Goal: Task Accomplishment & Management: Manage account settings

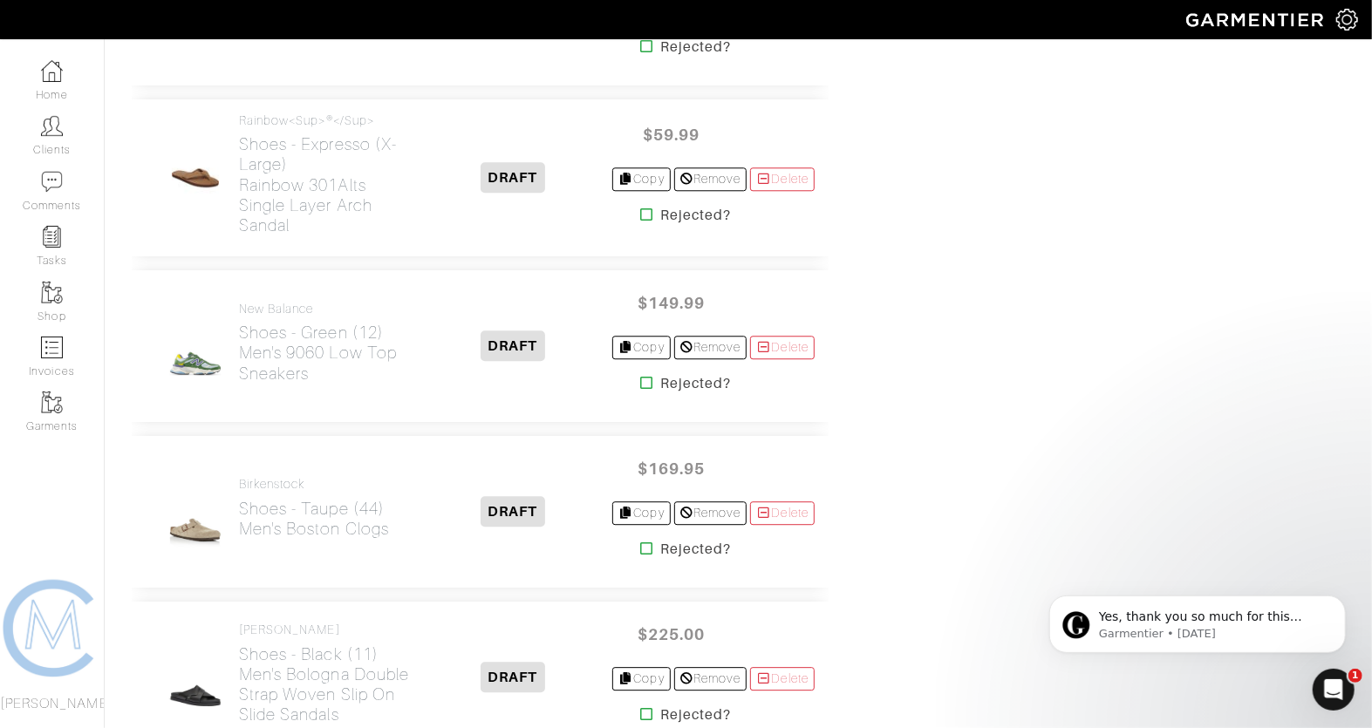
click at [640, 376] on icon at bounding box center [646, 383] width 13 height 14
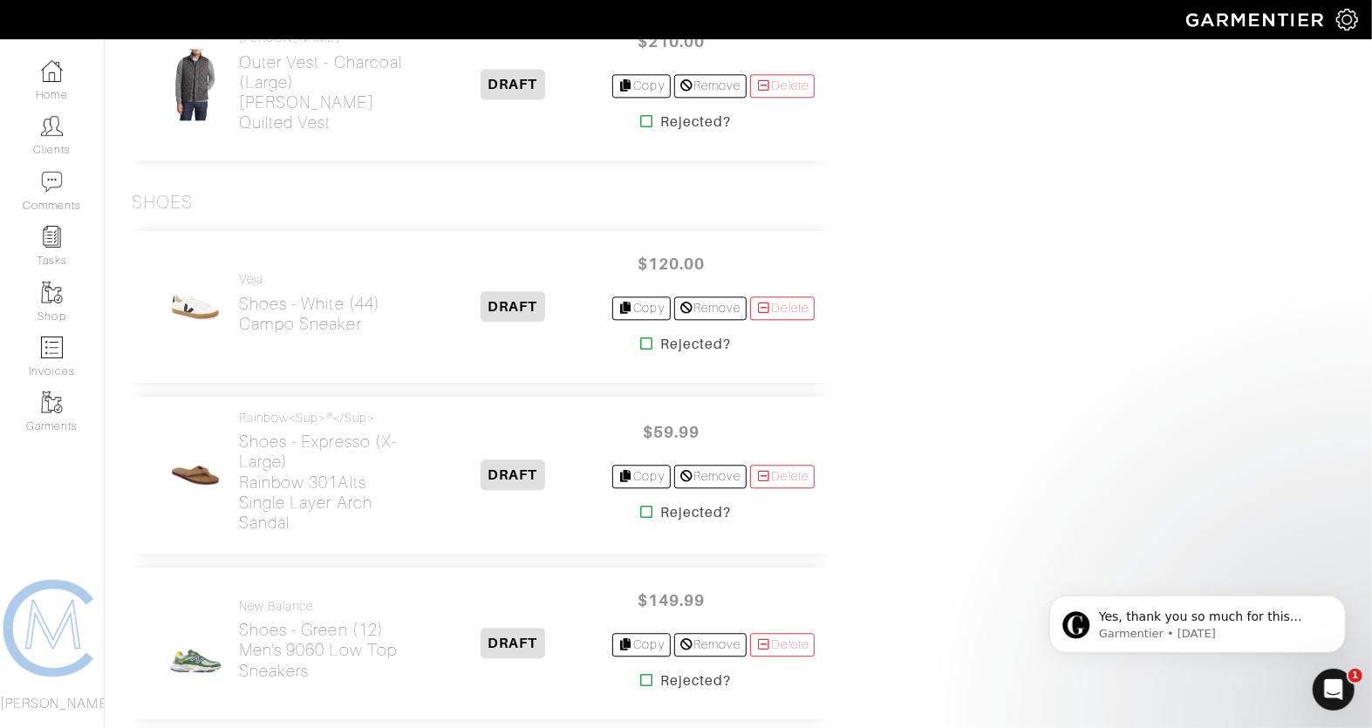
scroll to position [6482, 0]
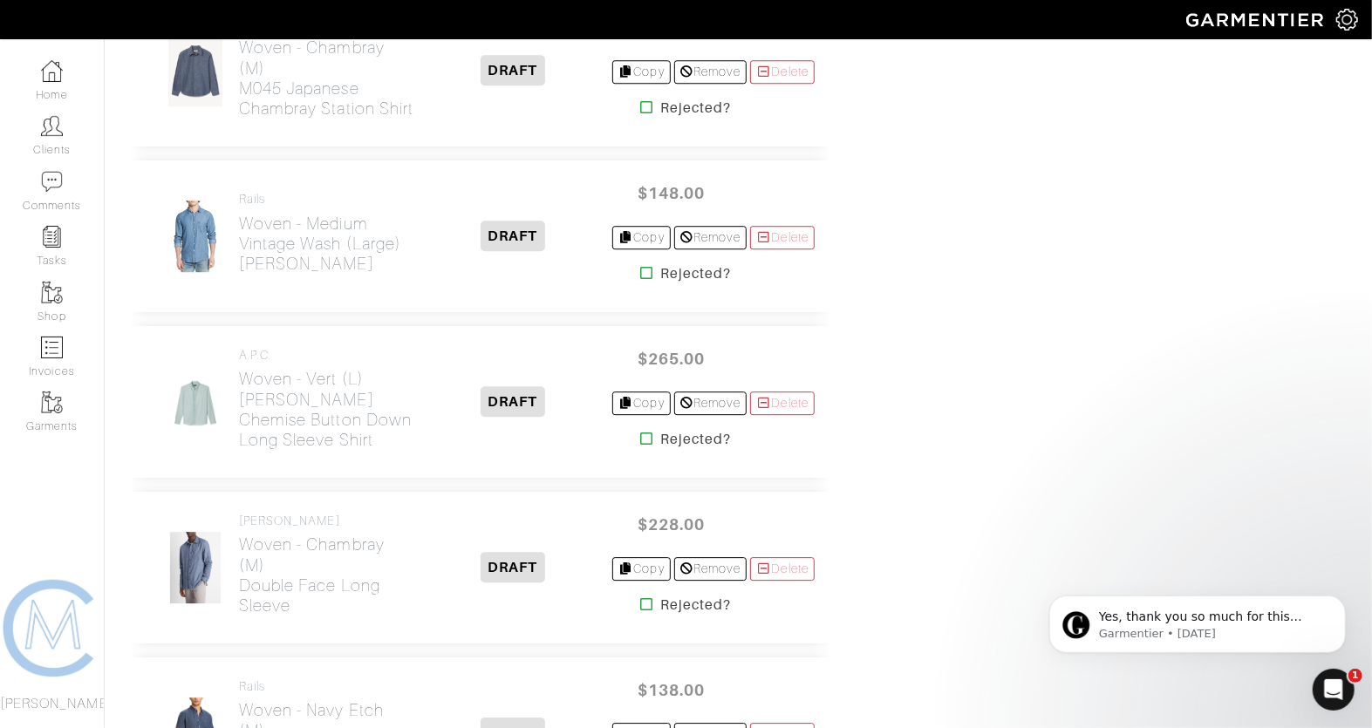
scroll to position [2974, 0]
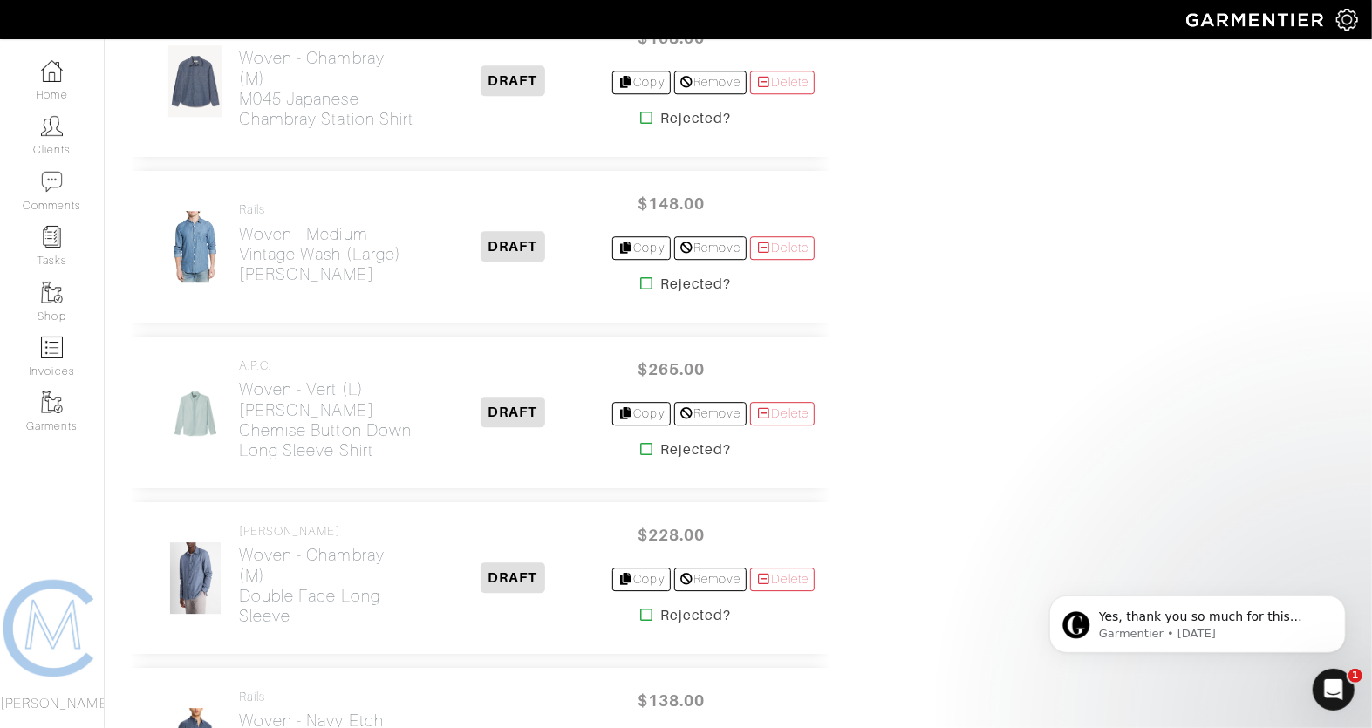
click at [640, 276] on icon at bounding box center [646, 283] width 13 height 14
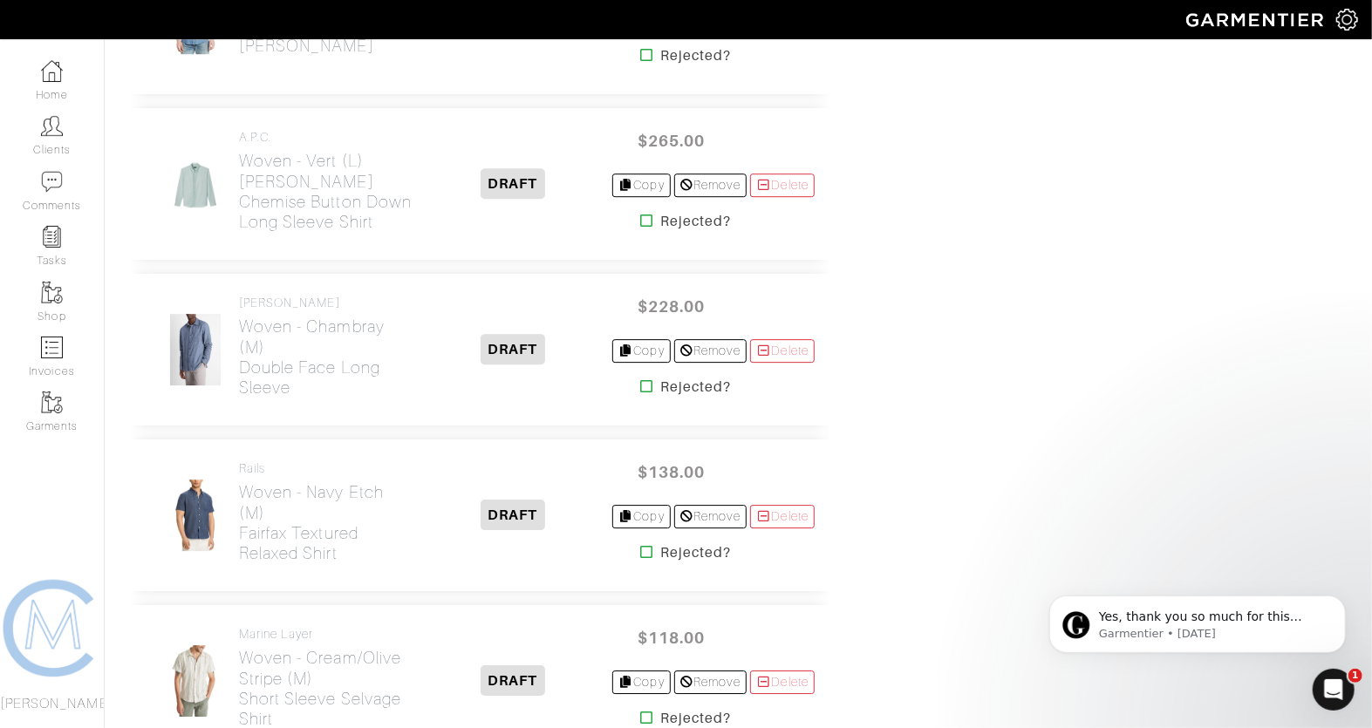
scroll to position [3538, 0]
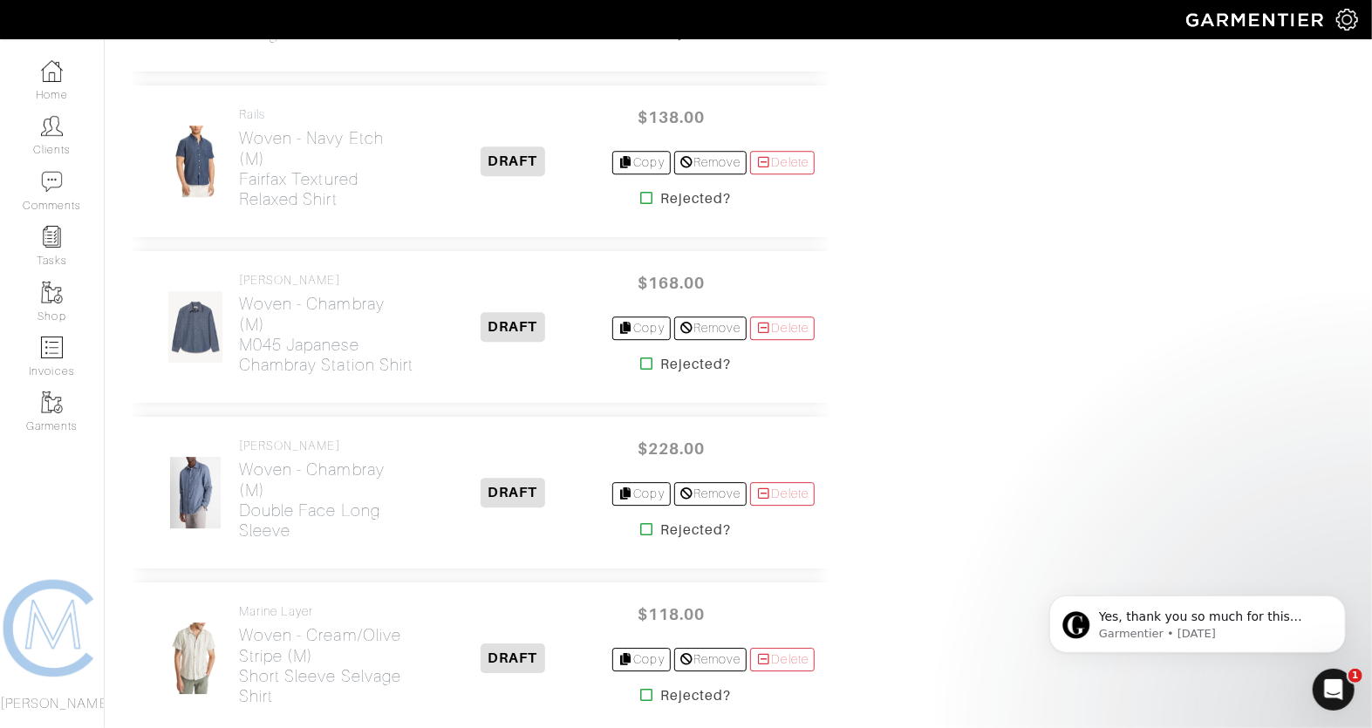
scroll to position [3057, 0]
click at [640, 359] on icon at bounding box center [646, 366] width 13 height 14
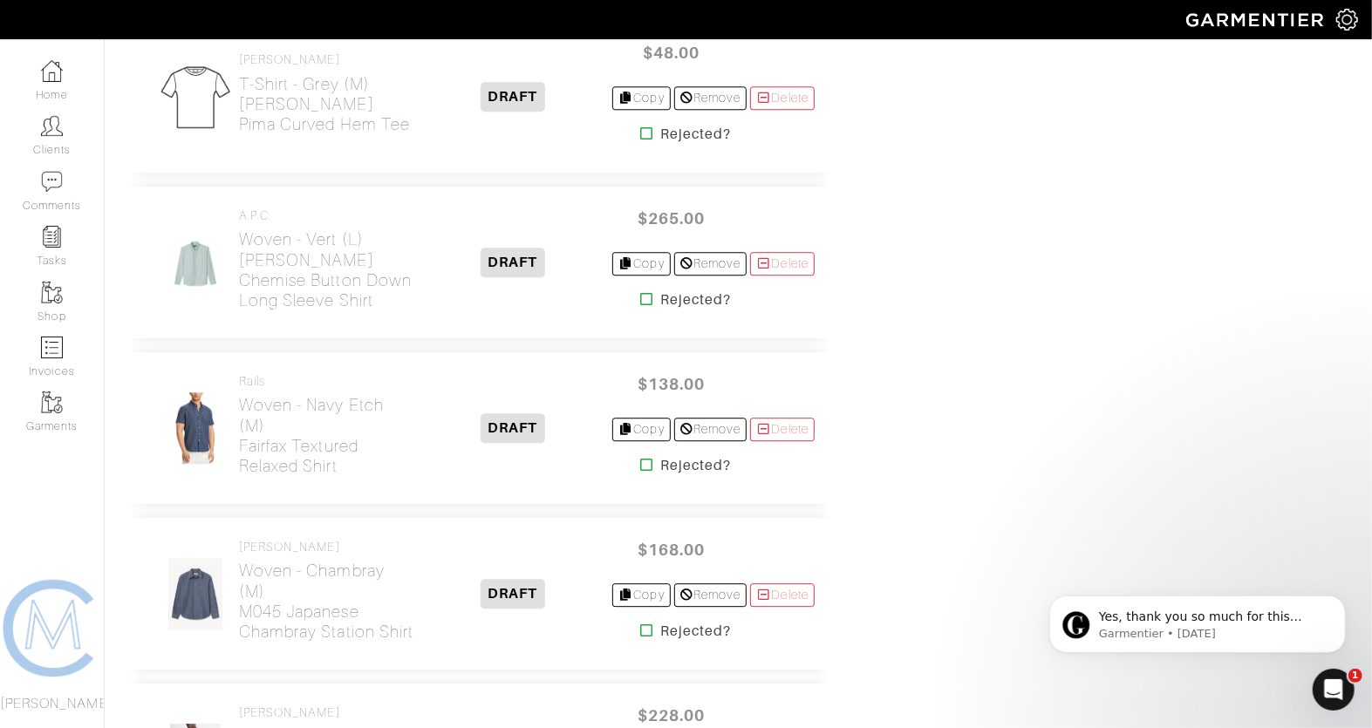
scroll to position [2719, 0]
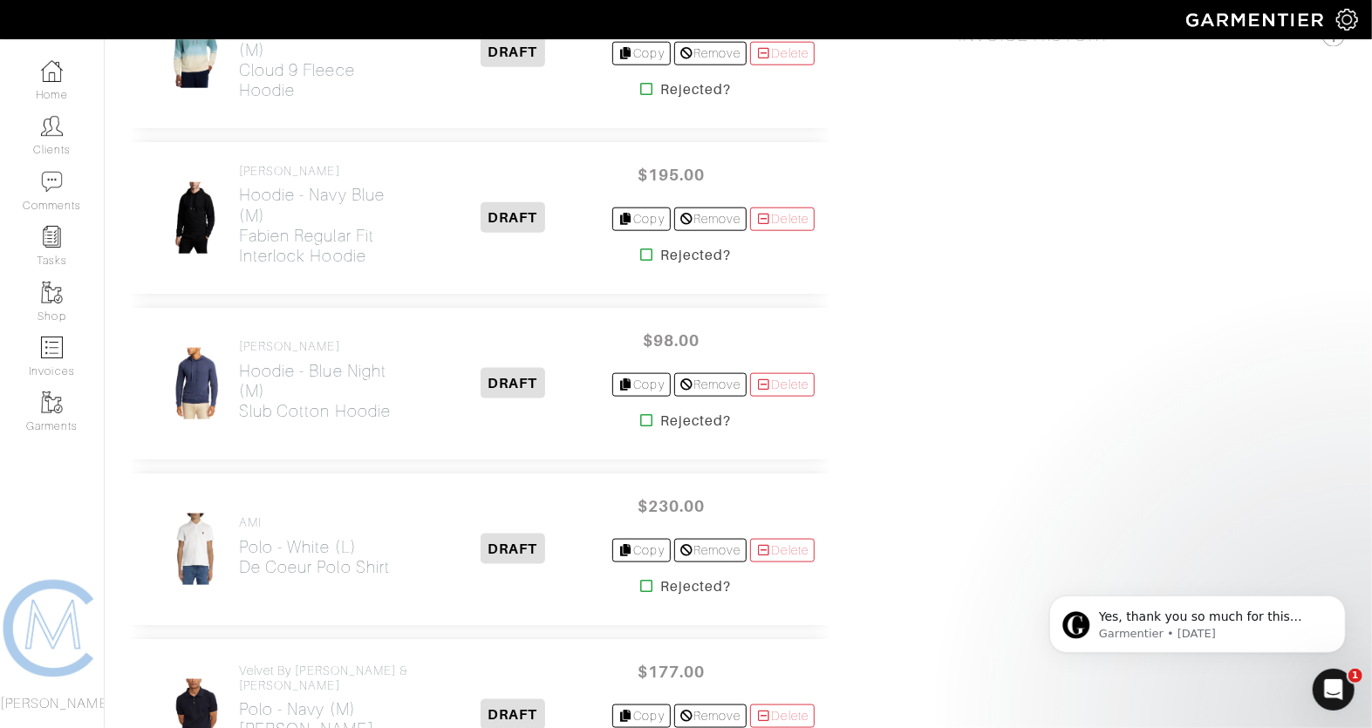
scroll to position [1181, 0]
click at [640, 247] on icon at bounding box center [646, 254] width 13 height 14
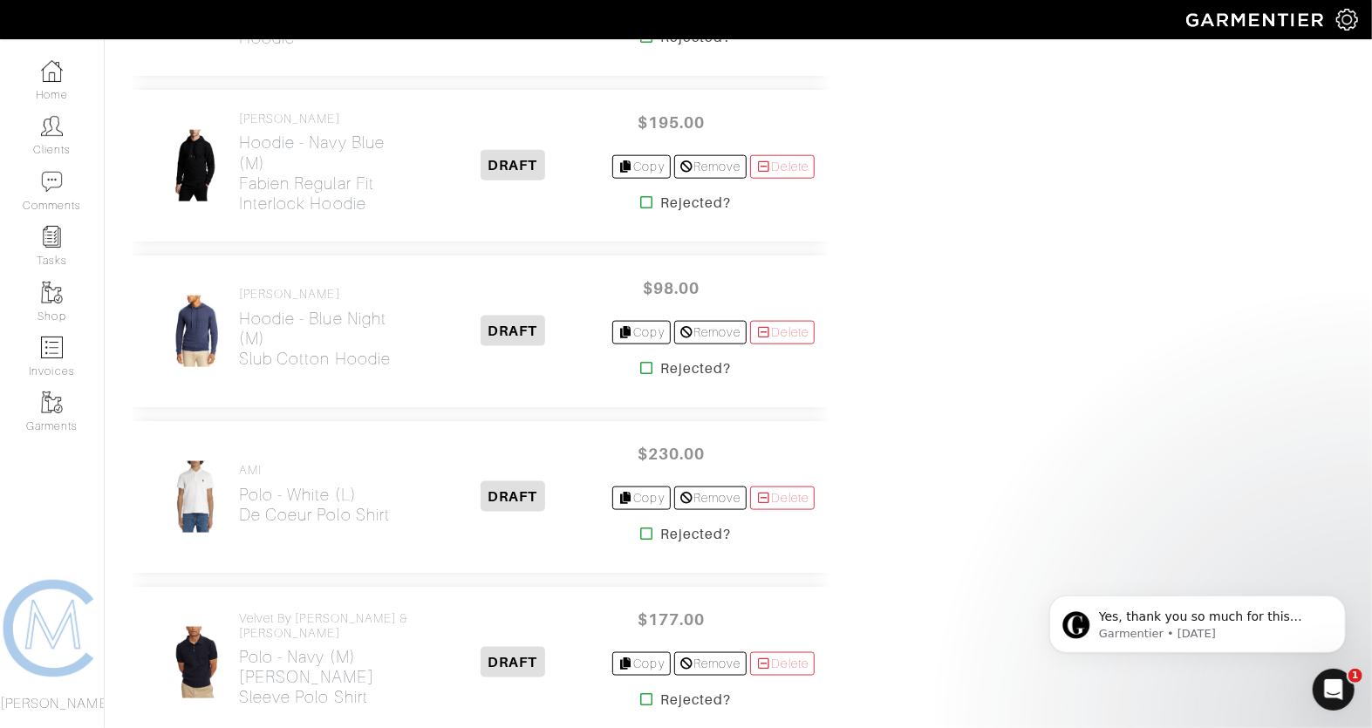
scroll to position [1238, 0]
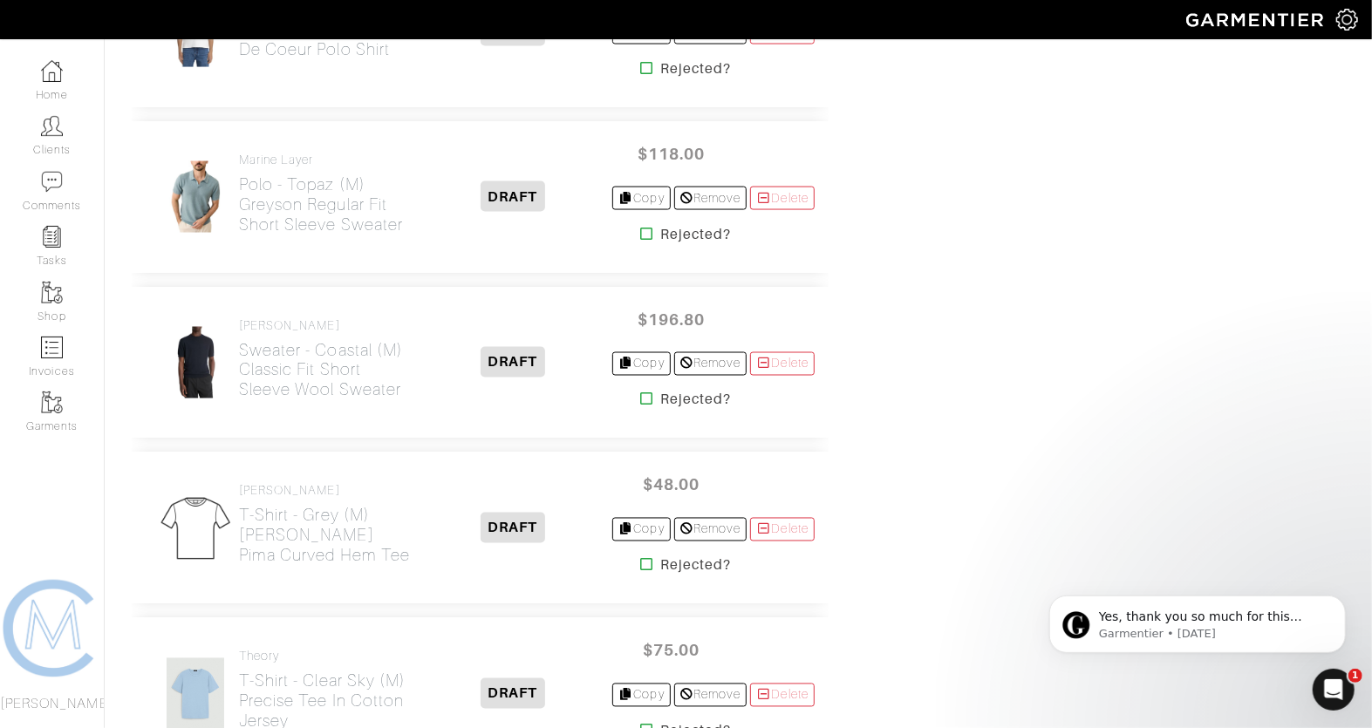
scroll to position [1714, 0]
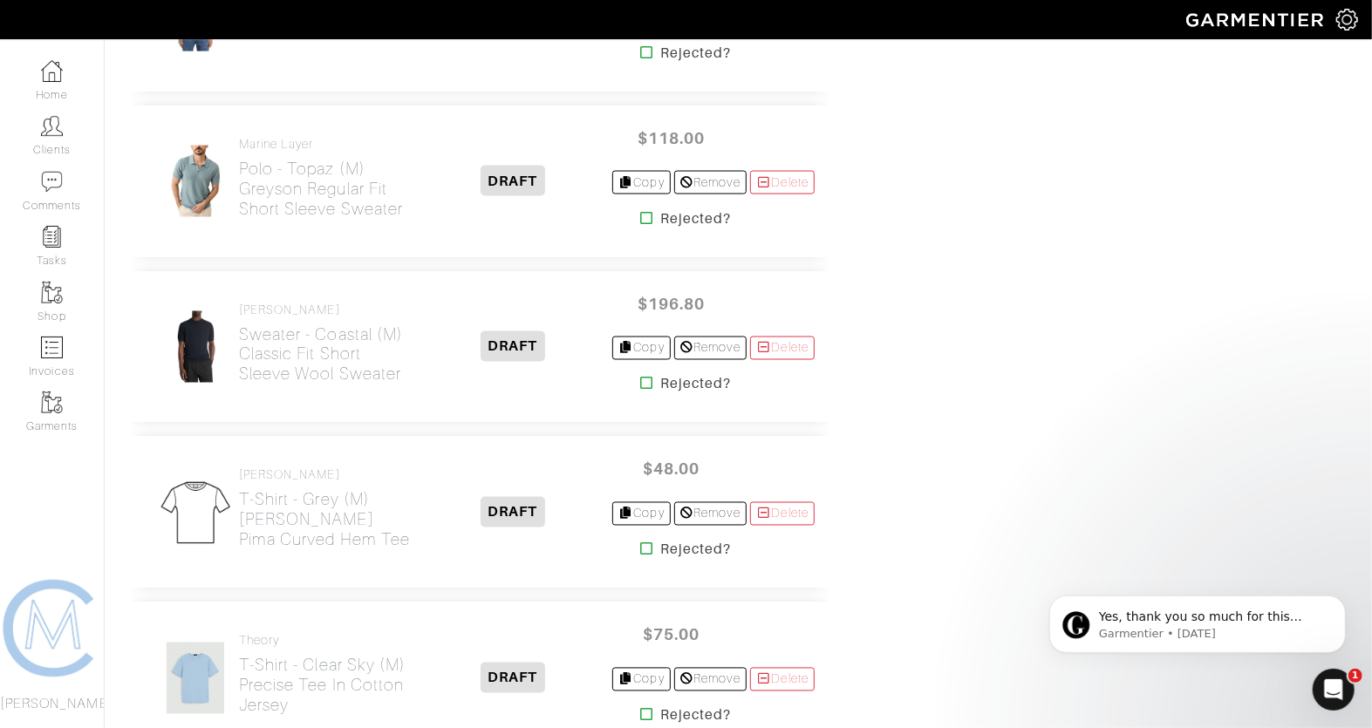
click at [640, 377] on icon at bounding box center [646, 384] width 13 height 14
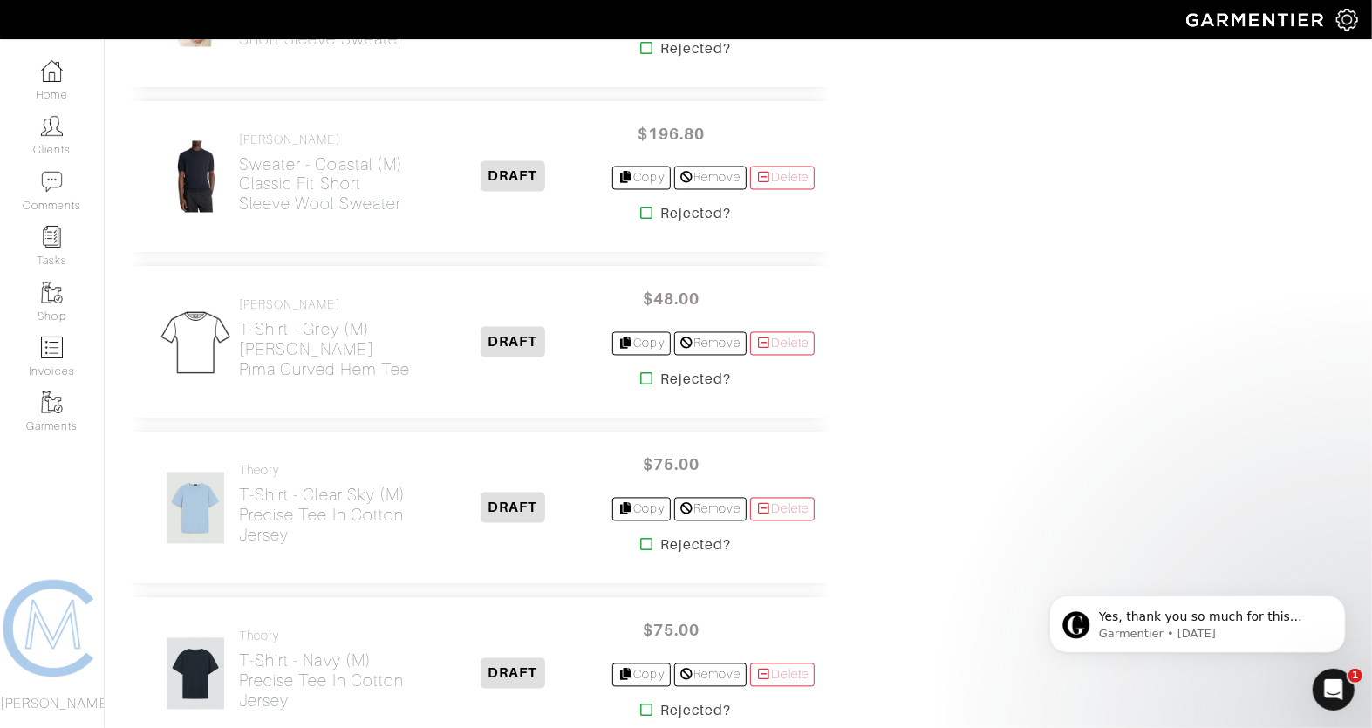
scroll to position [1886, 0]
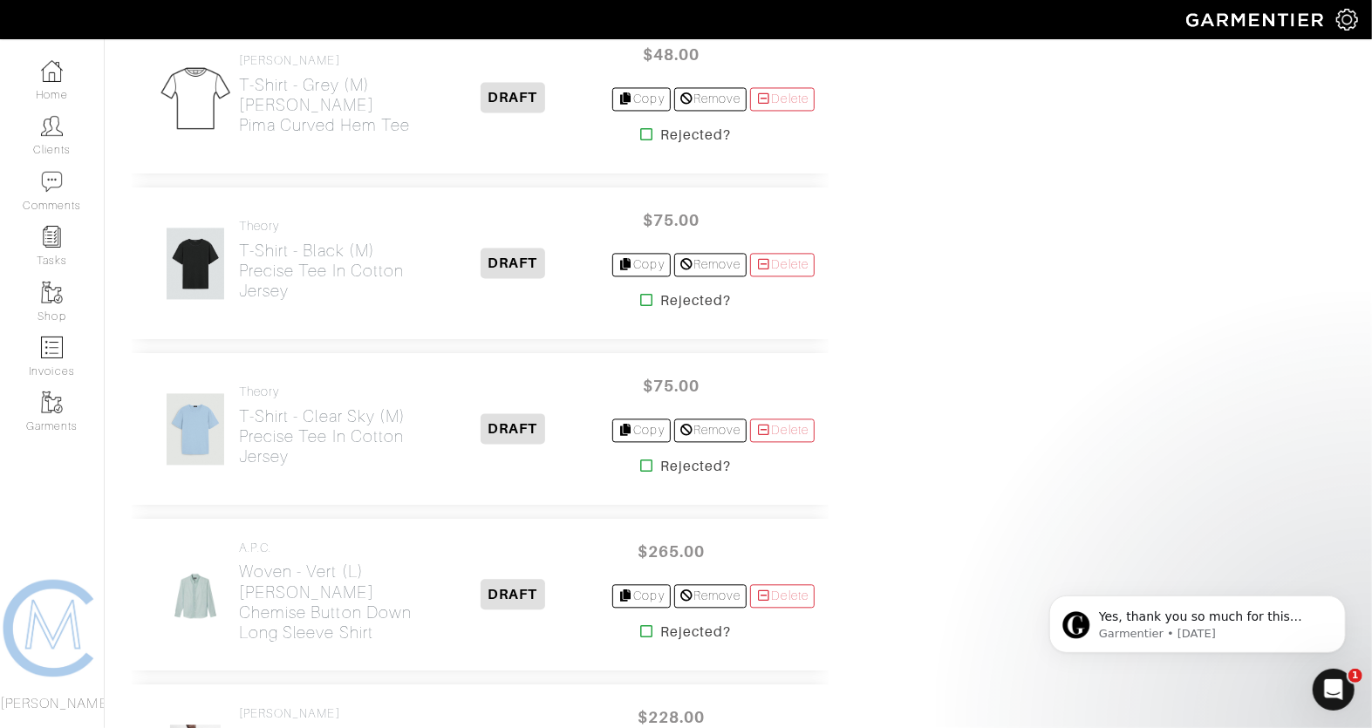
scroll to position [2132, 0]
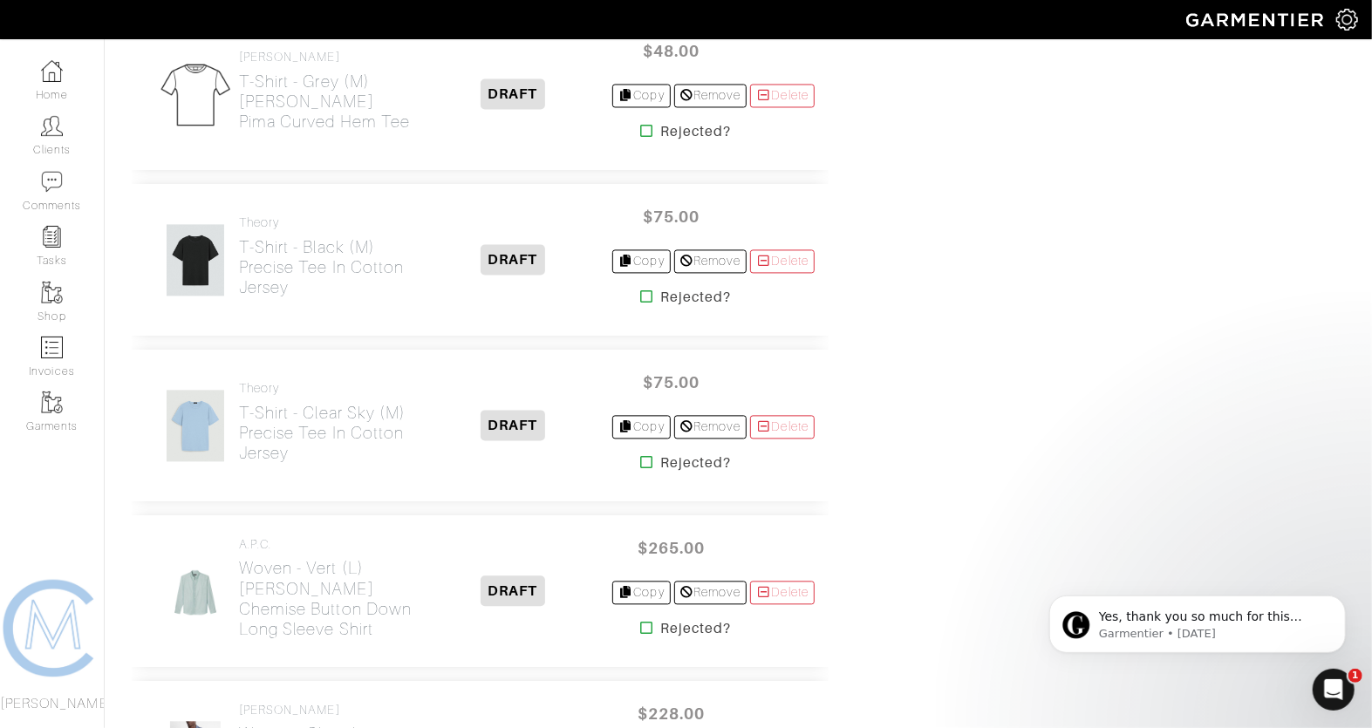
click at [640, 455] on icon at bounding box center [646, 462] width 13 height 14
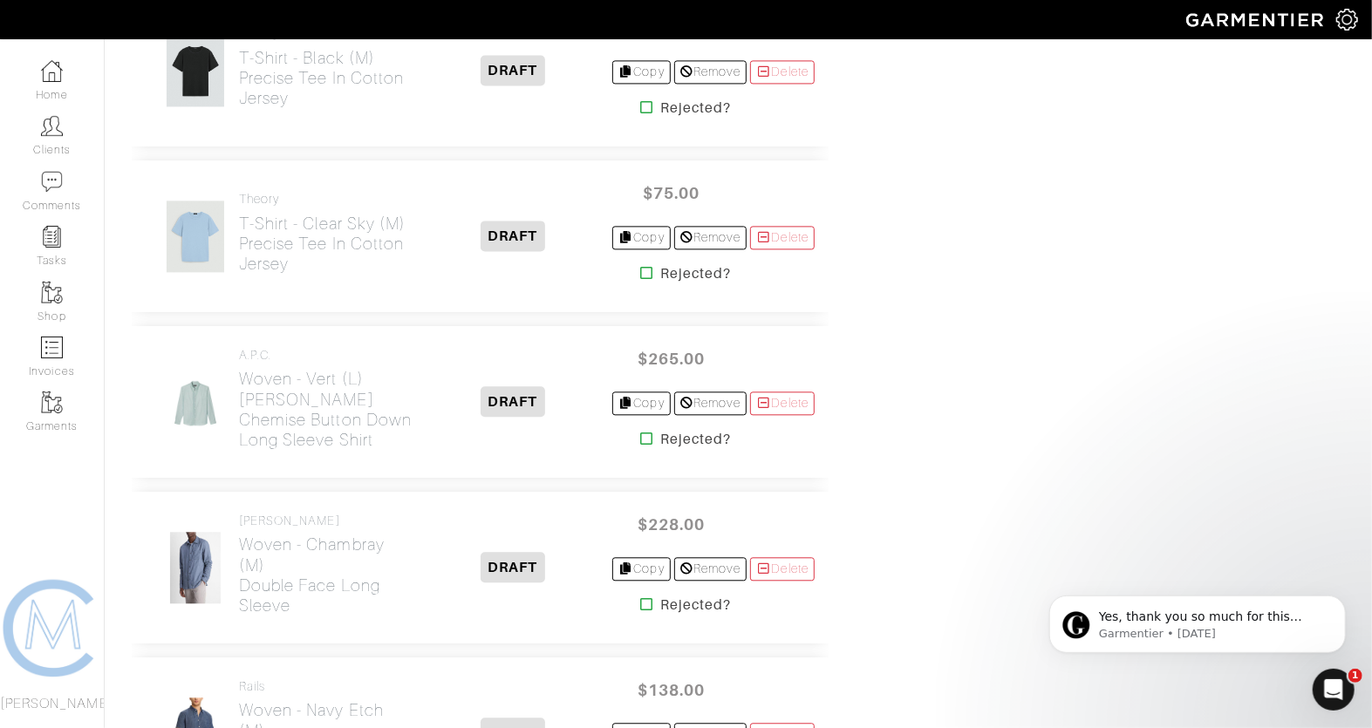
scroll to position [2323, 0]
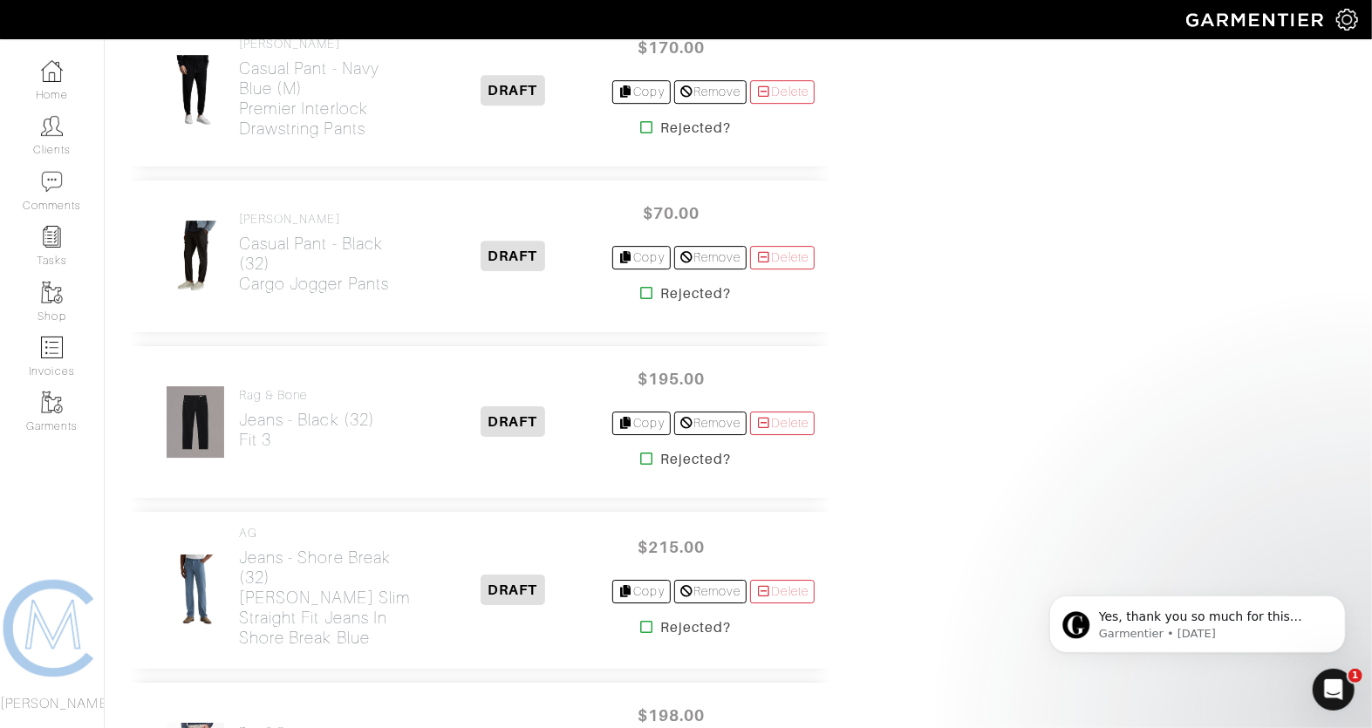
scroll to position [3342, 0]
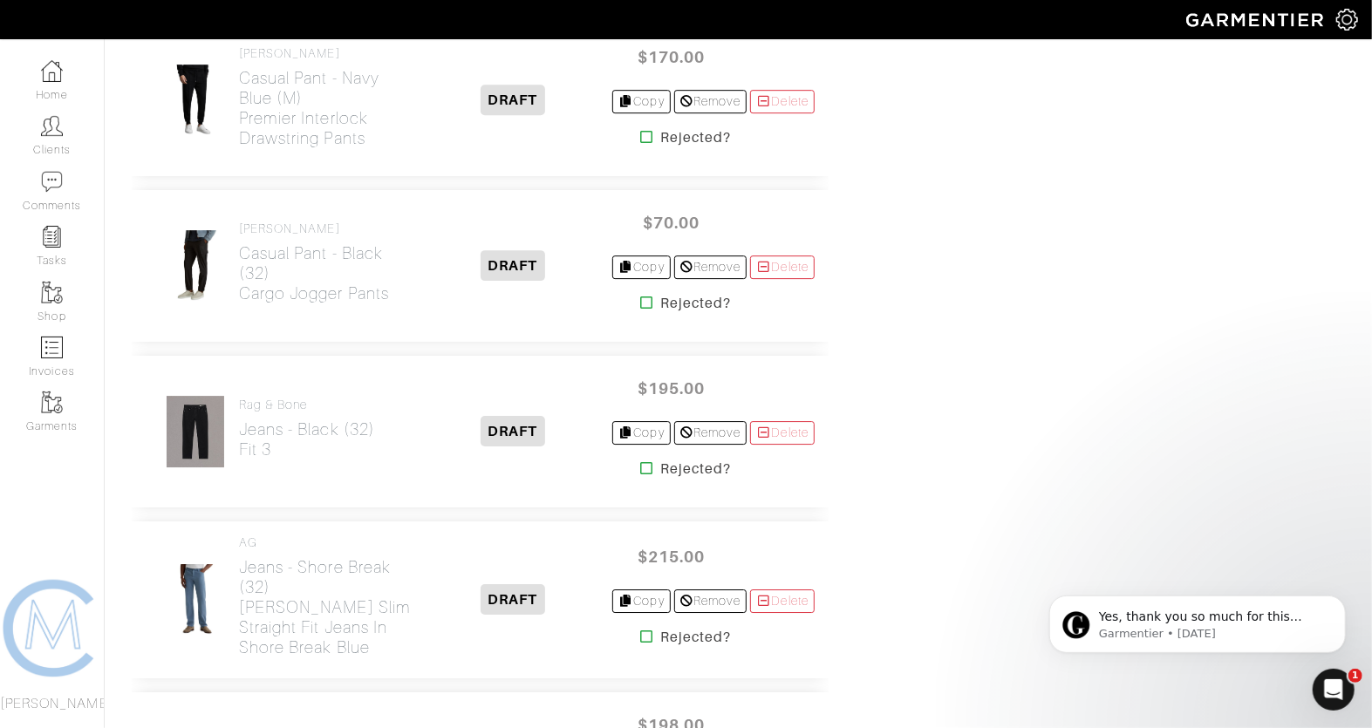
click at [640, 461] on icon at bounding box center [646, 468] width 13 height 14
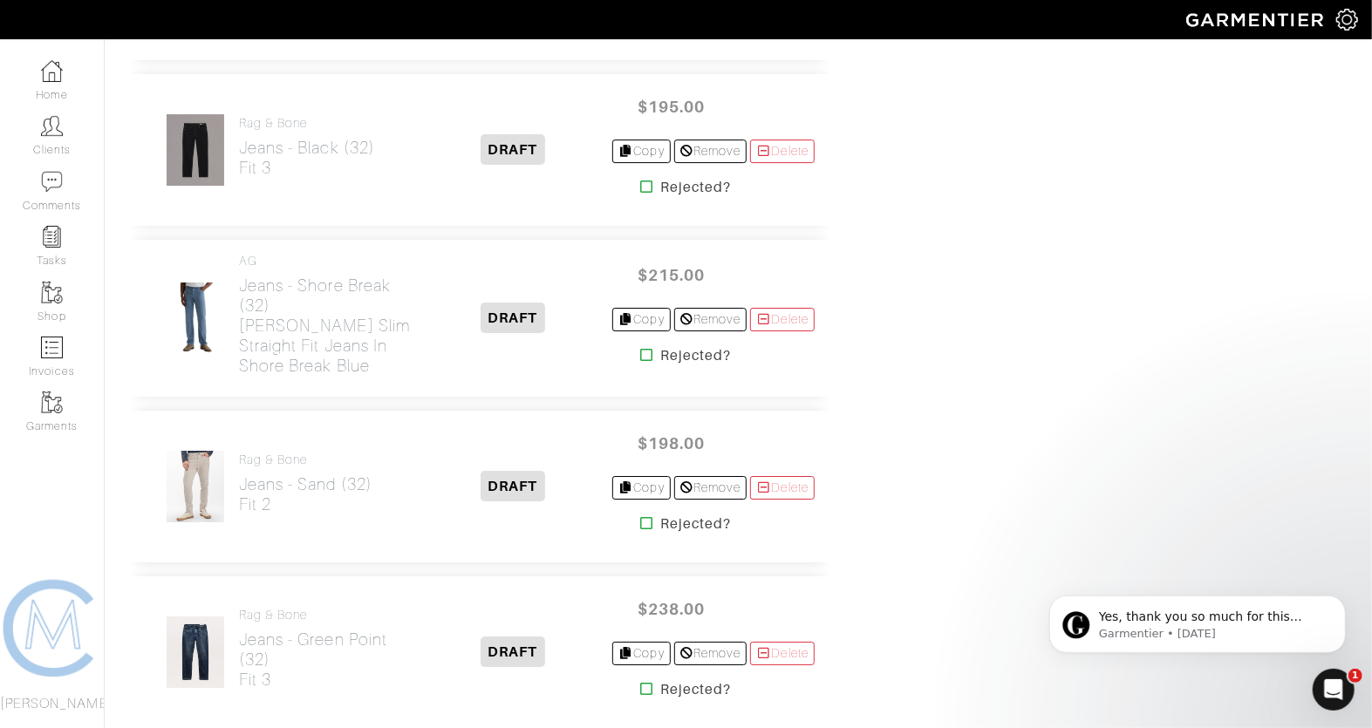
scroll to position [3689, 0]
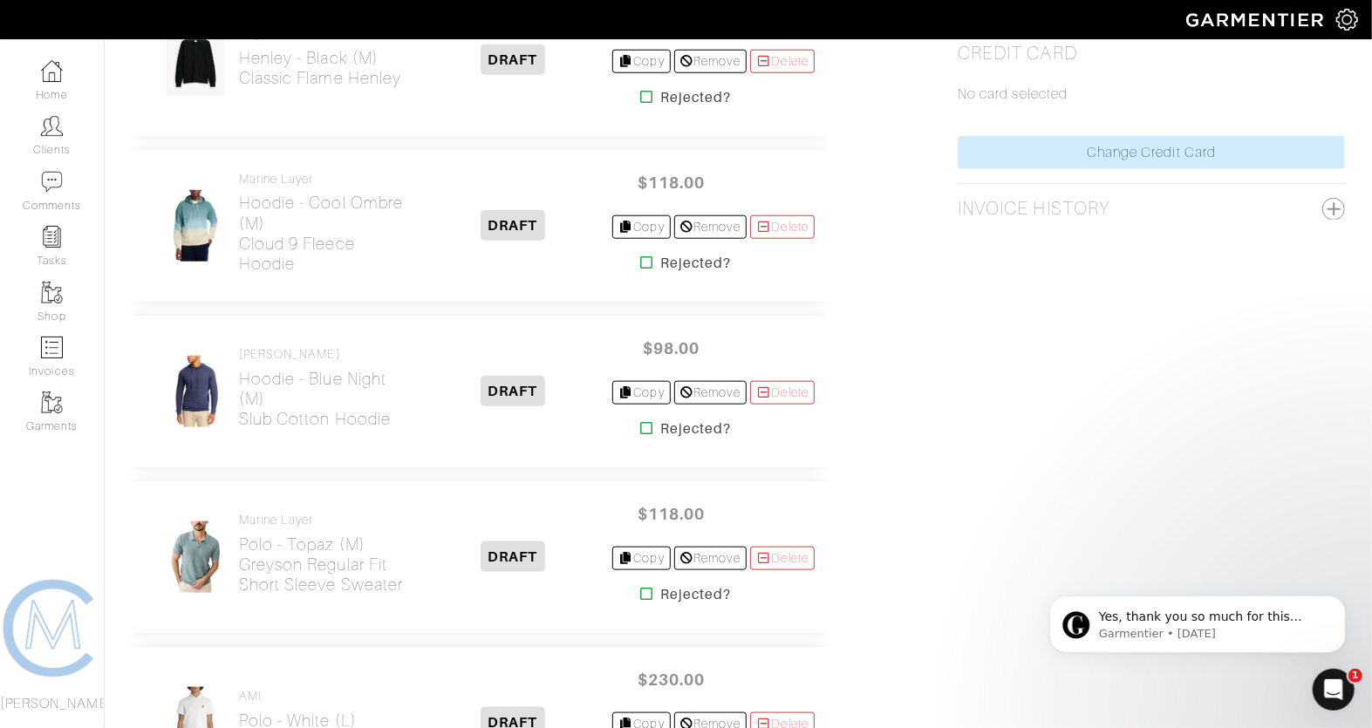
scroll to position [876, 0]
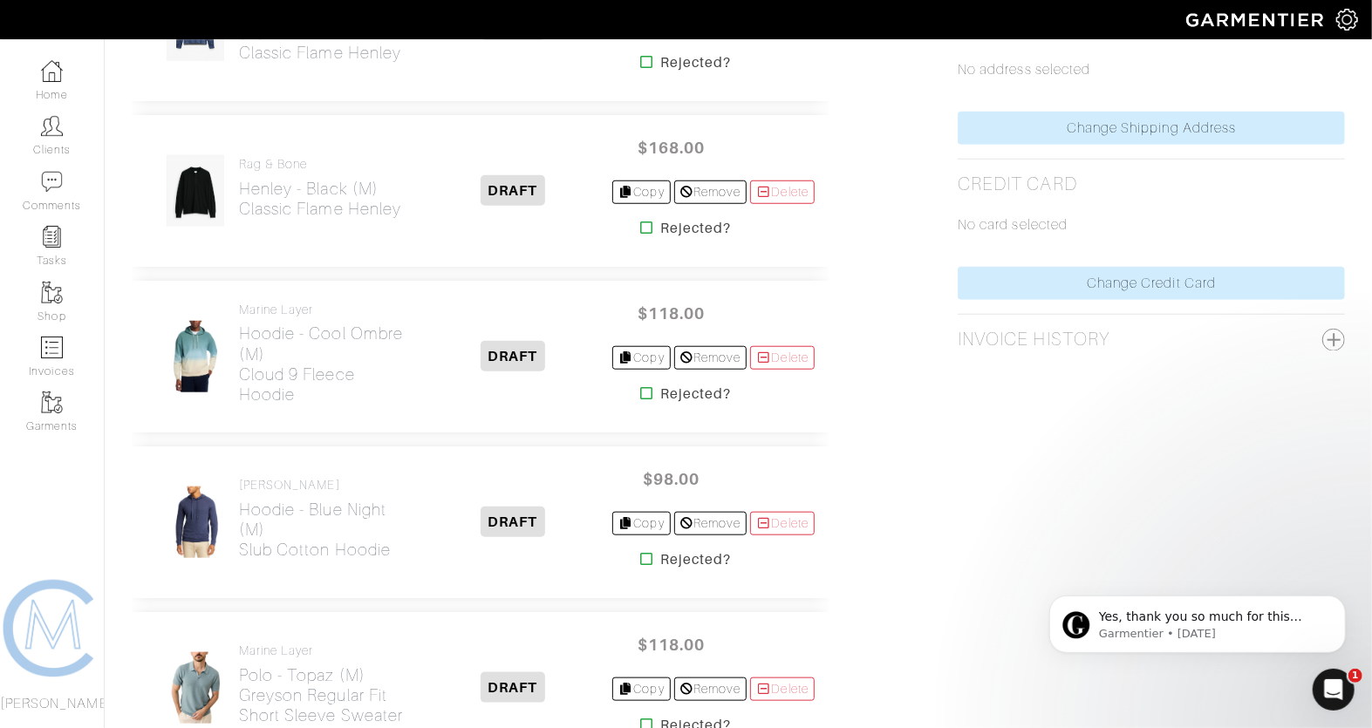
click at [640, 386] on icon at bounding box center [646, 393] width 13 height 14
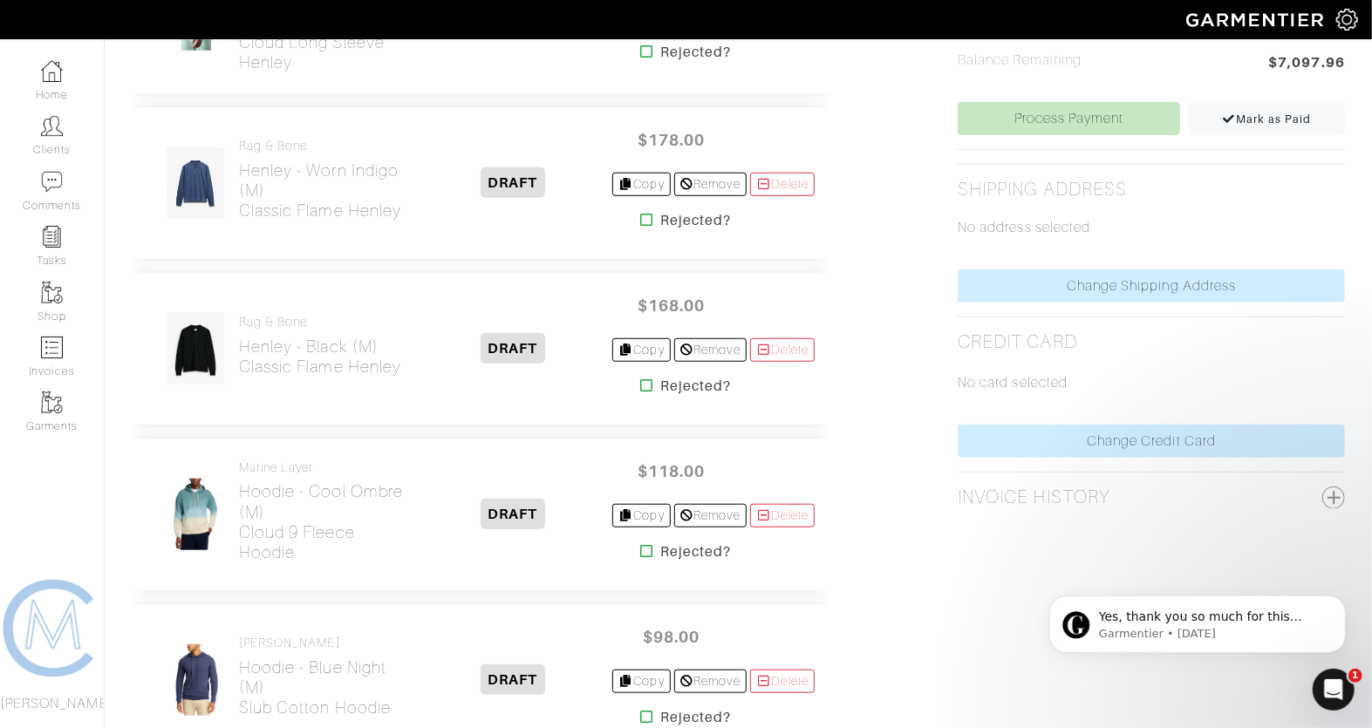
scroll to position [724, 0]
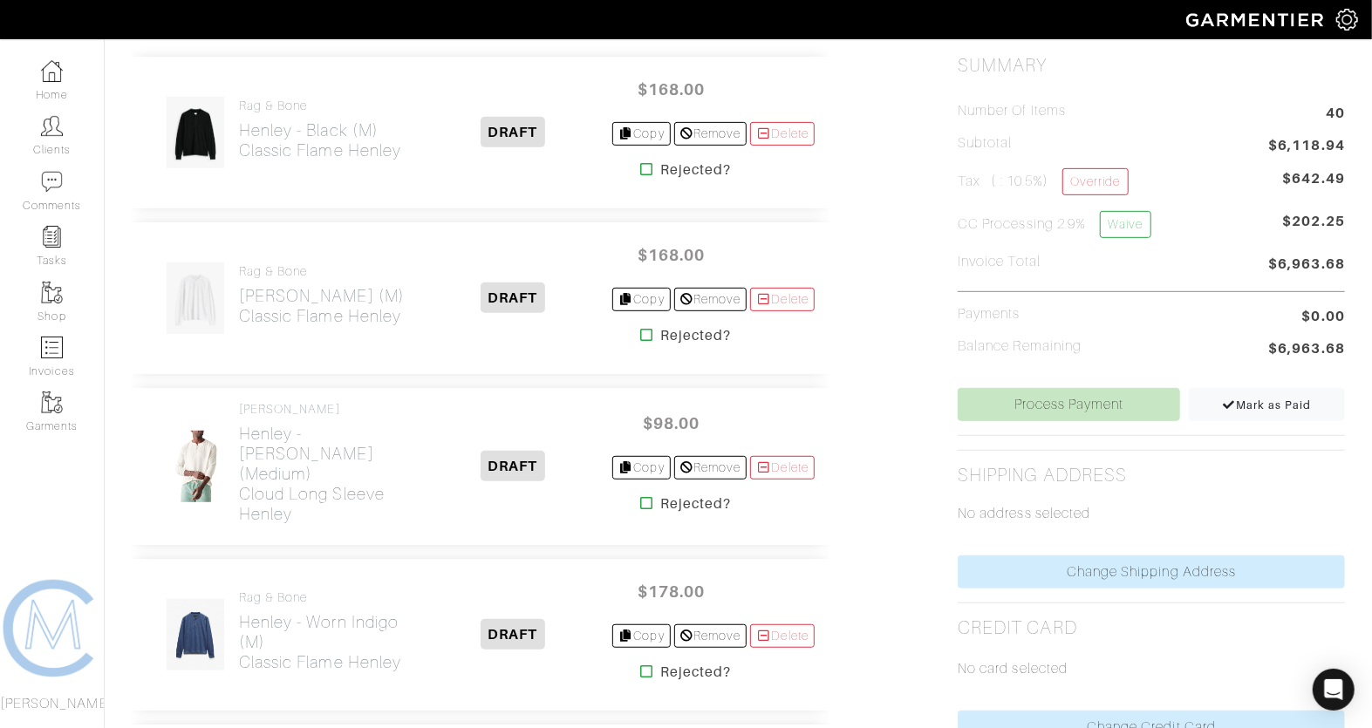
scroll to position [454, 0]
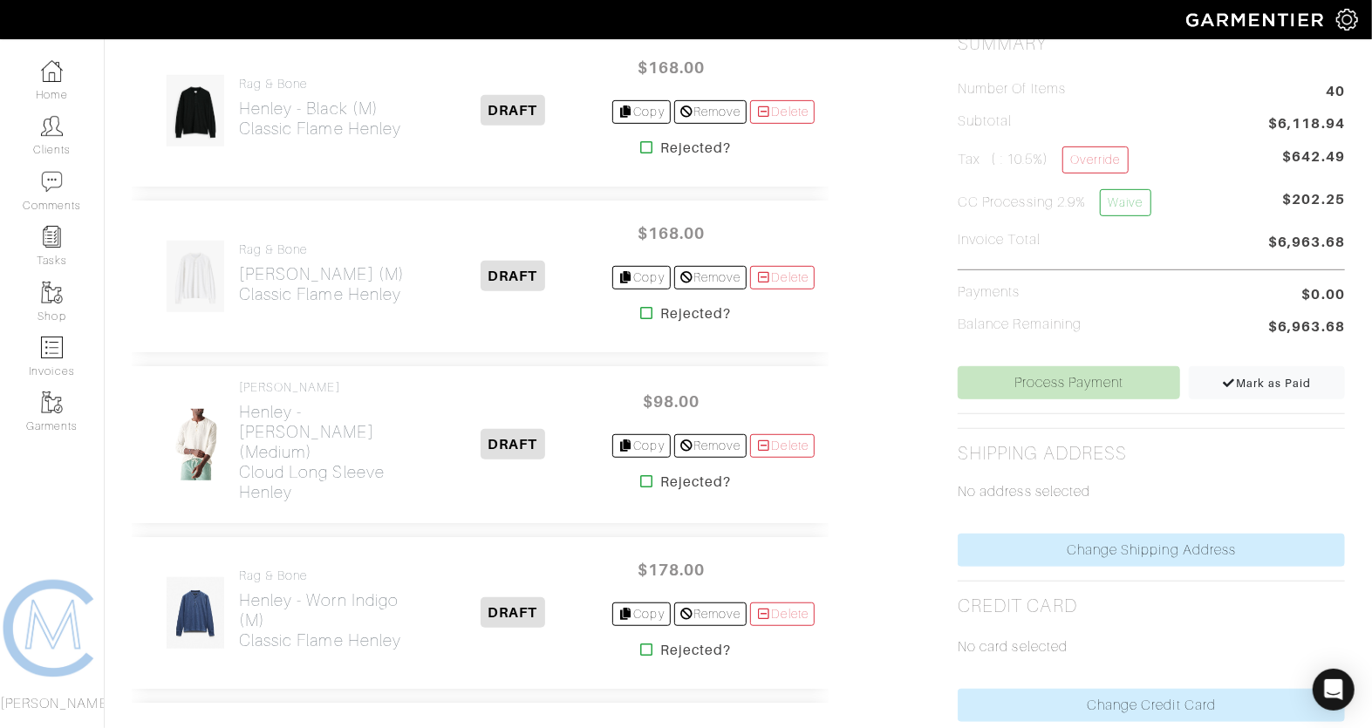
click at [641, 312] on icon at bounding box center [646, 313] width 13 height 14
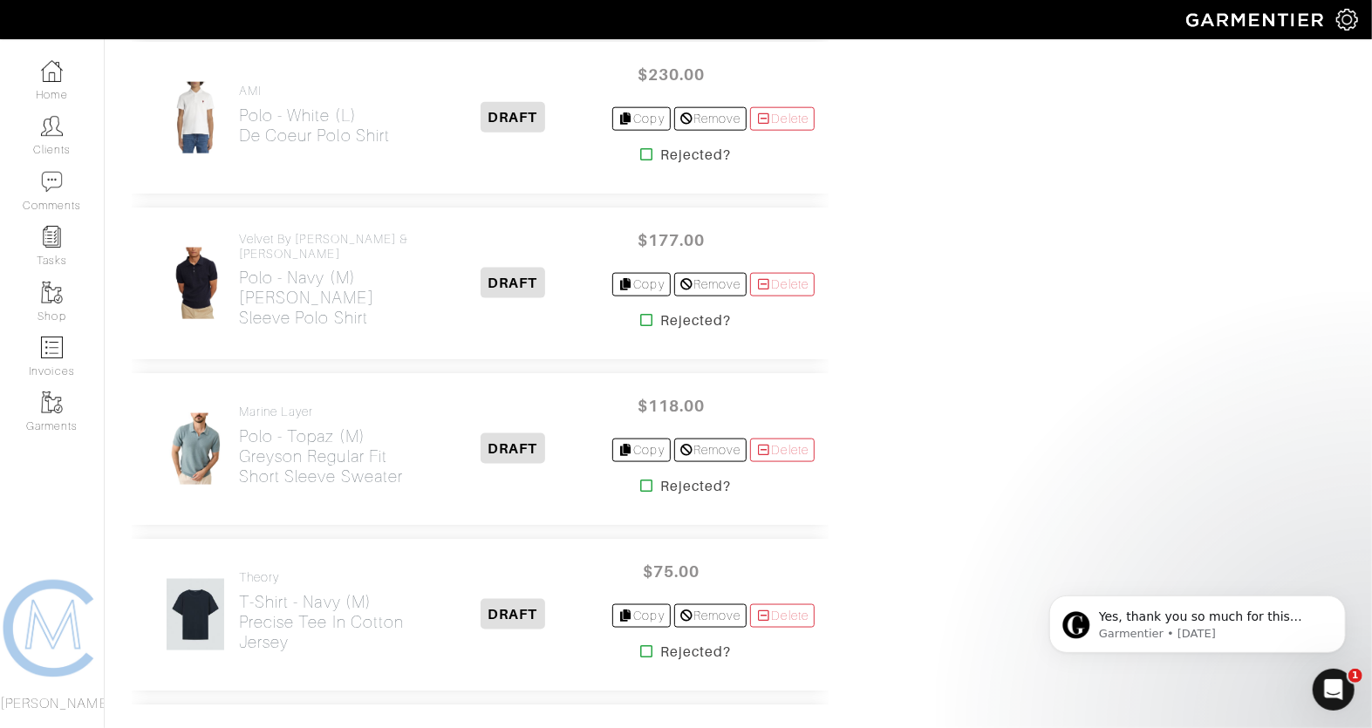
scroll to position [1379, 0]
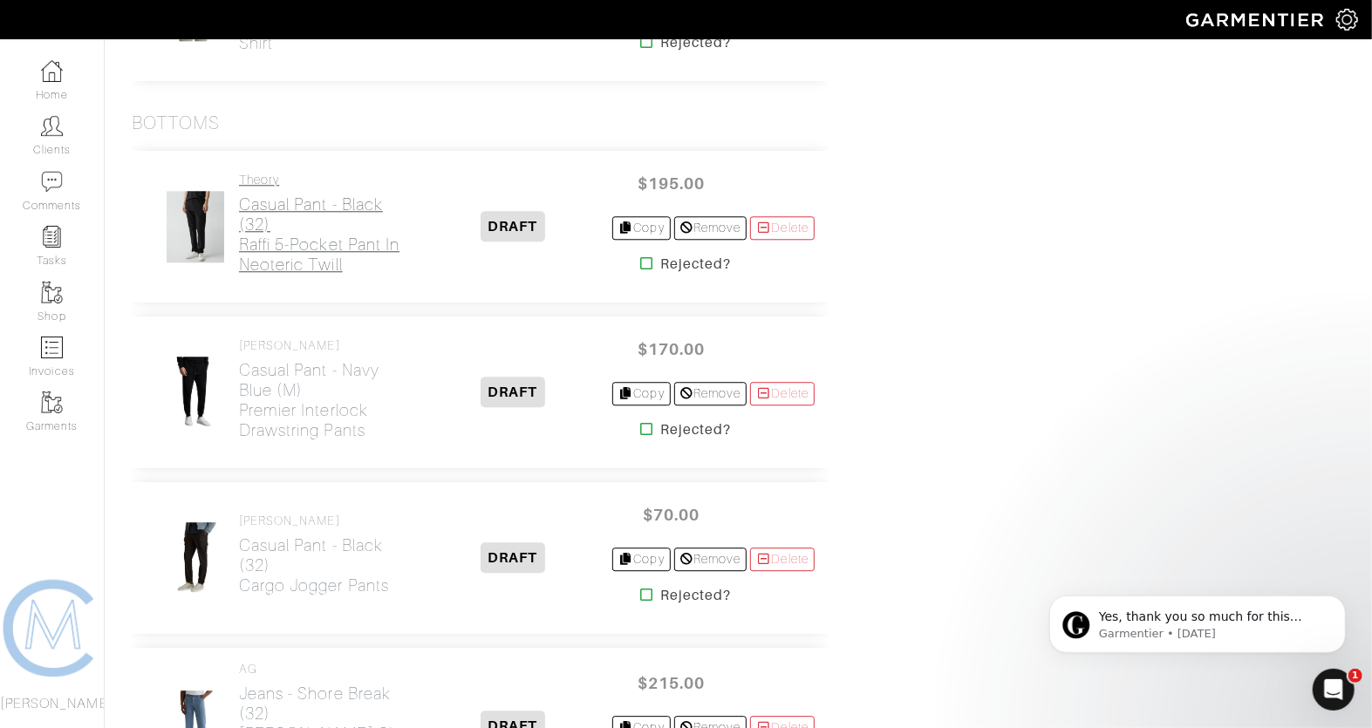
scroll to position [2740, 0]
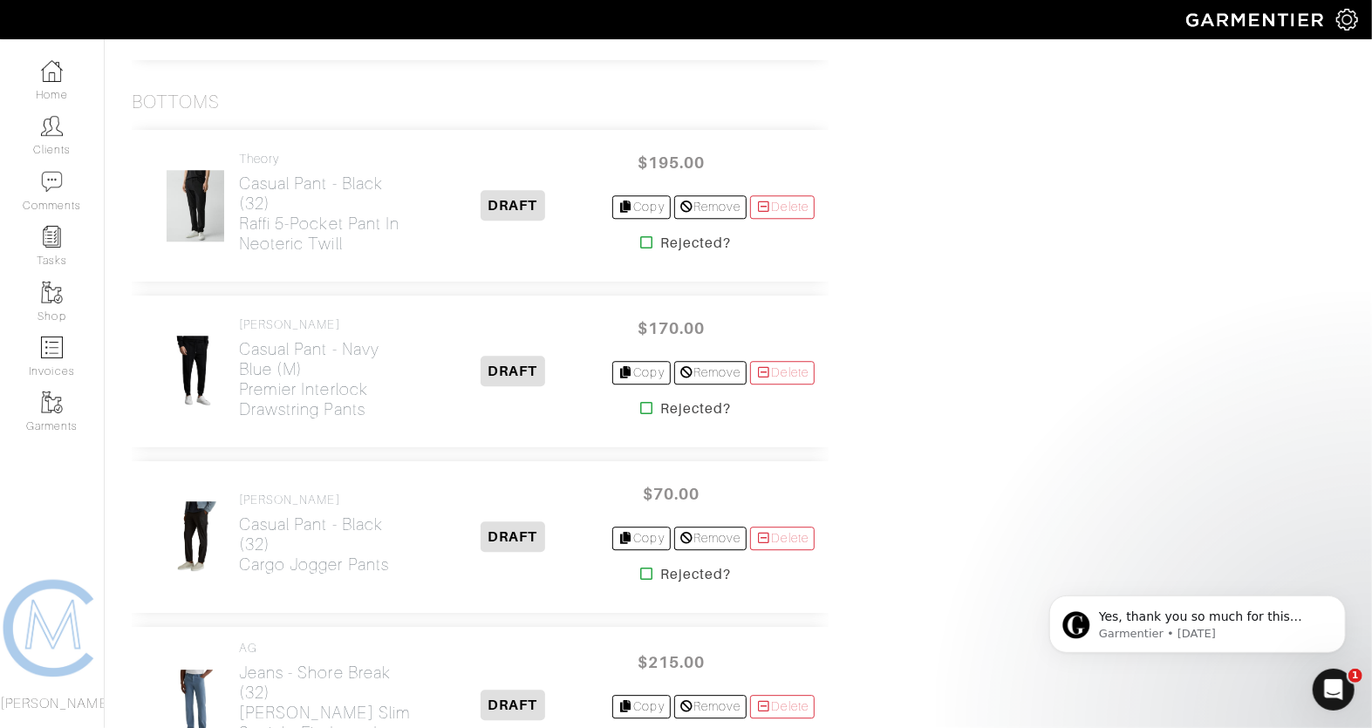
click at [640, 235] on icon at bounding box center [646, 242] width 13 height 14
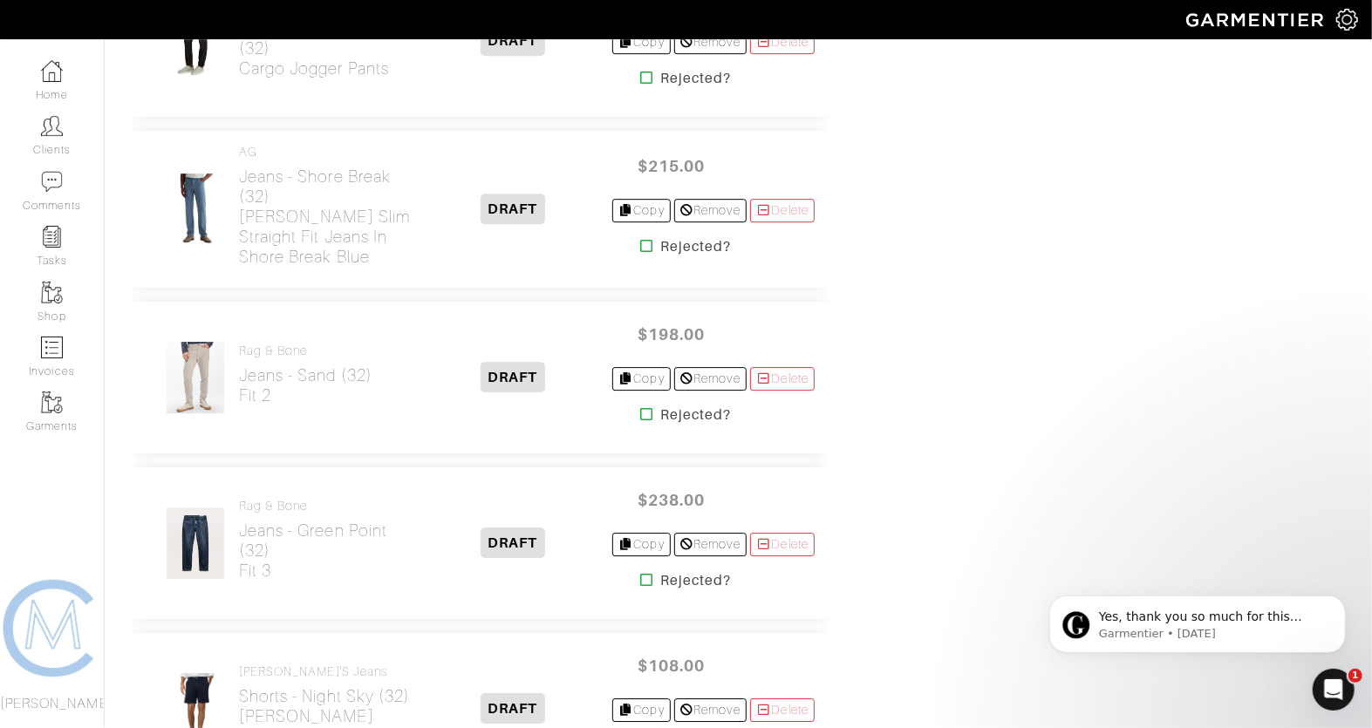
scroll to position [3237, 0]
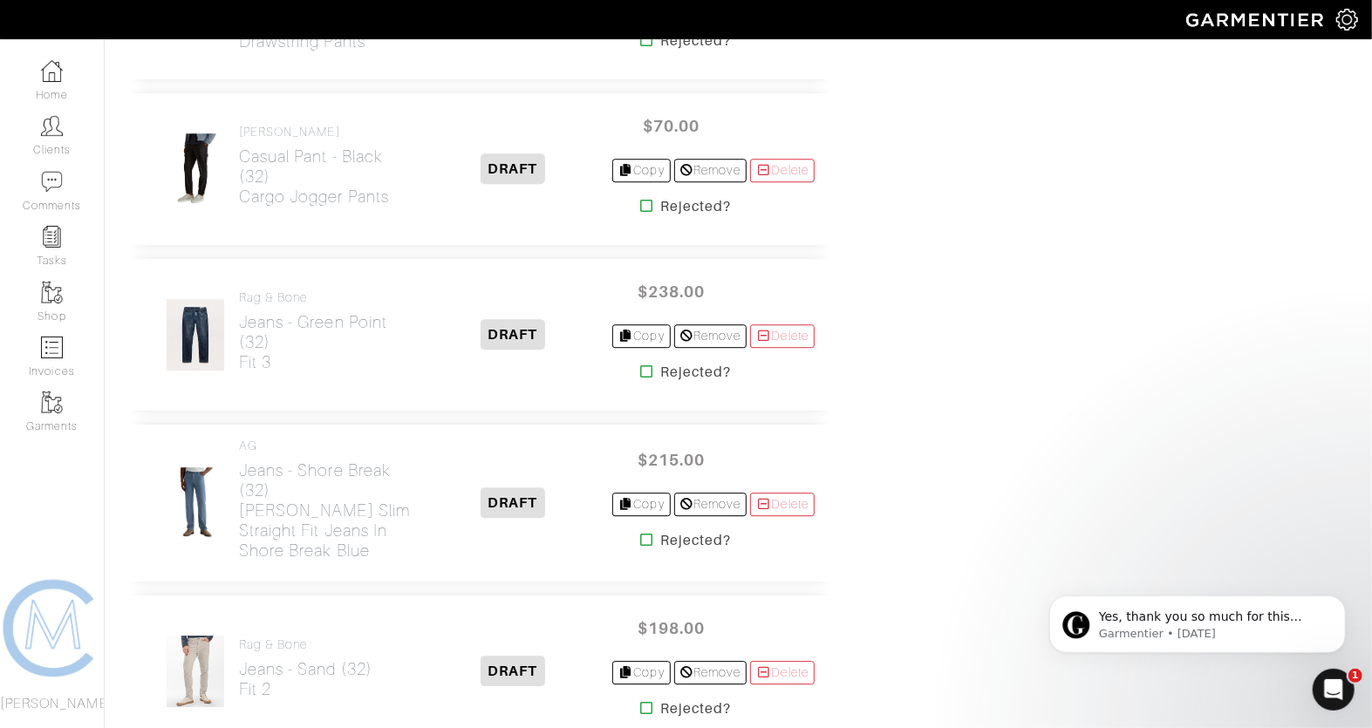
click at [640, 365] on icon at bounding box center [646, 372] width 13 height 14
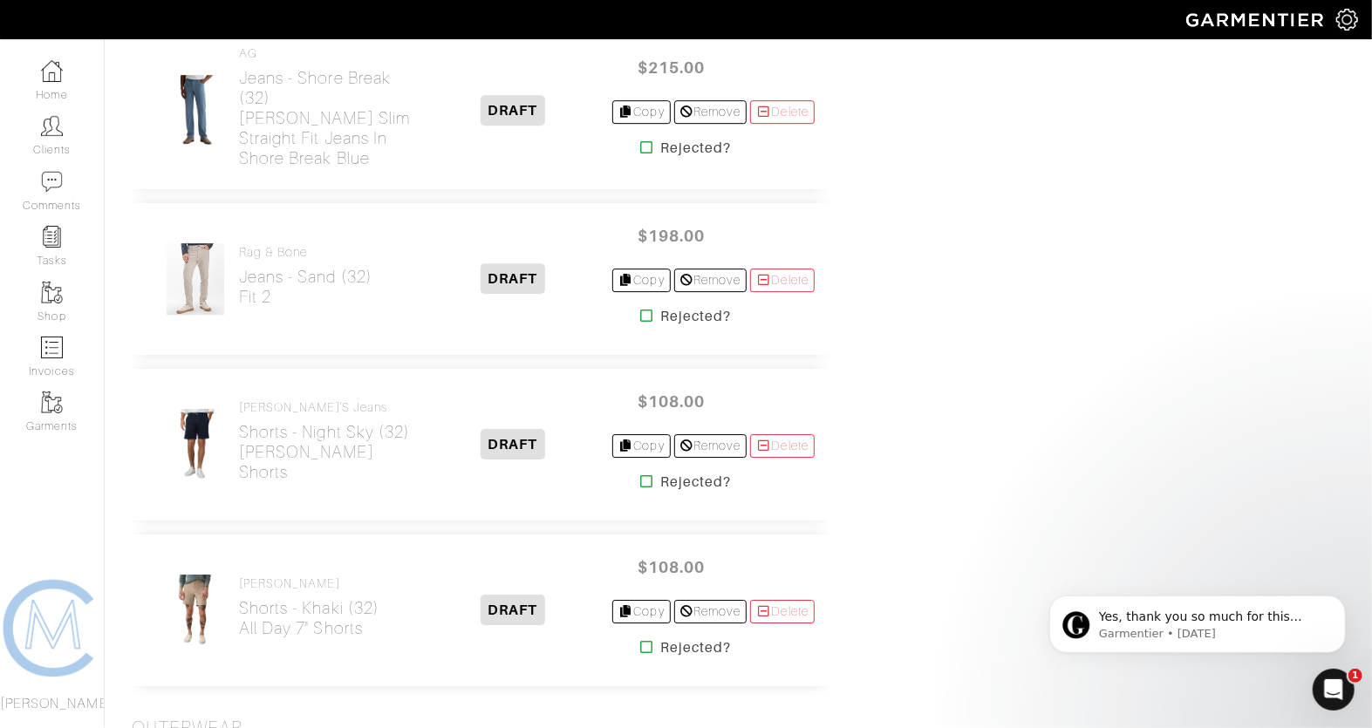
scroll to position [3473, 0]
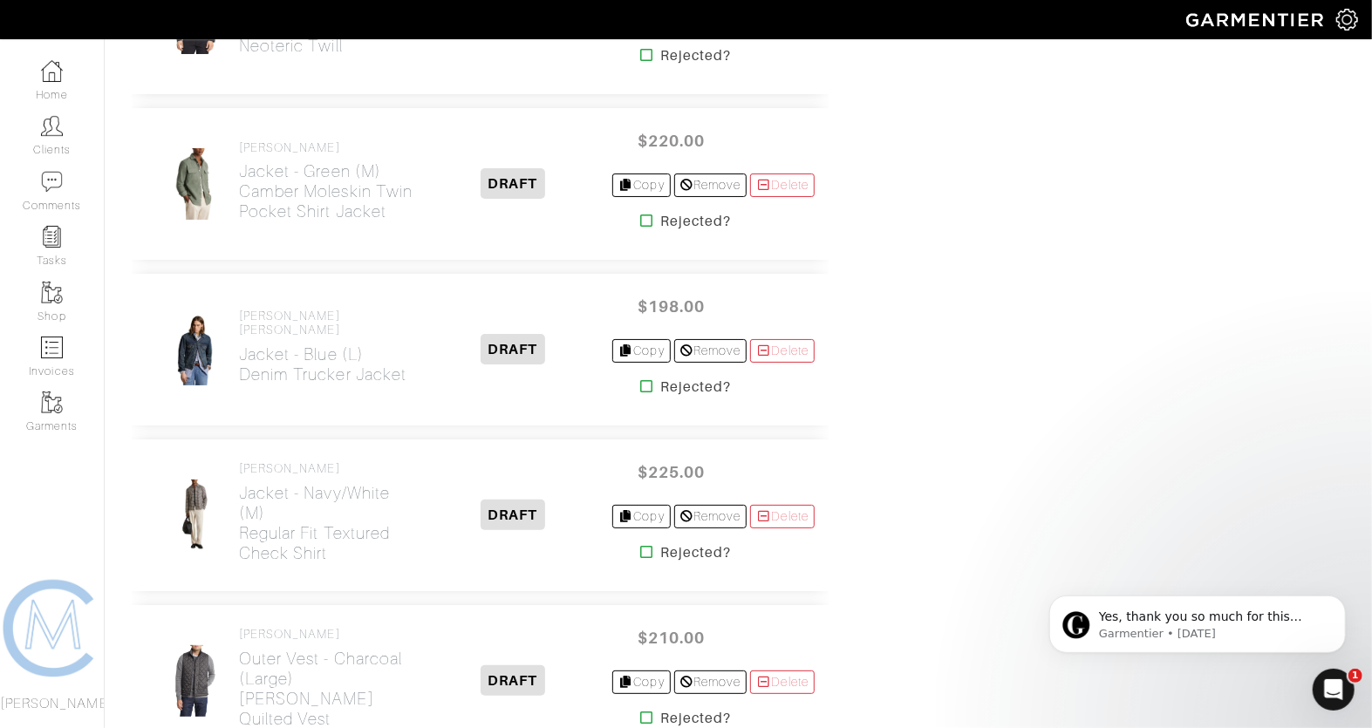
scroll to position [4161, 0]
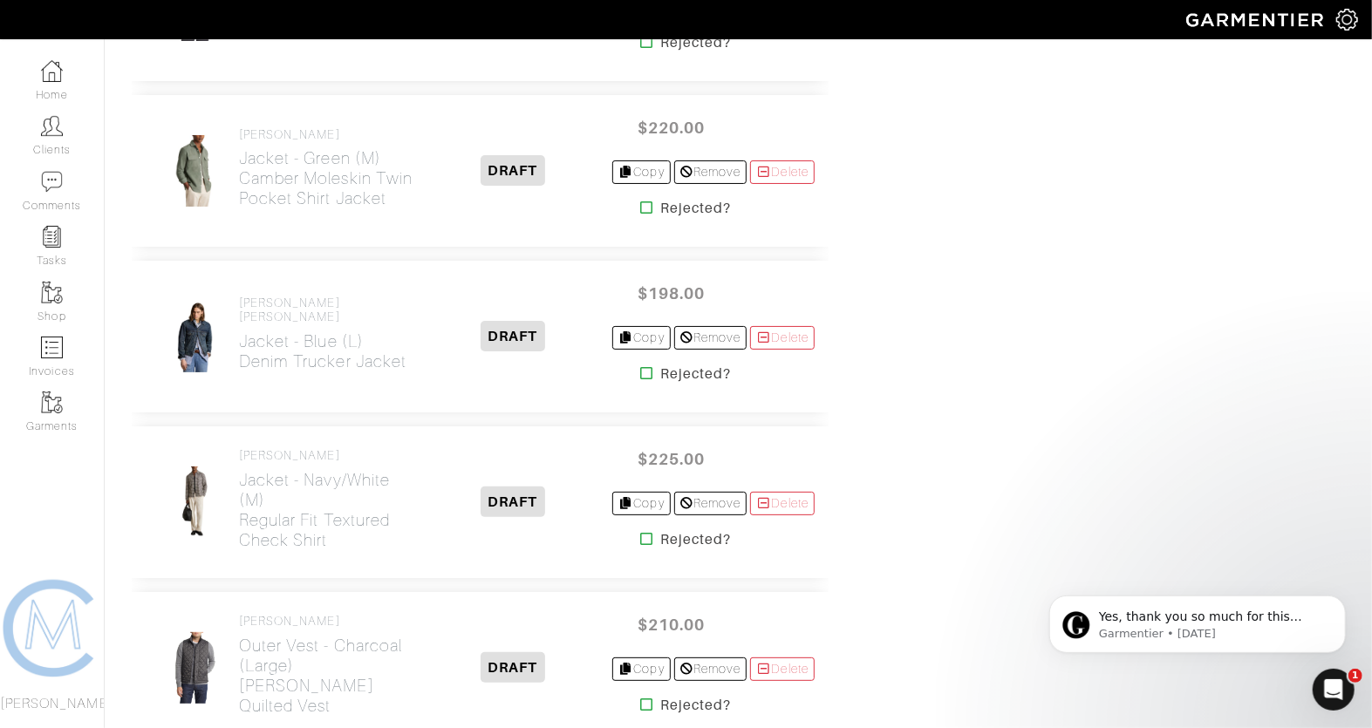
click at [640, 366] on icon at bounding box center [646, 373] width 13 height 14
click at [640, 532] on icon at bounding box center [646, 539] width 13 height 14
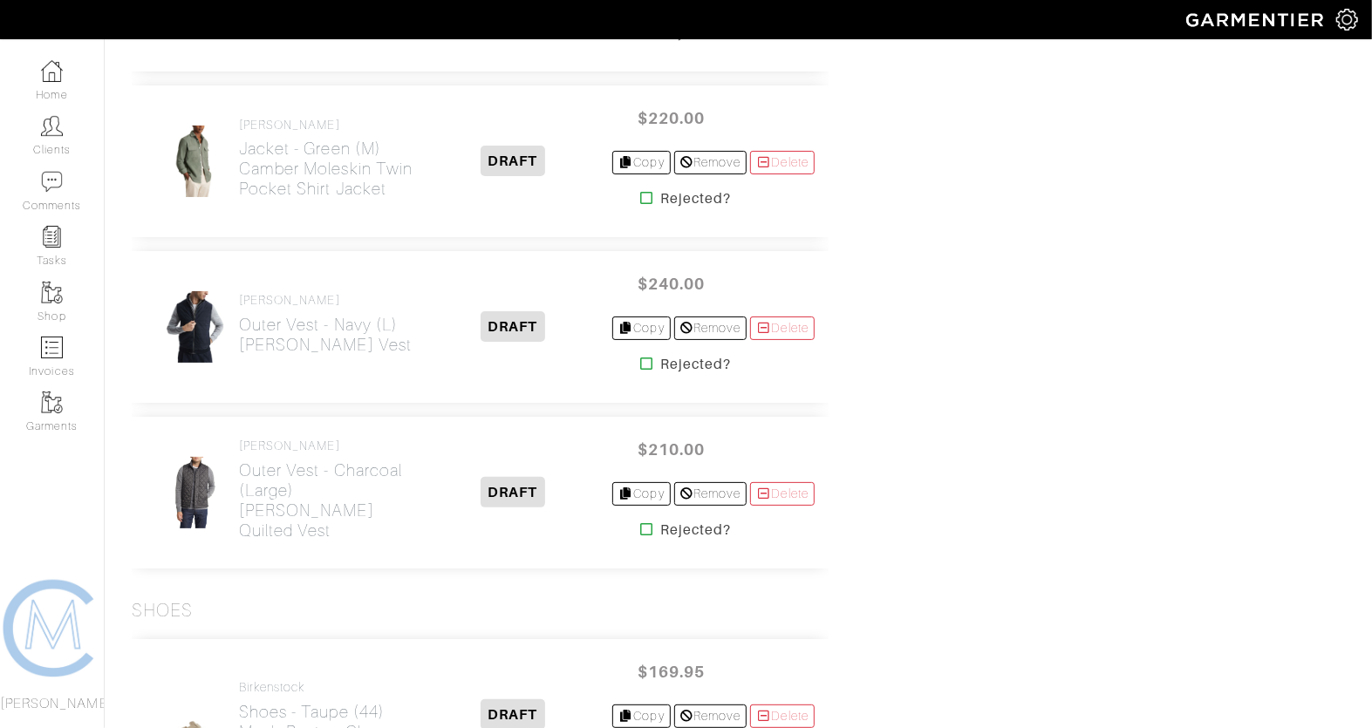
scroll to position [4181, 0]
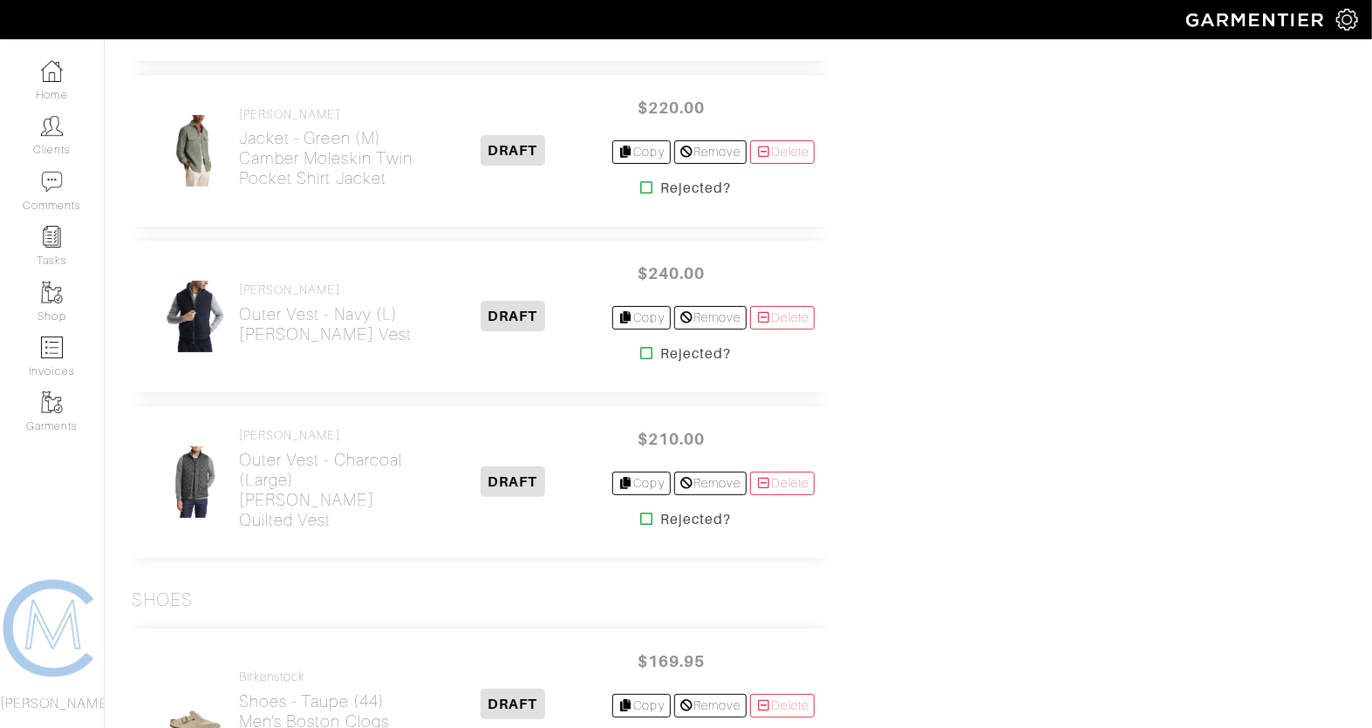
click at [640, 512] on icon at bounding box center [646, 519] width 13 height 14
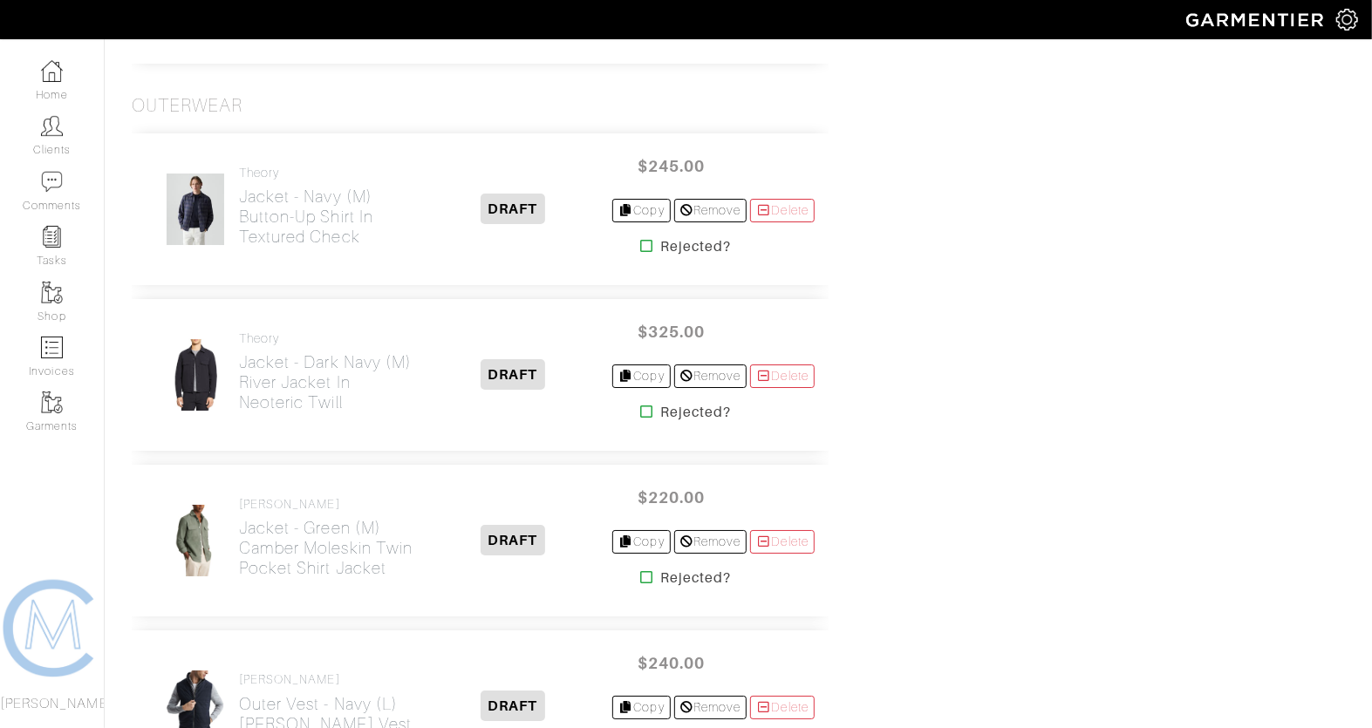
scroll to position [3789, 0]
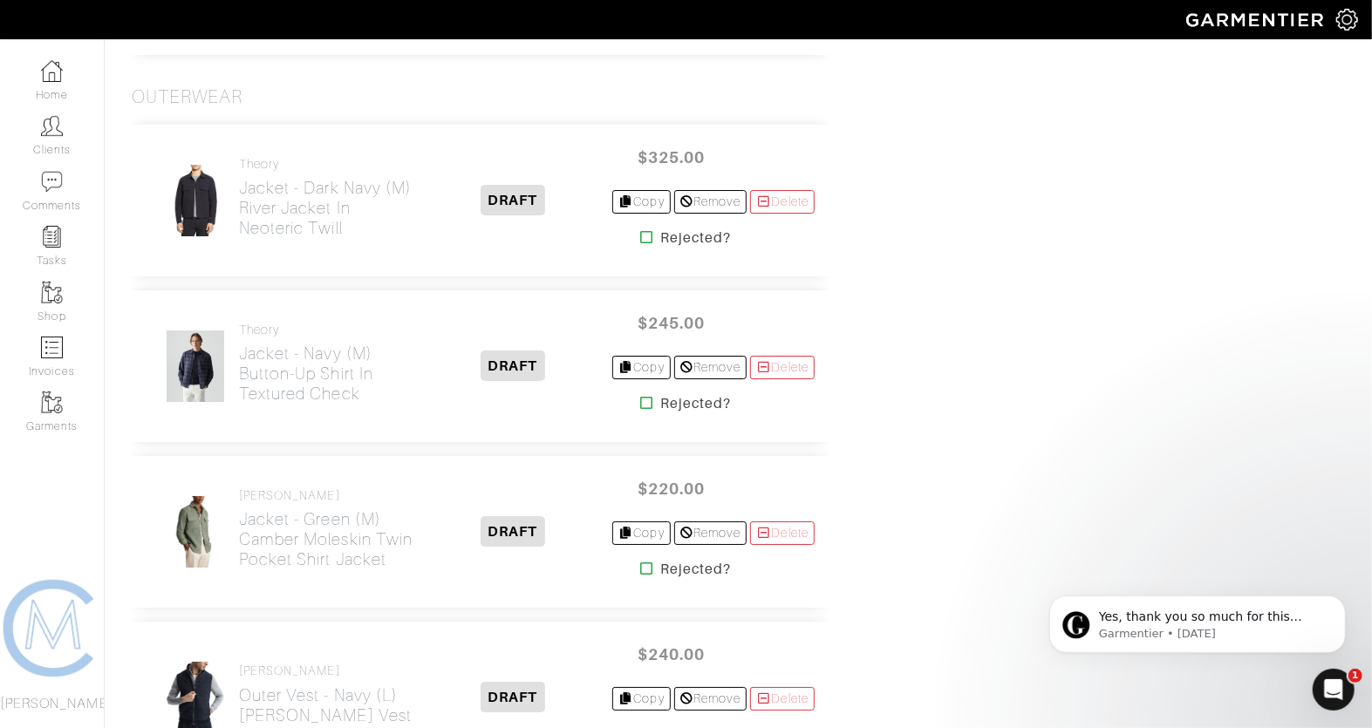
scroll to position [3831, 0]
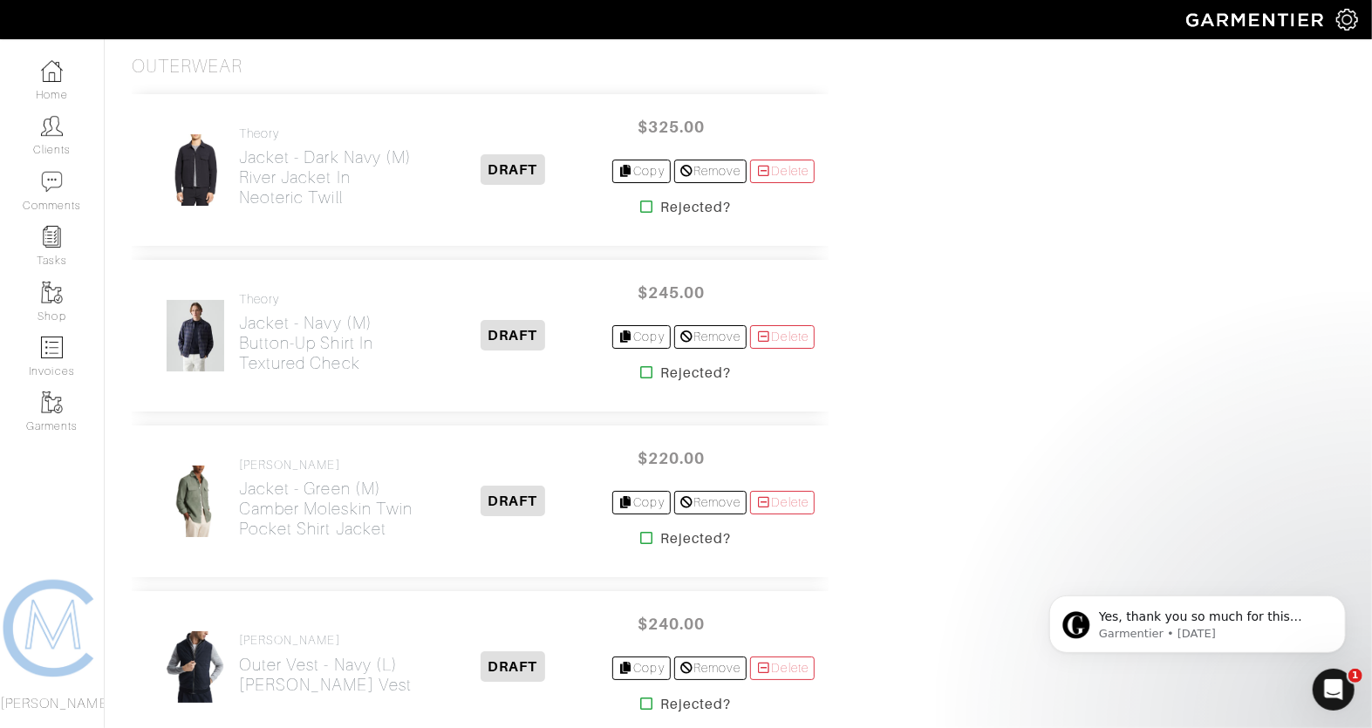
click at [640, 365] on icon at bounding box center [646, 372] width 13 height 14
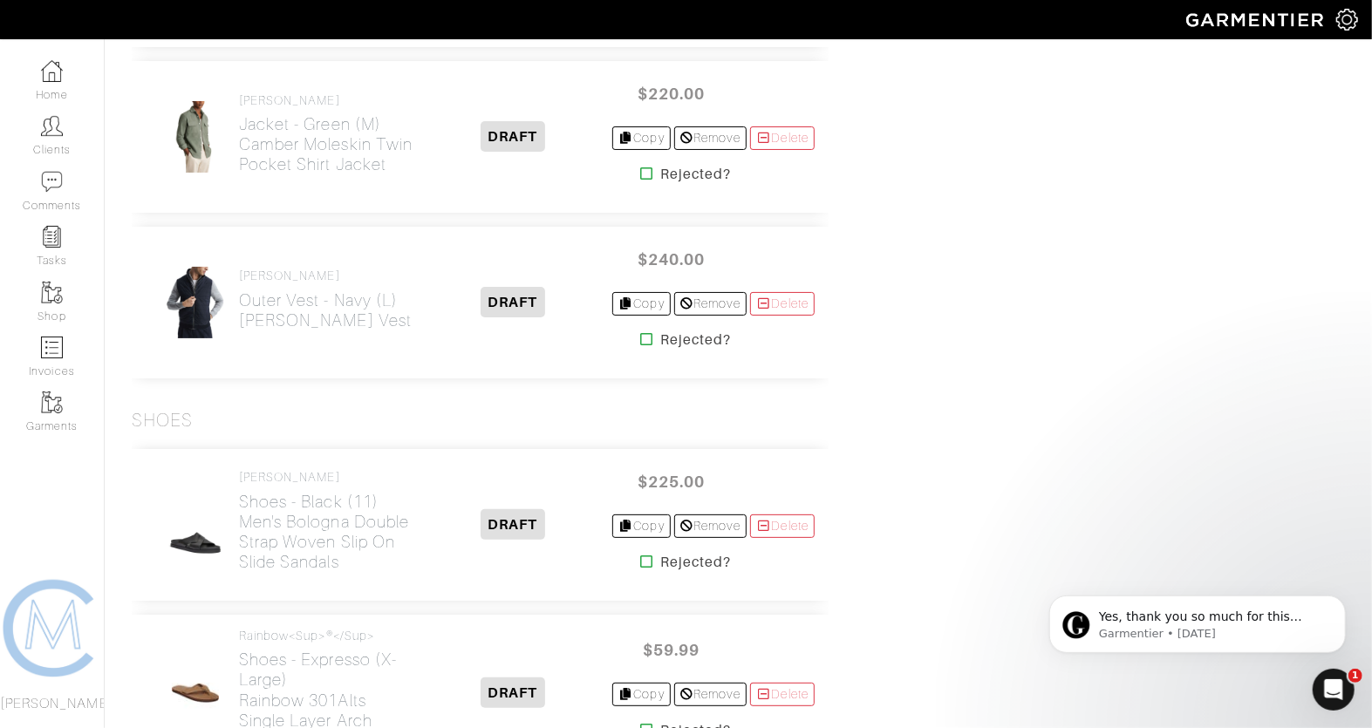
scroll to position [4197, 0]
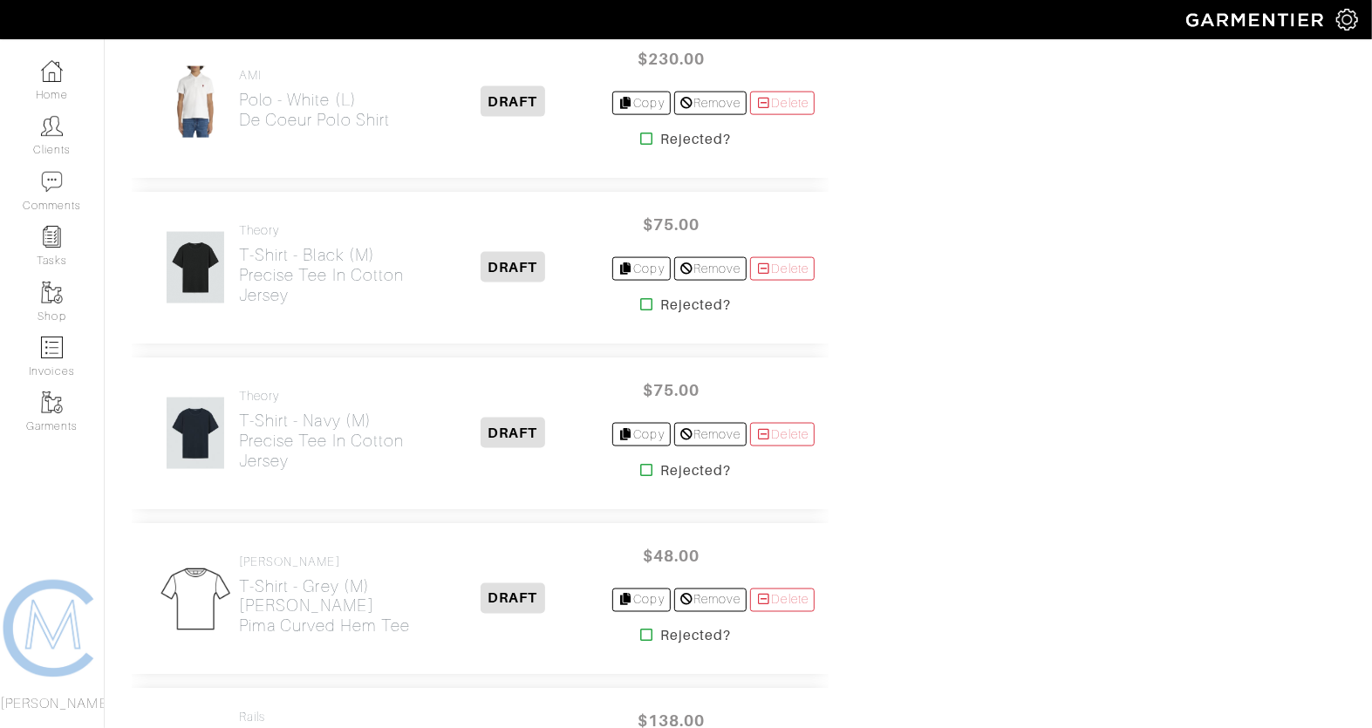
scroll to position [1485, 0]
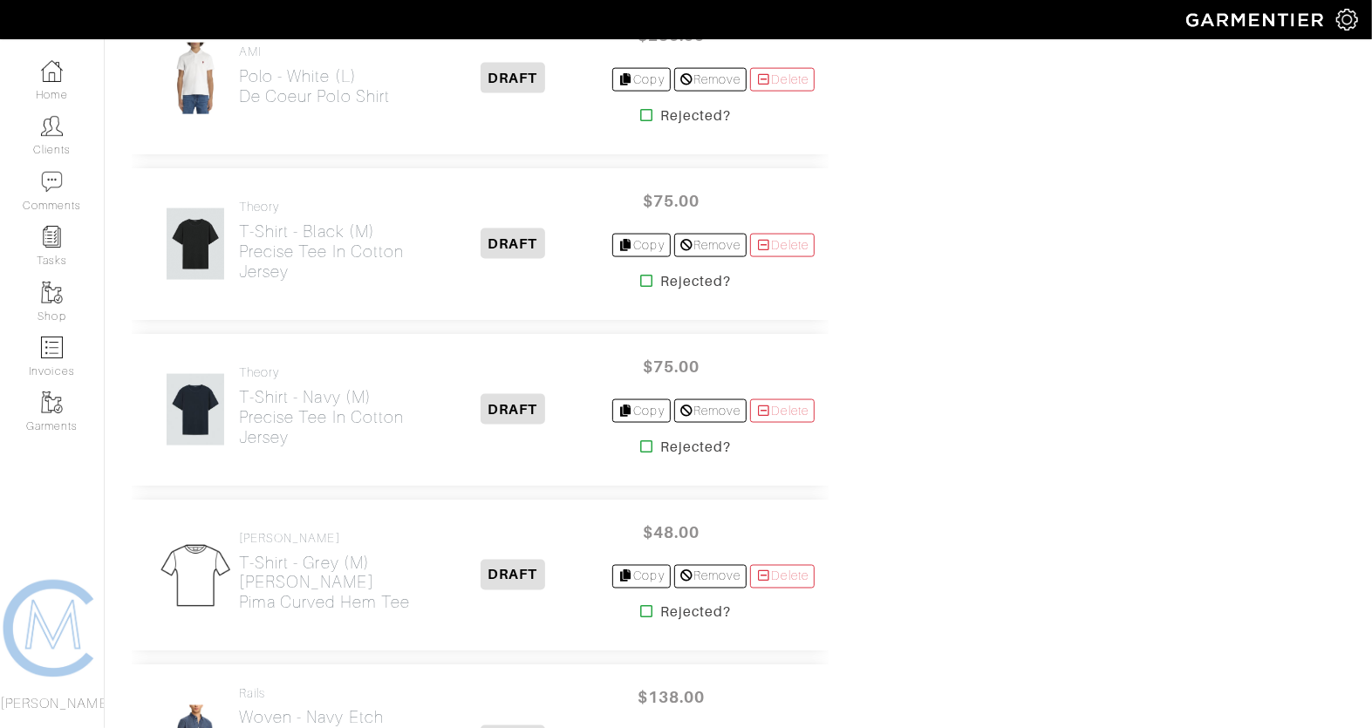
click at [629, 577] on div "$48.00 Copy Remove [GEOGRAPHIC_DATA] Rejected?" at bounding box center [713, 576] width 202 height 124
click at [618, 570] on icon at bounding box center [626, 576] width 16 height 12
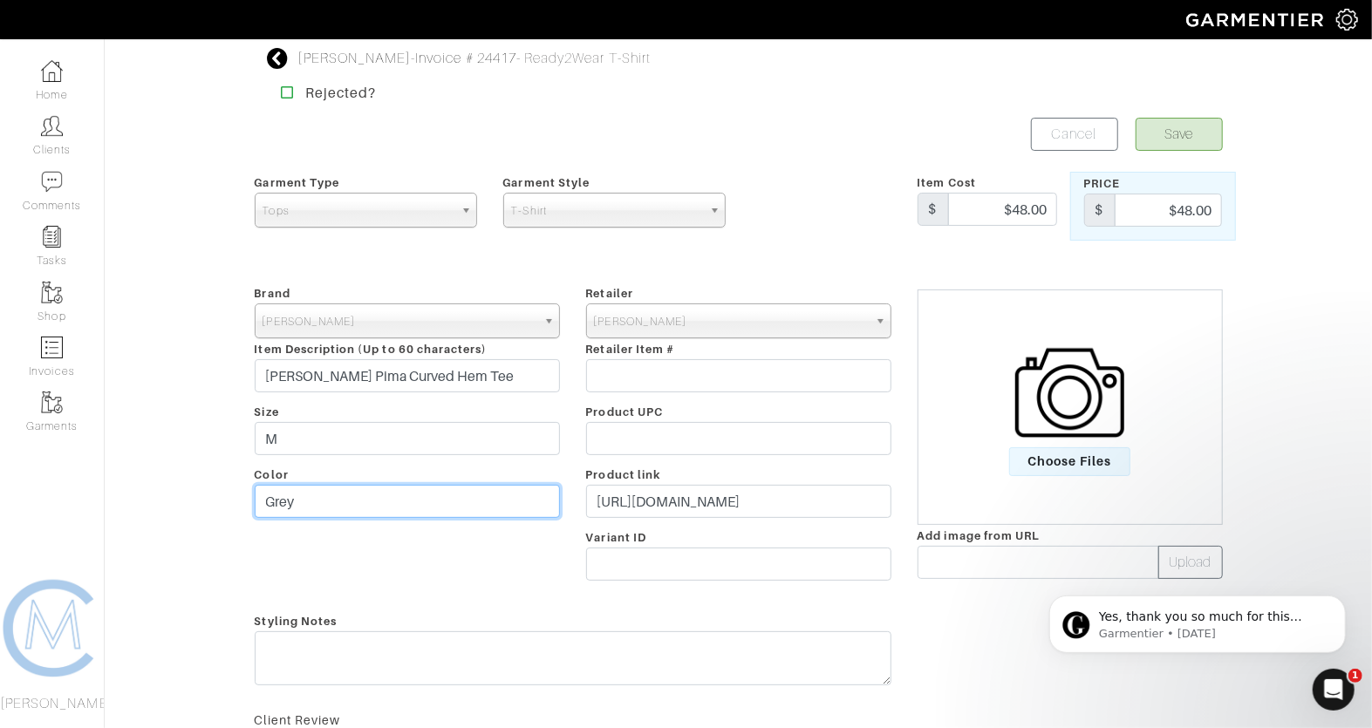
click at [488, 496] on input "Grey" at bounding box center [407, 501] width 305 height 33
type input "Blue"
click at [1215, 127] on button "Save" at bounding box center [1179, 134] width 87 height 33
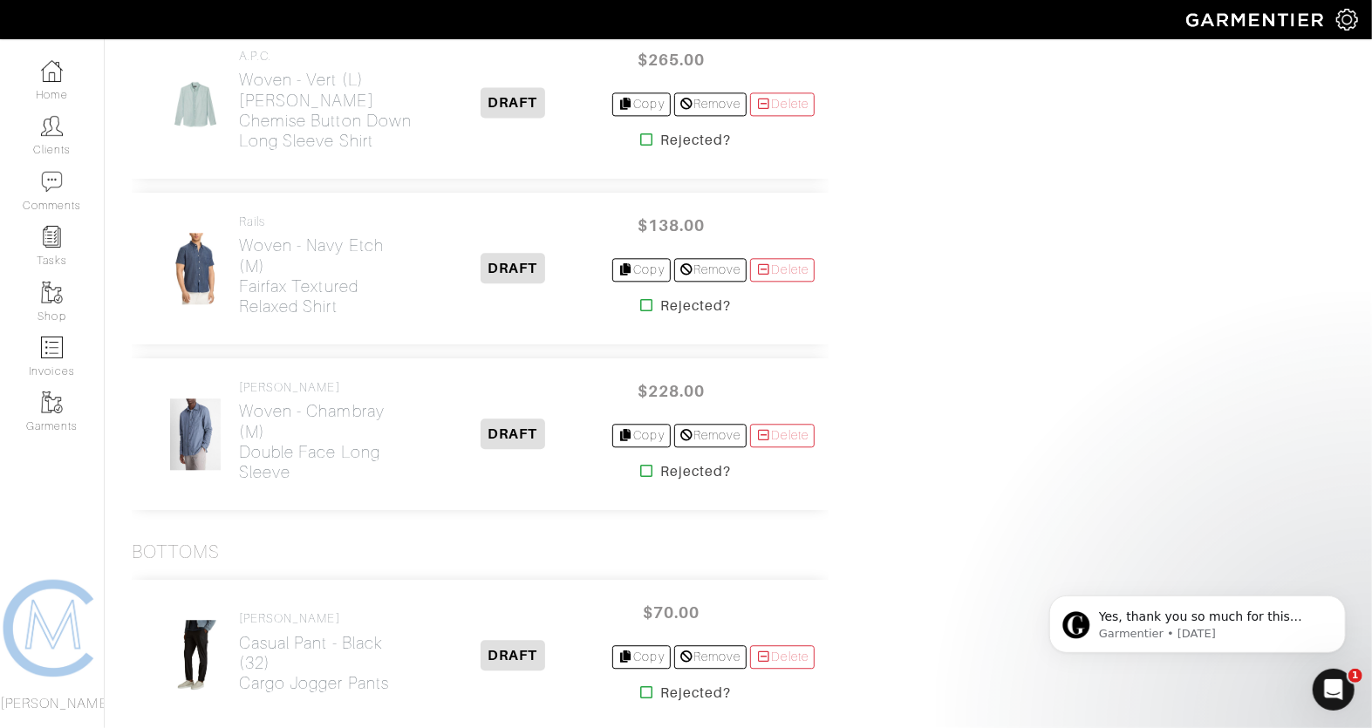
scroll to position [2466, 0]
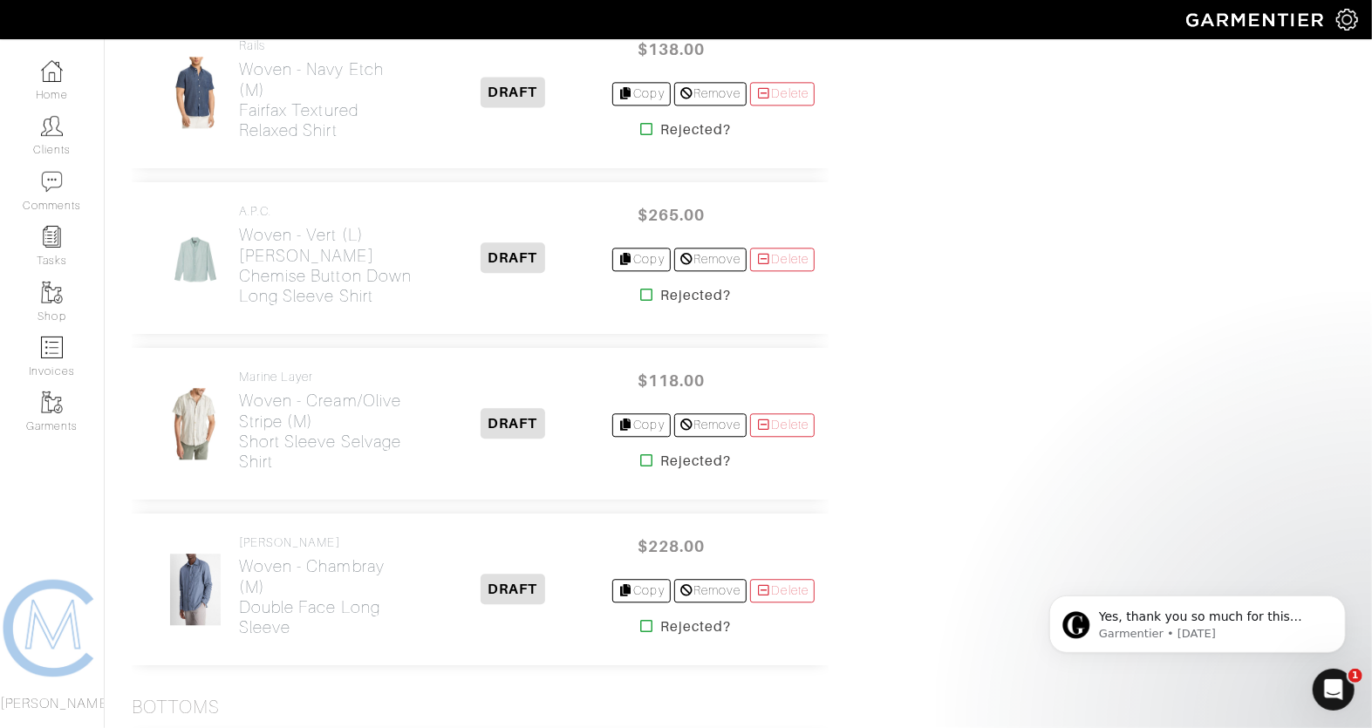
click at [640, 454] on icon at bounding box center [646, 461] width 13 height 14
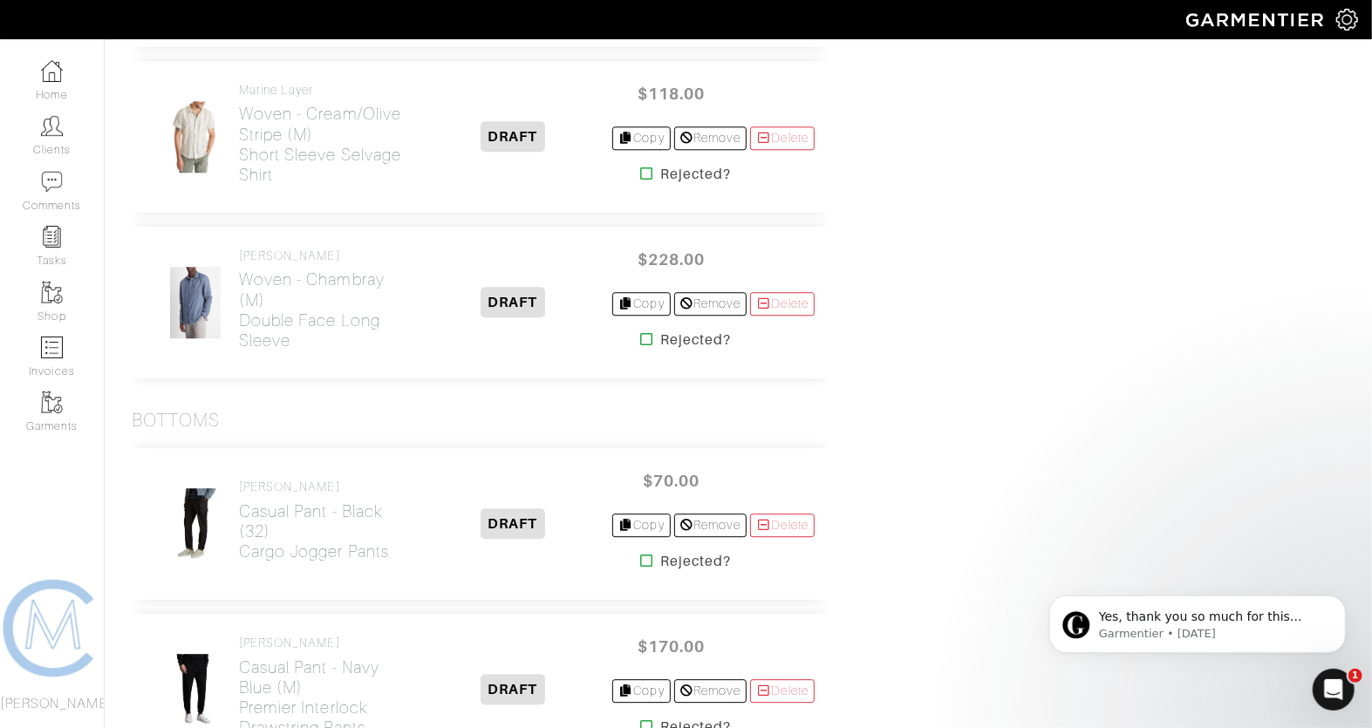
scroll to position [2994, 0]
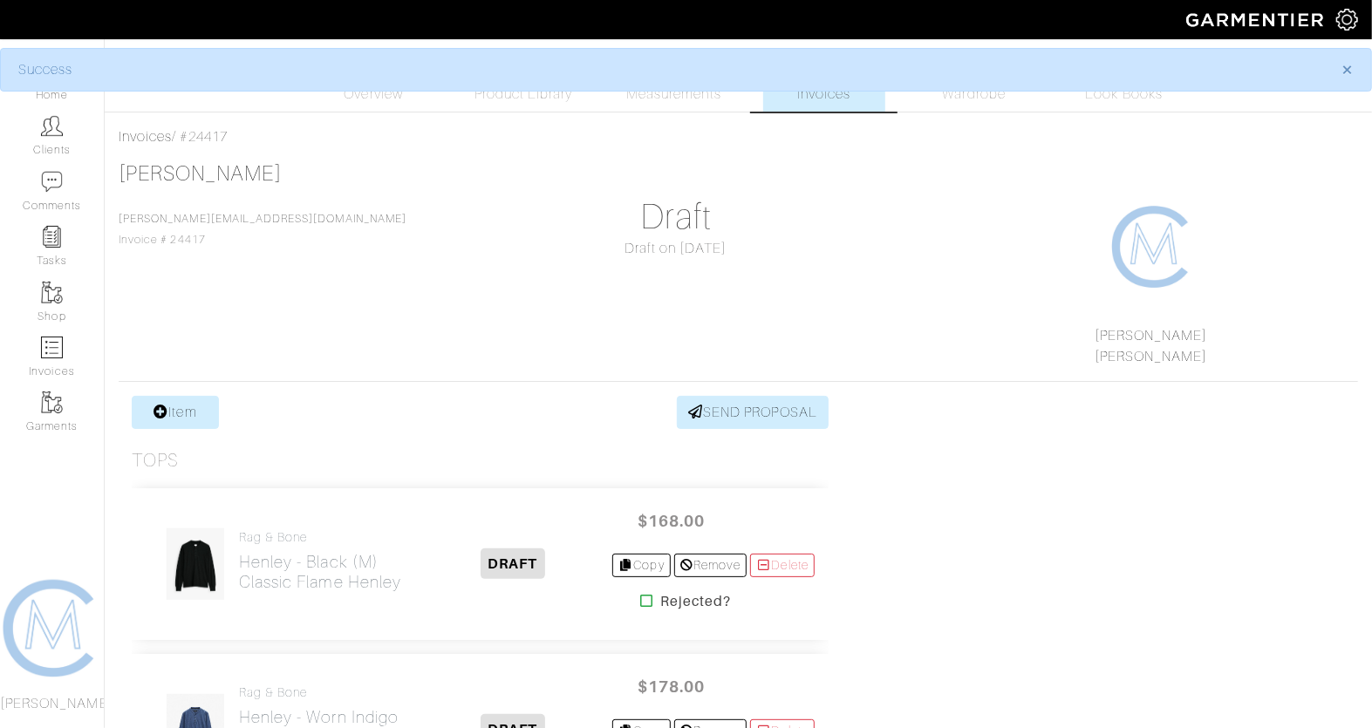
click at [639, 296] on div "[PERSON_NAME] [PERSON_NAME][EMAIL_ADDRESS][DOMAIN_NAME] Invoice # 24417 Draft D…" at bounding box center [738, 264] width 1239 height 206
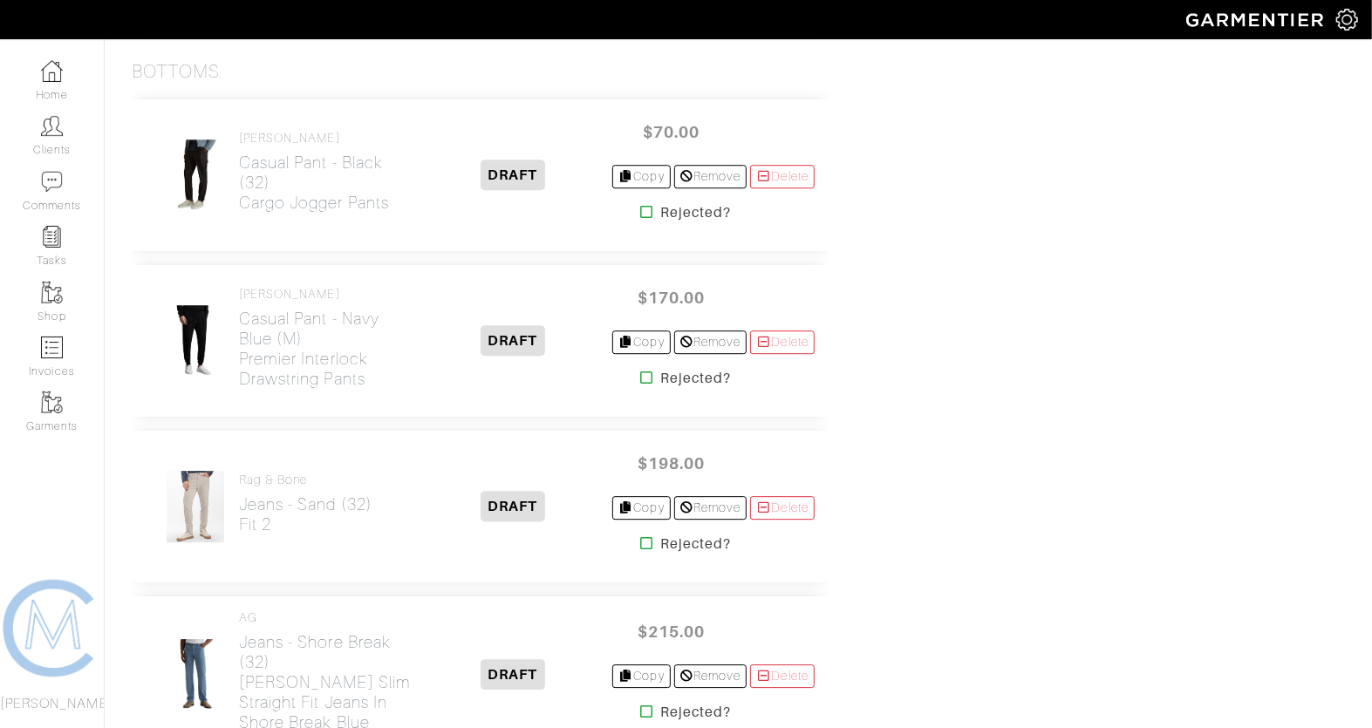
scroll to position [2937, 0]
click at [640, 370] on icon at bounding box center [646, 377] width 13 height 14
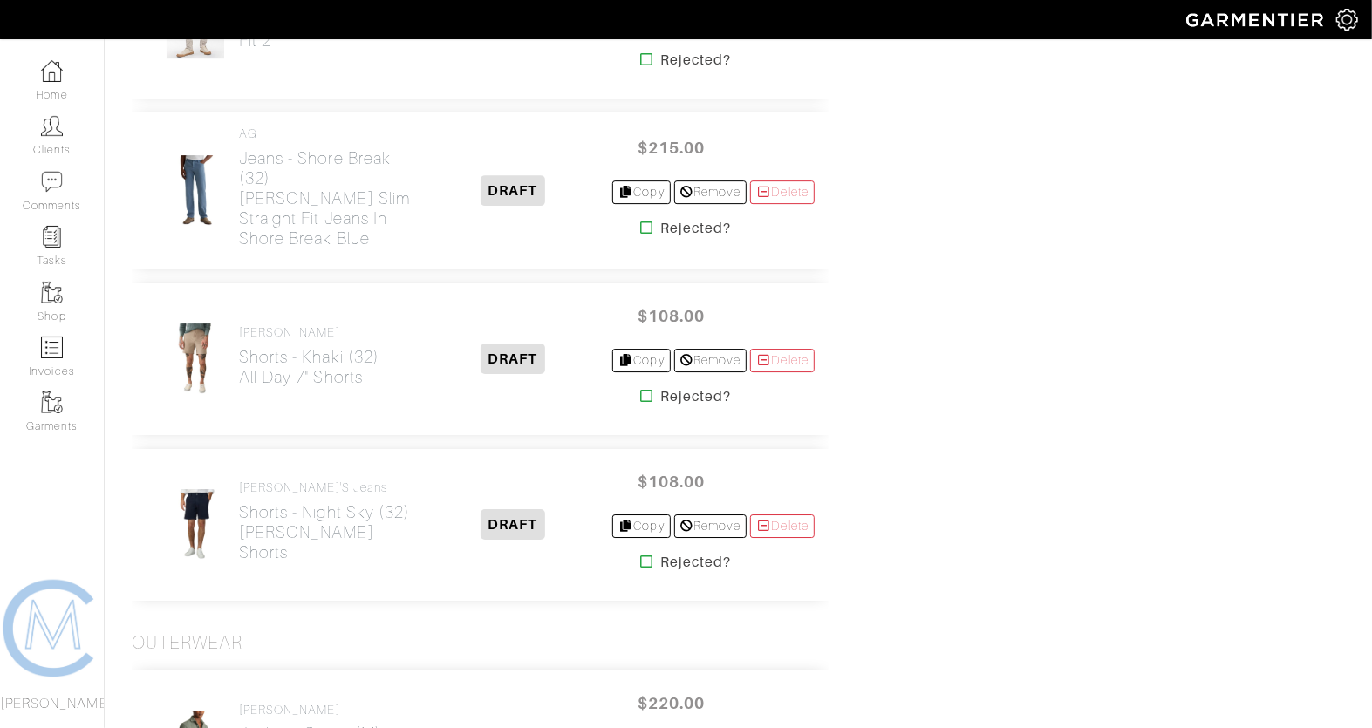
scroll to position [3422, 0]
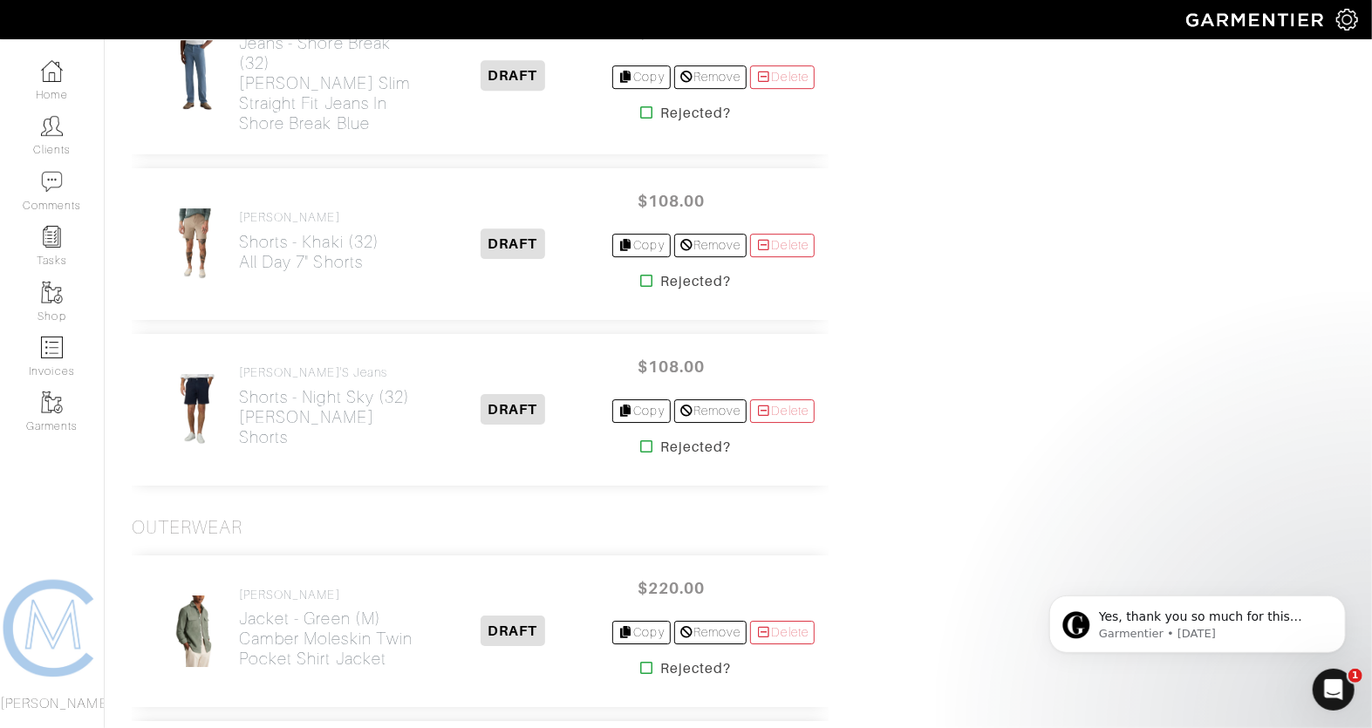
click at [640, 440] on icon at bounding box center [646, 447] width 13 height 14
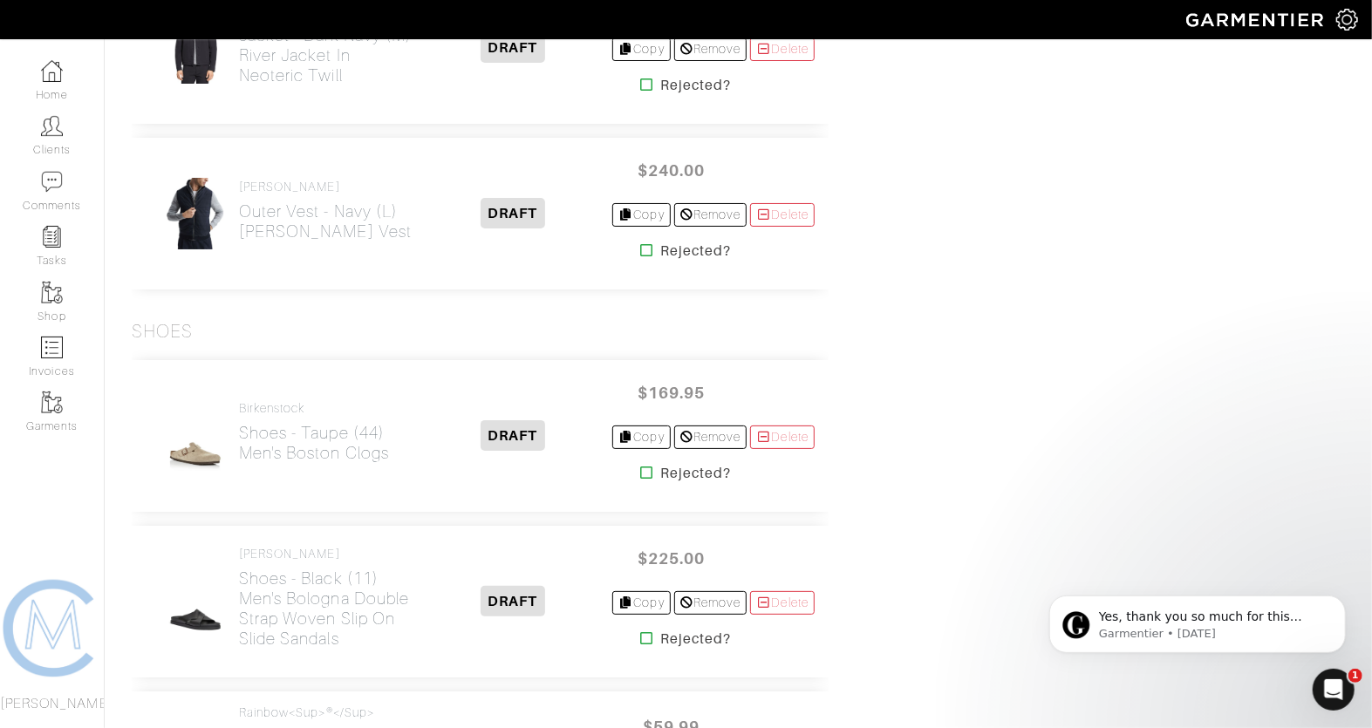
scroll to position [4173, 0]
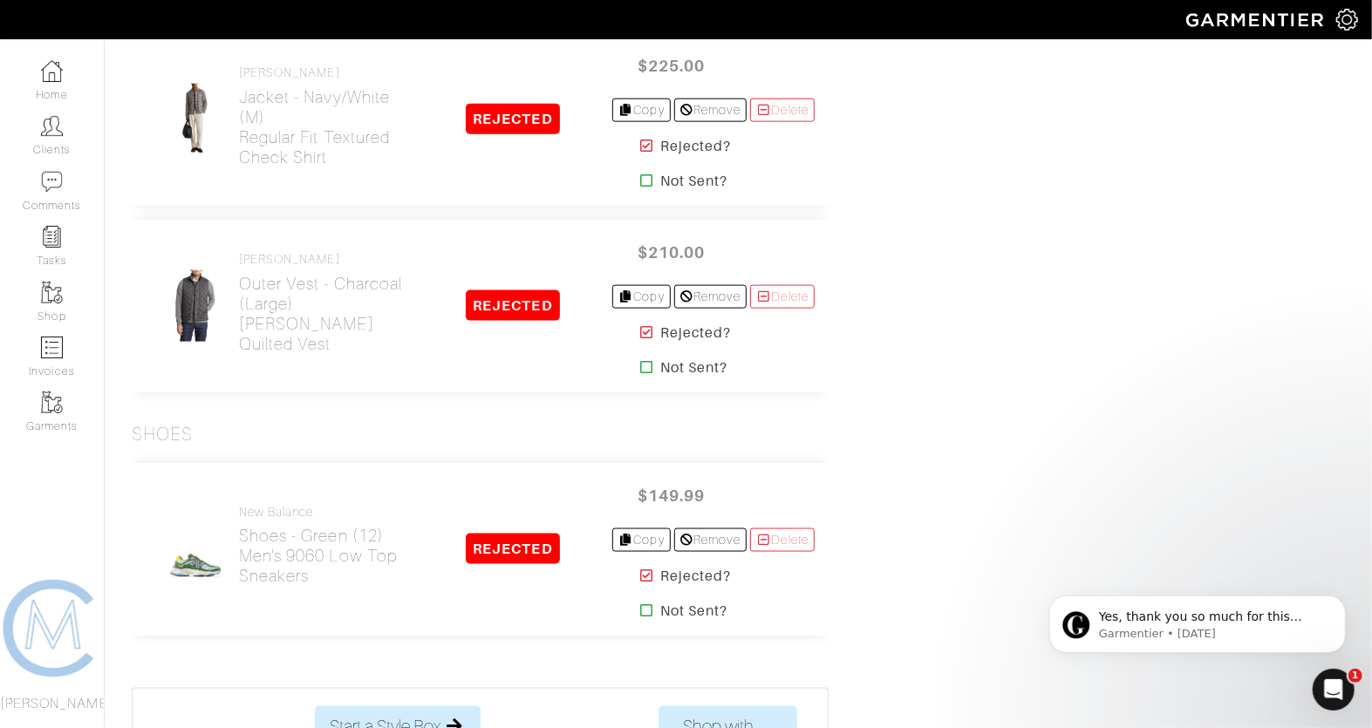
scroll to position [9806, 0]
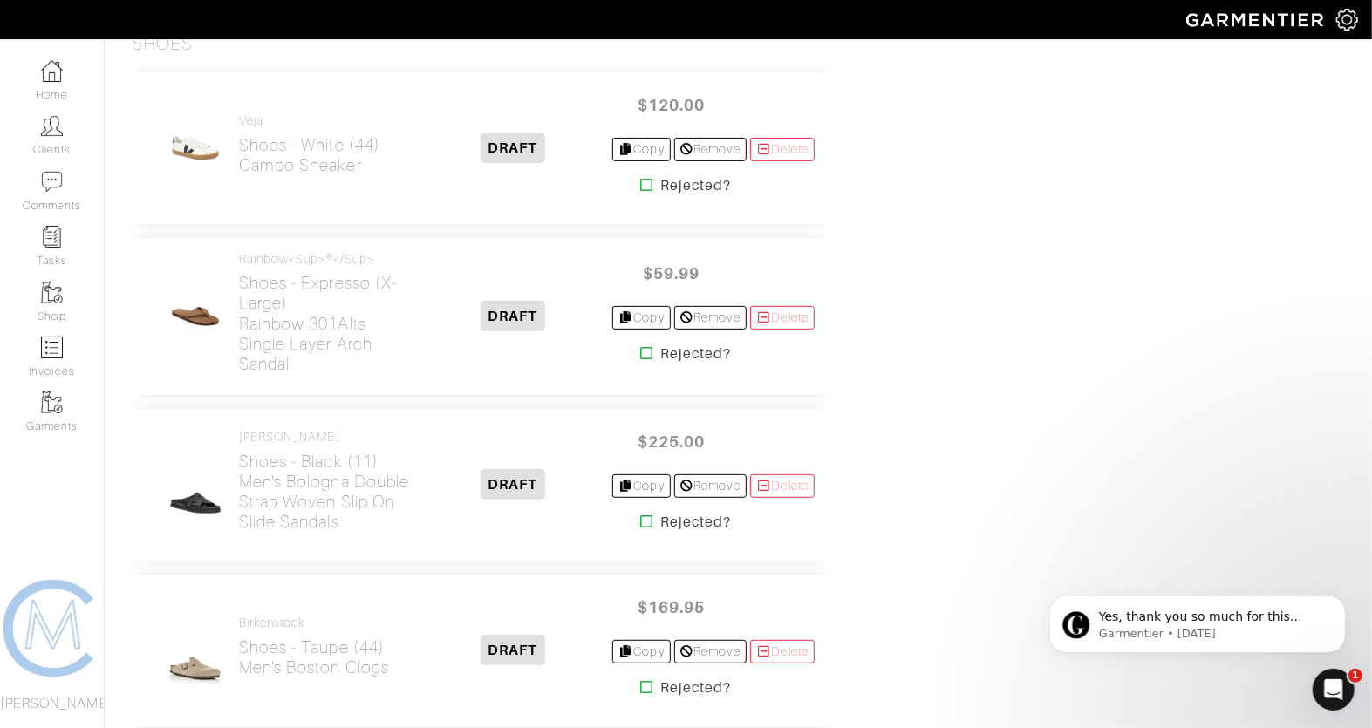
scroll to position [4408, 0]
click at [640, 176] on icon at bounding box center [646, 183] width 13 height 14
click at [640, 510] on link at bounding box center [646, 520] width 13 height 21
click at [640, 513] on icon at bounding box center [646, 520] width 13 height 14
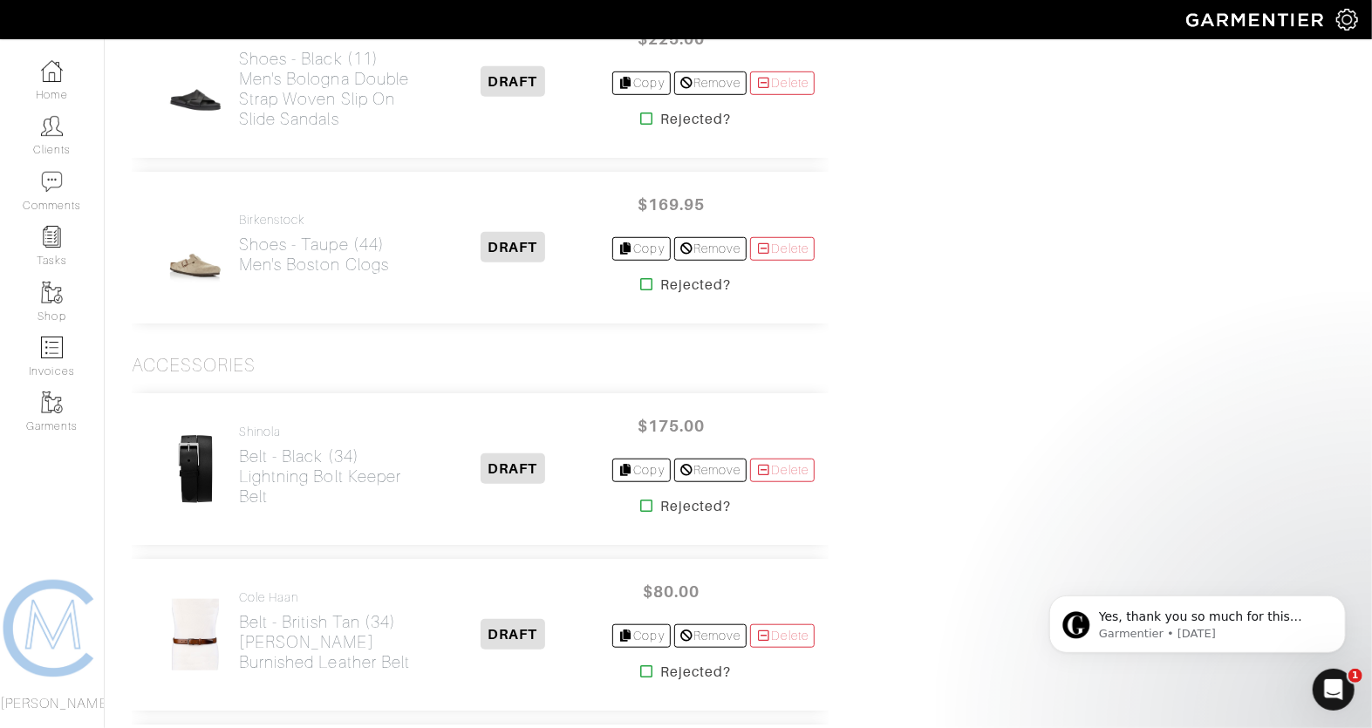
scroll to position [4818, 0]
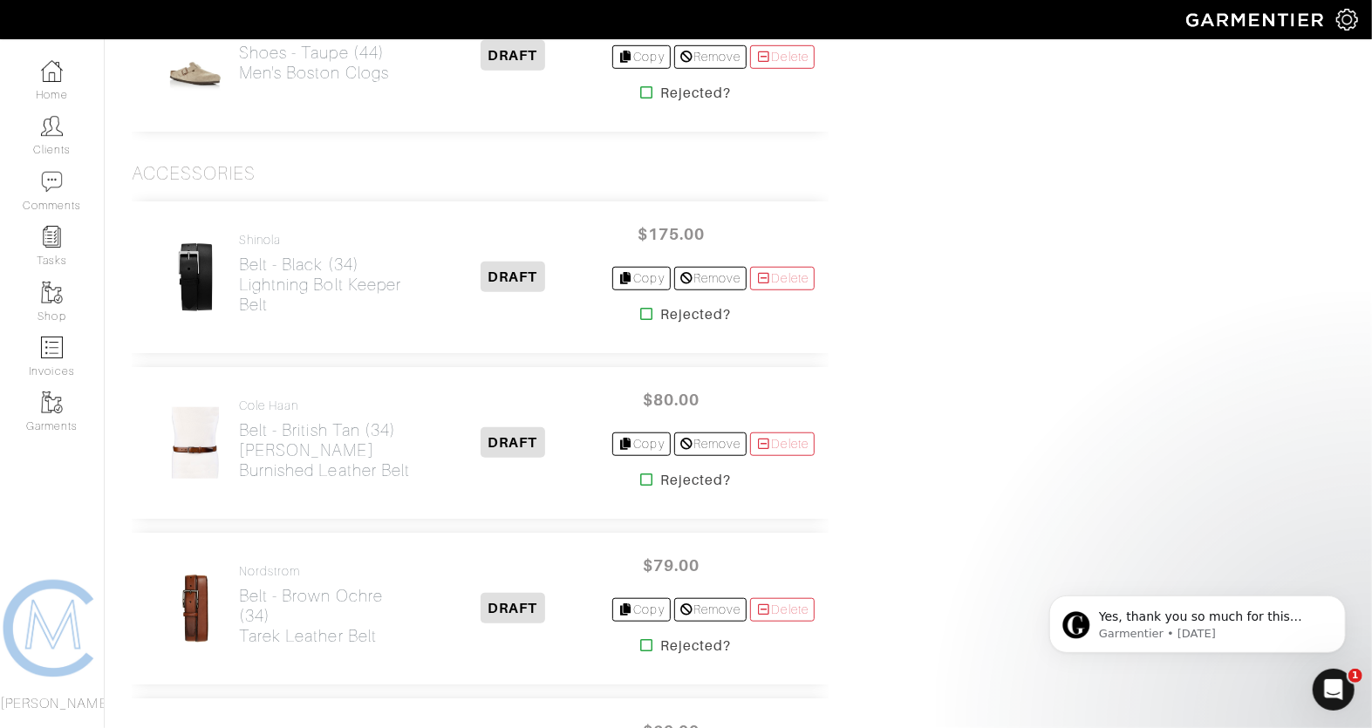
click at [640, 307] on icon at bounding box center [646, 314] width 13 height 14
click at [640, 473] on icon at bounding box center [646, 480] width 13 height 14
click at [640, 638] on icon at bounding box center [646, 645] width 13 height 14
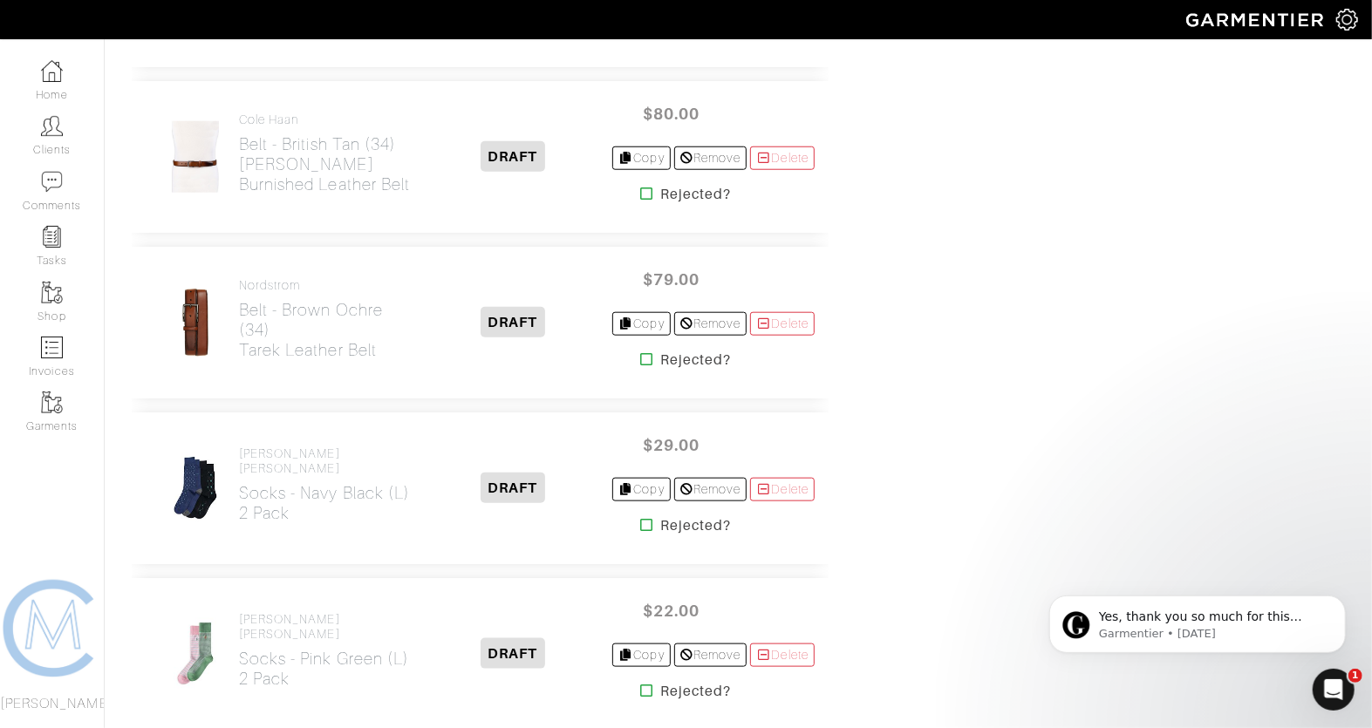
scroll to position [5122, 0]
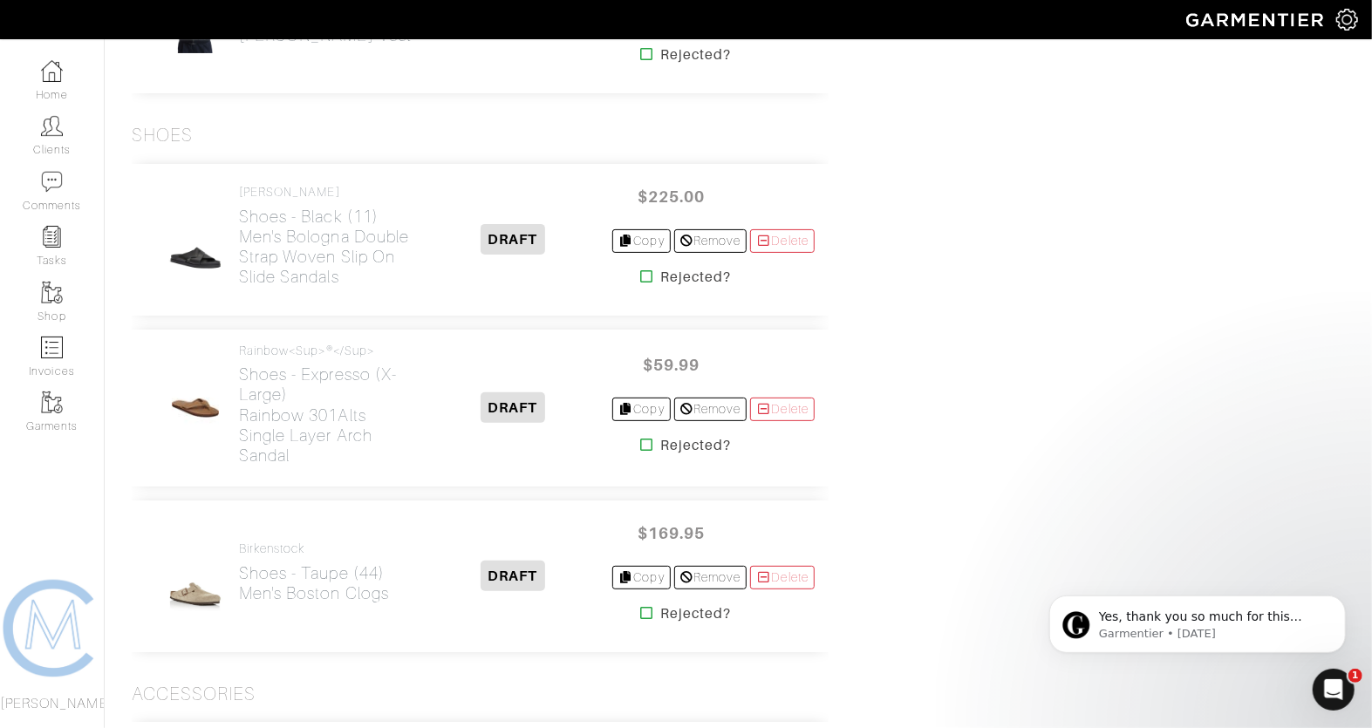
scroll to position [4309, 0]
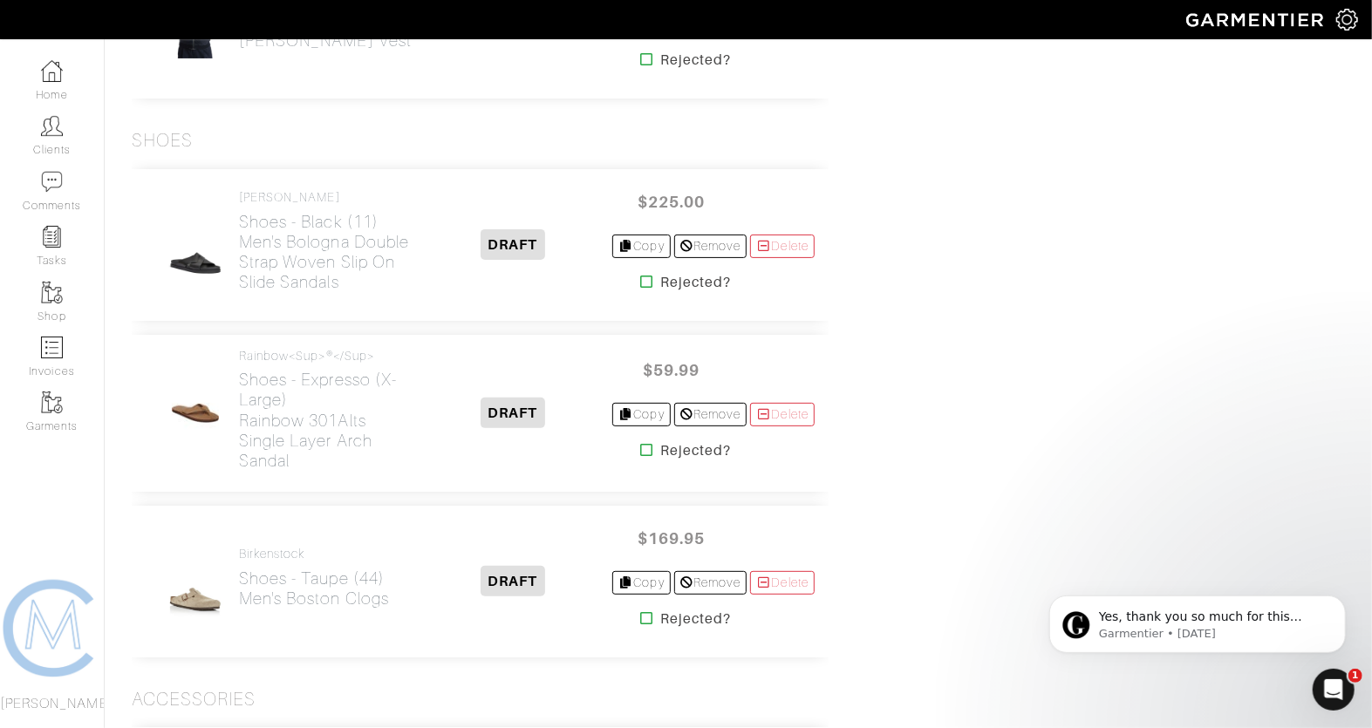
click at [640, 275] on icon at bounding box center [646, 282] width 13 height 14
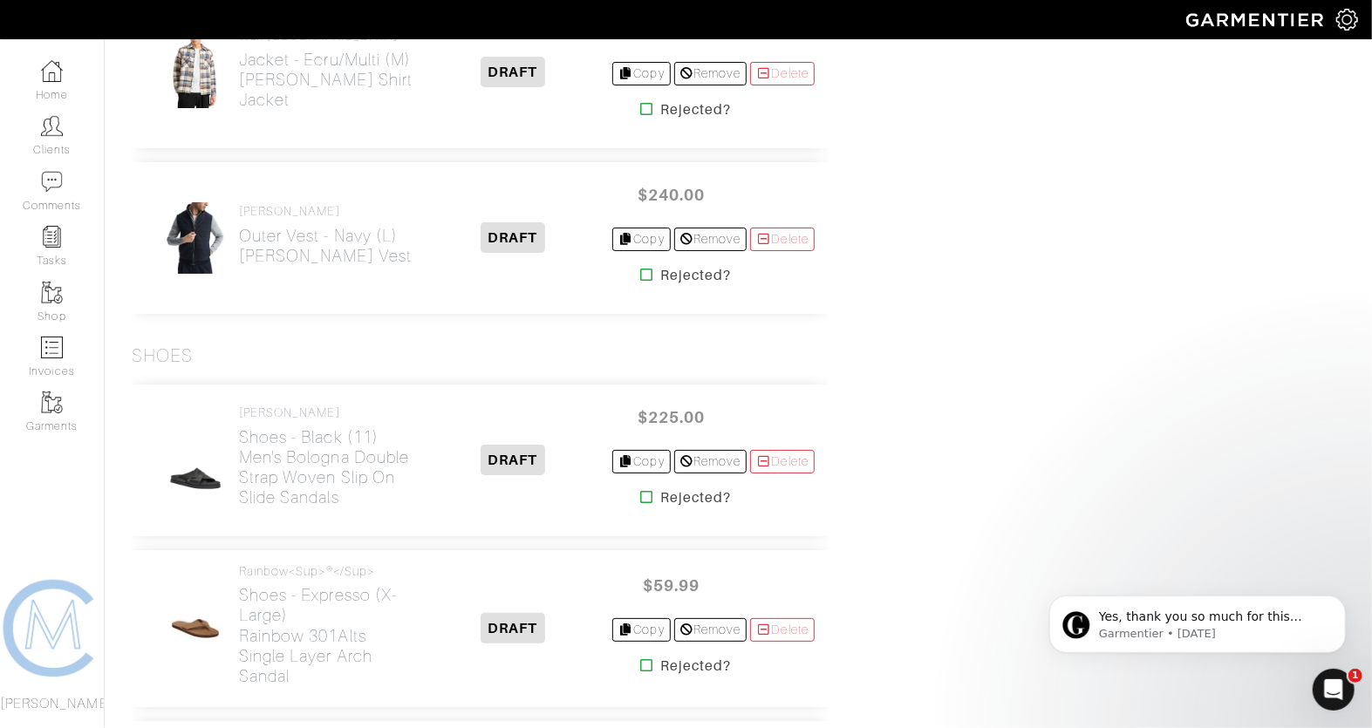
scroll to position [3951, 0]
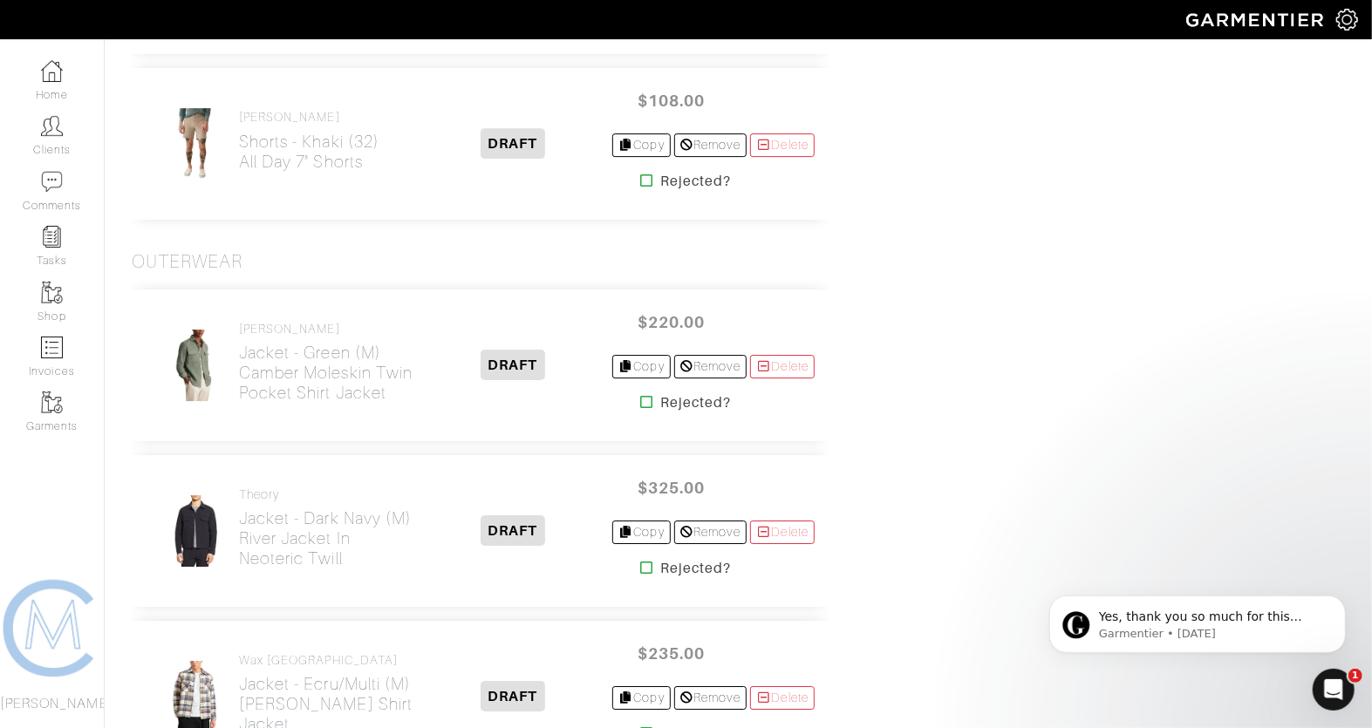
scroll to position [3481, 0]
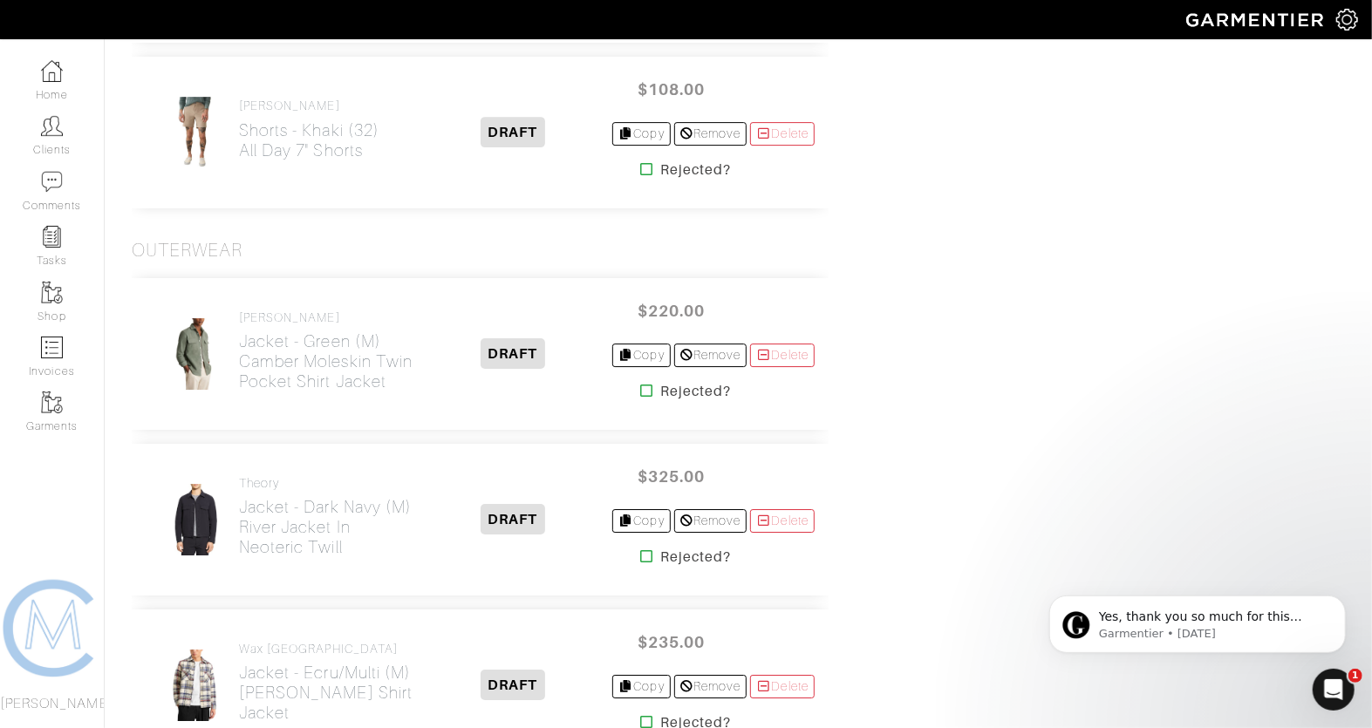
click at [640, 162] on icon at bounding box center [646, 169] width 13 height 14
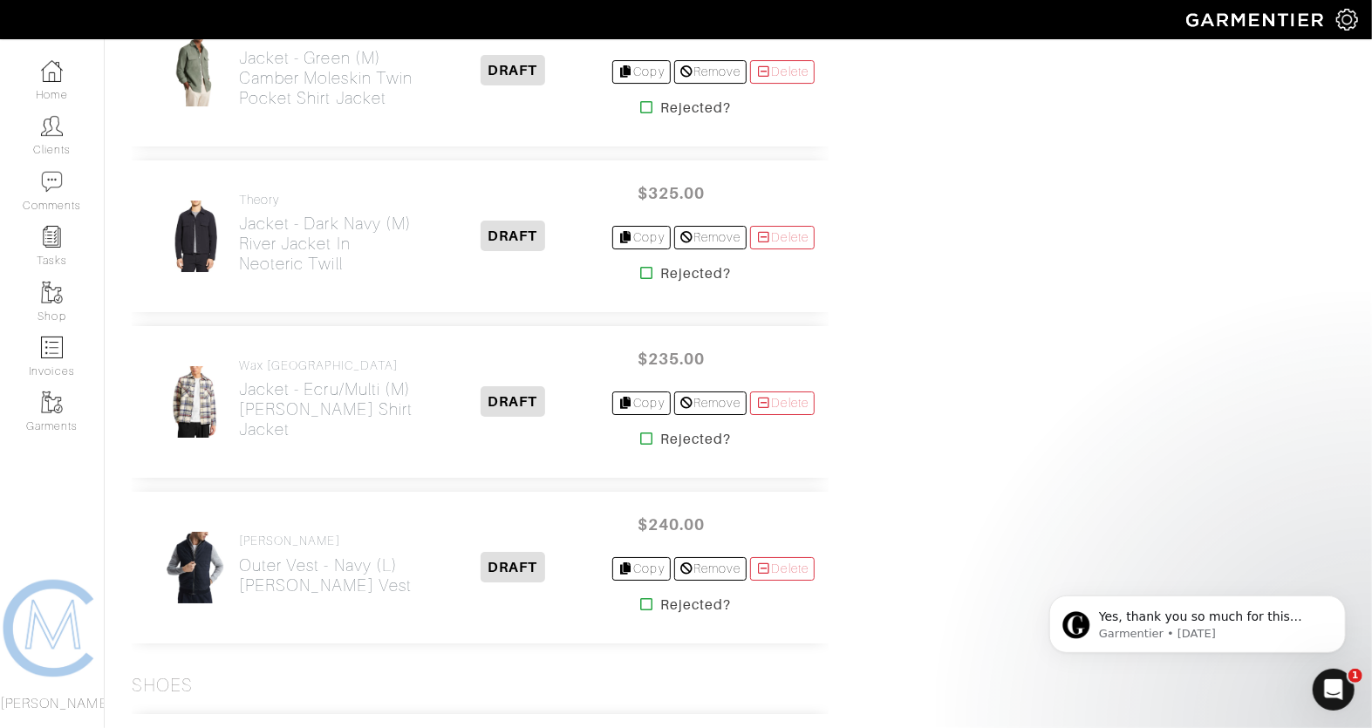
scroll to position [4162, 0]
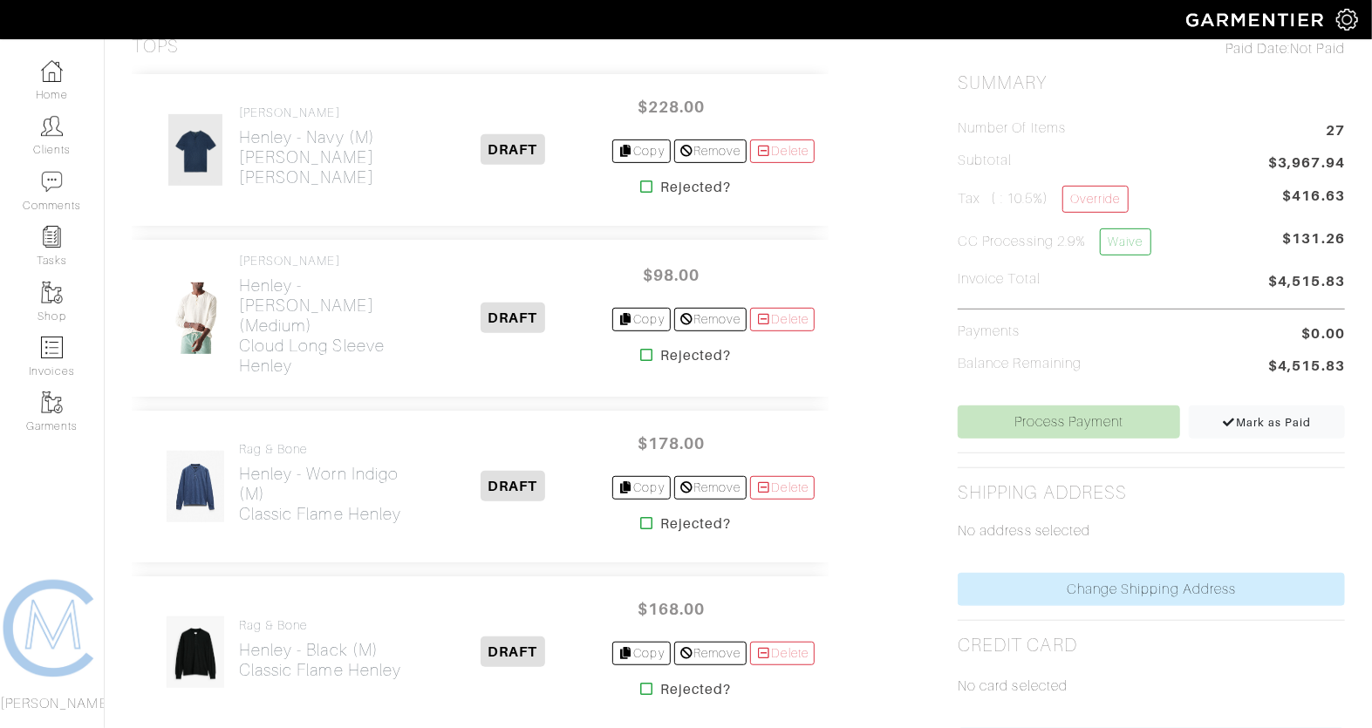
scroll to position [435, 0]
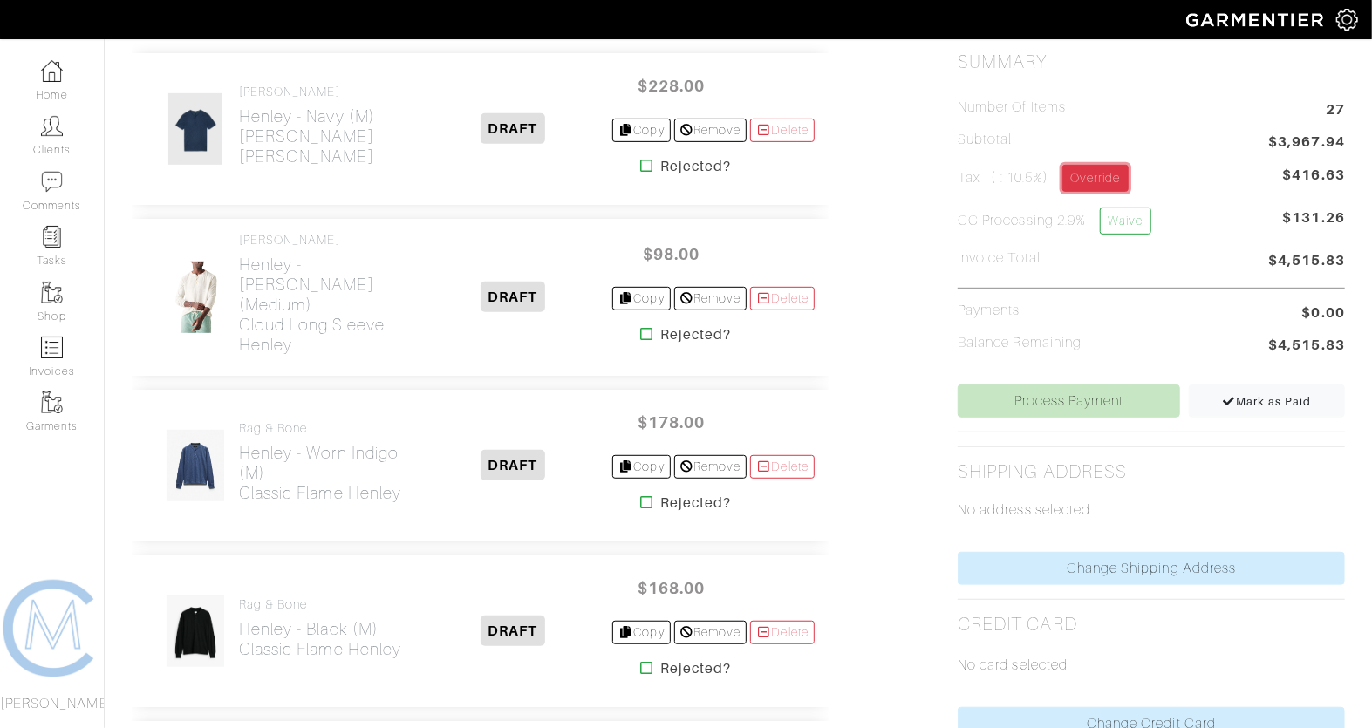
click at [1095, 175] on link "Override" at bounding box center [1094, 178] width 65 height 27
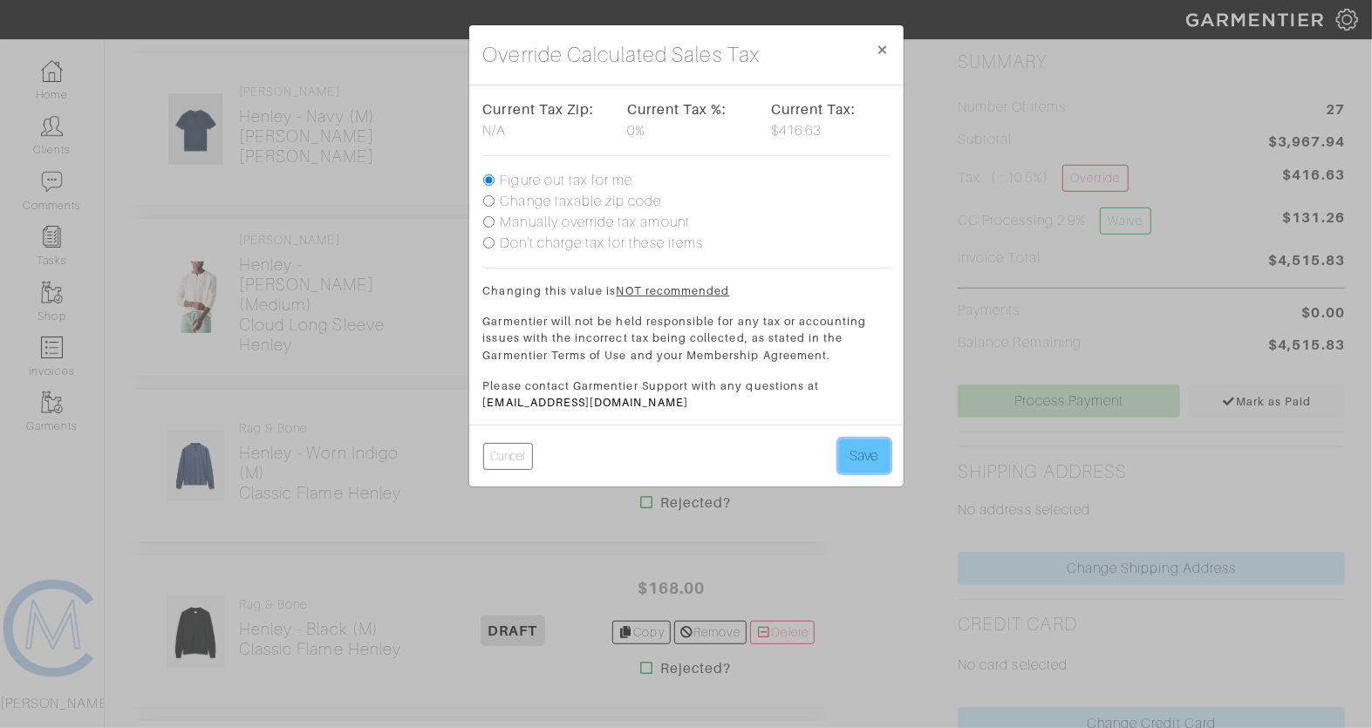
click at [865, 459] on button "Save" at bounding box center [864, 456] width 51 height 33
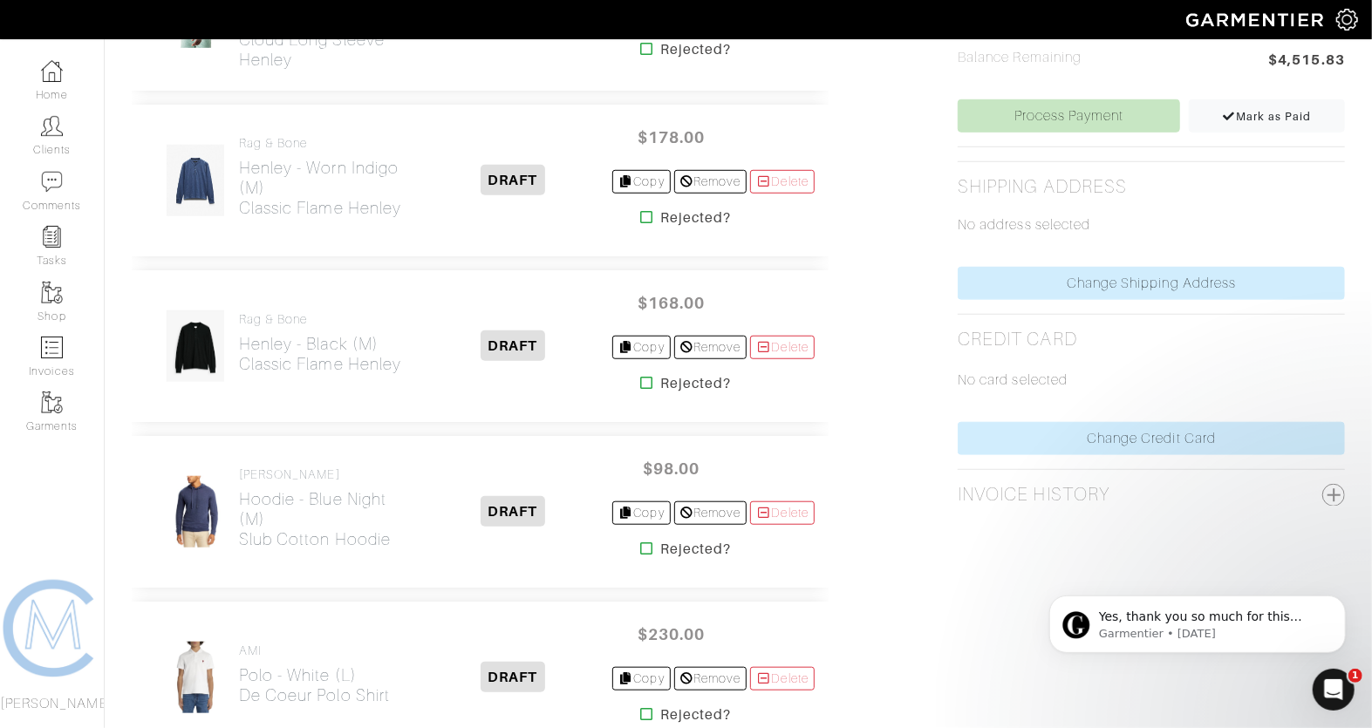
scroll to position [724, 0]
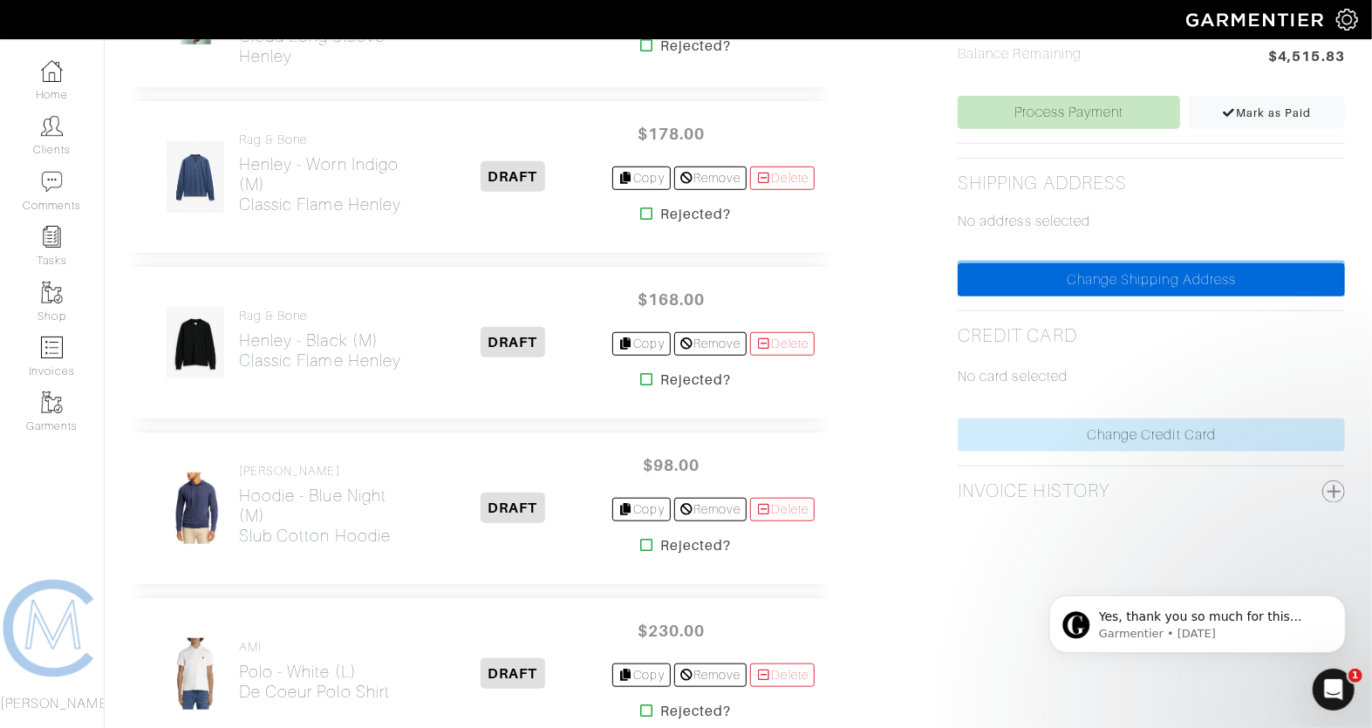
click at [1116, 281] on link "Change Shipping Address" at bounding box center [1151, 279] width 387 height 33
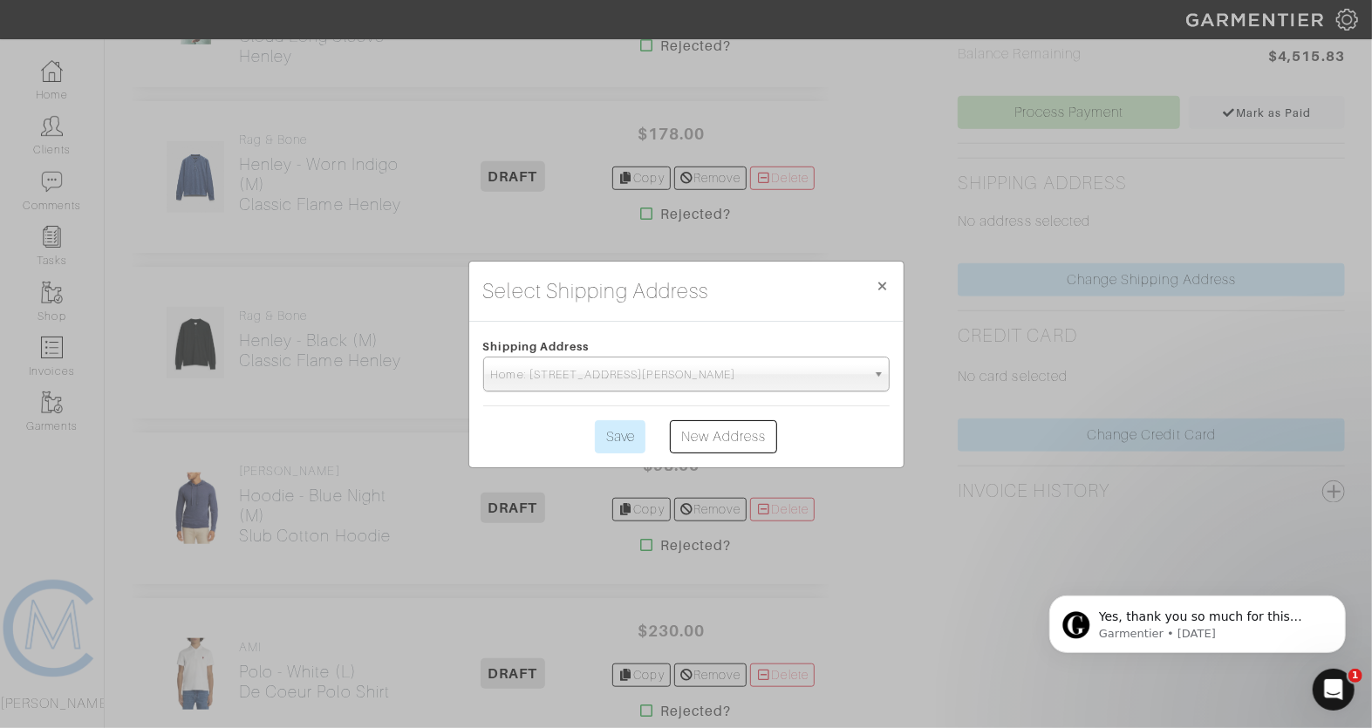
click at [609, 453] on div "Shipping Address Home: 1025 Sanborn Ave | Los Angeles, CA | 90029 Home: 1025 Sa…" at bounding box center [686, 395] width 434 height 146
click at [610, 435] on input "Save" at bounding box center [620, 436] width 51 height 33
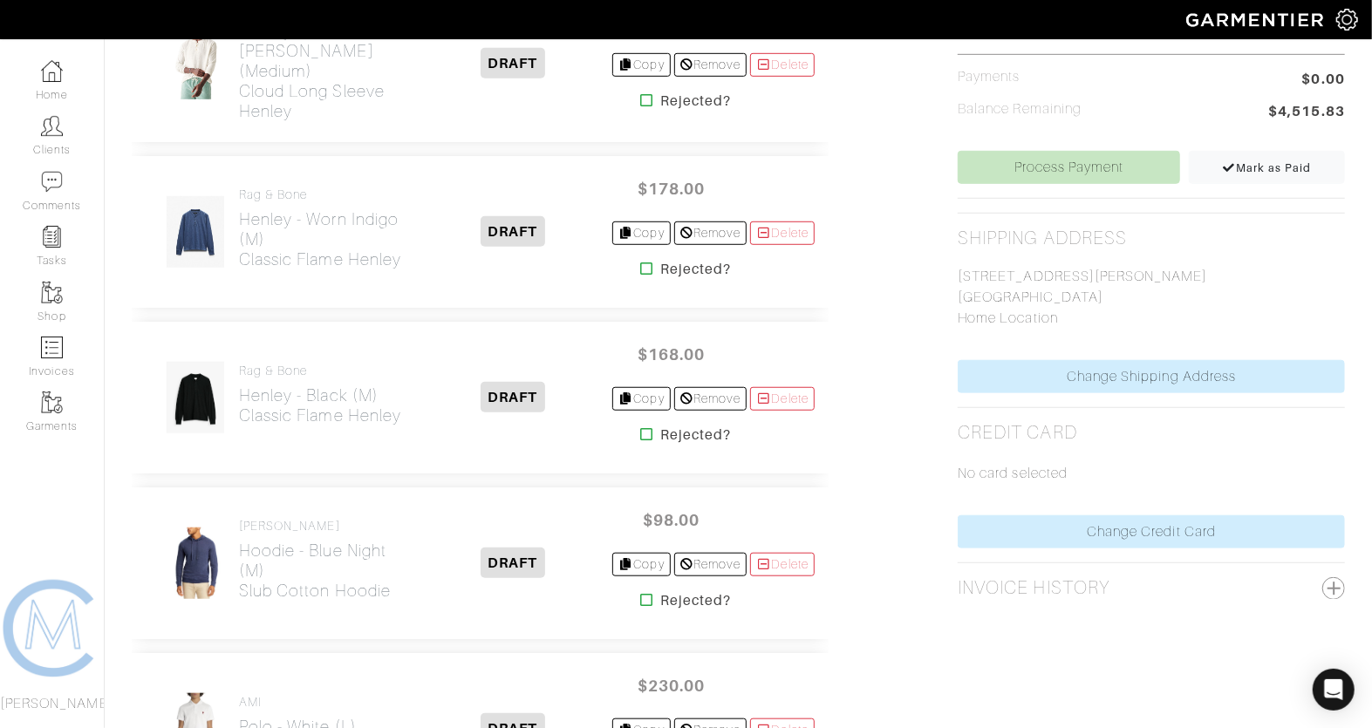
scroll to position [668, 0]
drag, startPoint x: 1125, startPoint y: 290, endPoint x: 1072, endPoint y: 294, distance: 53.3
click at [1072, 294] on p "1025 Sanborn Ave Los Angeles, CA 90029 Home Location" at bounding box center [1151, 298] width 387 height 63
copy p "90029"
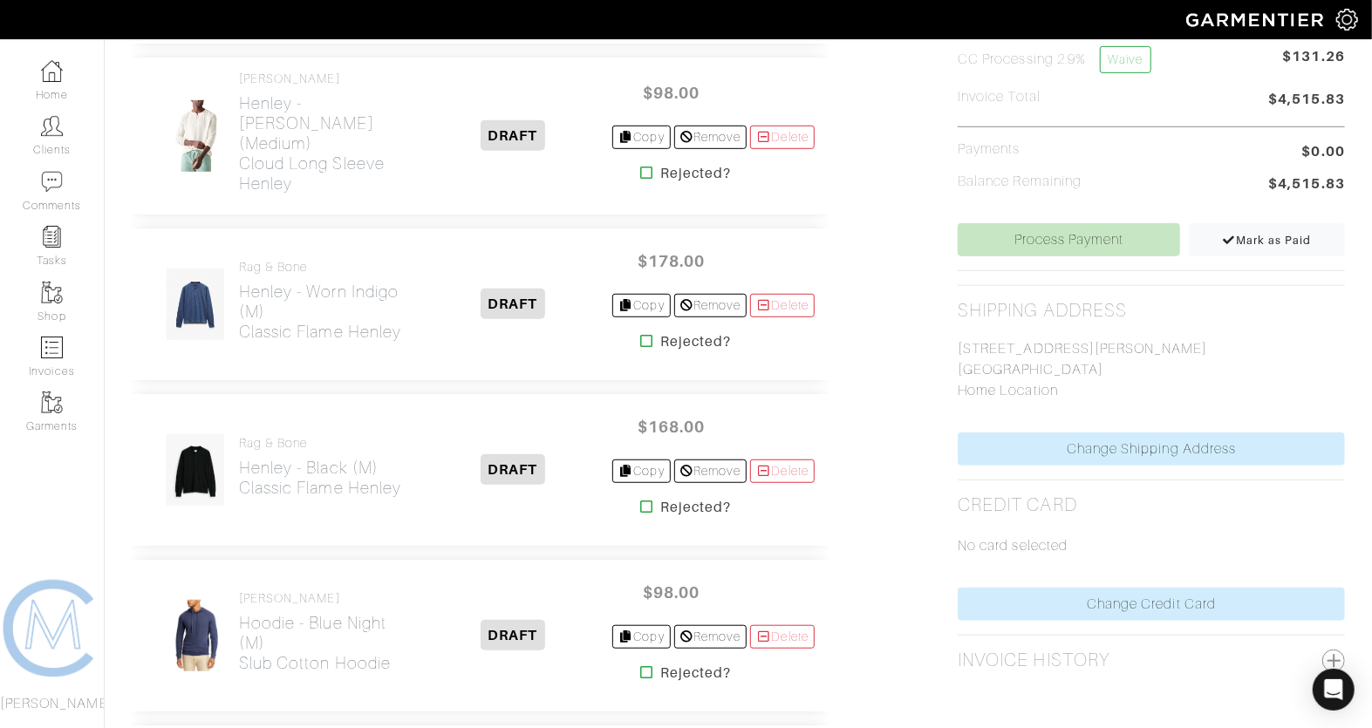
scroll to position [598, 0]
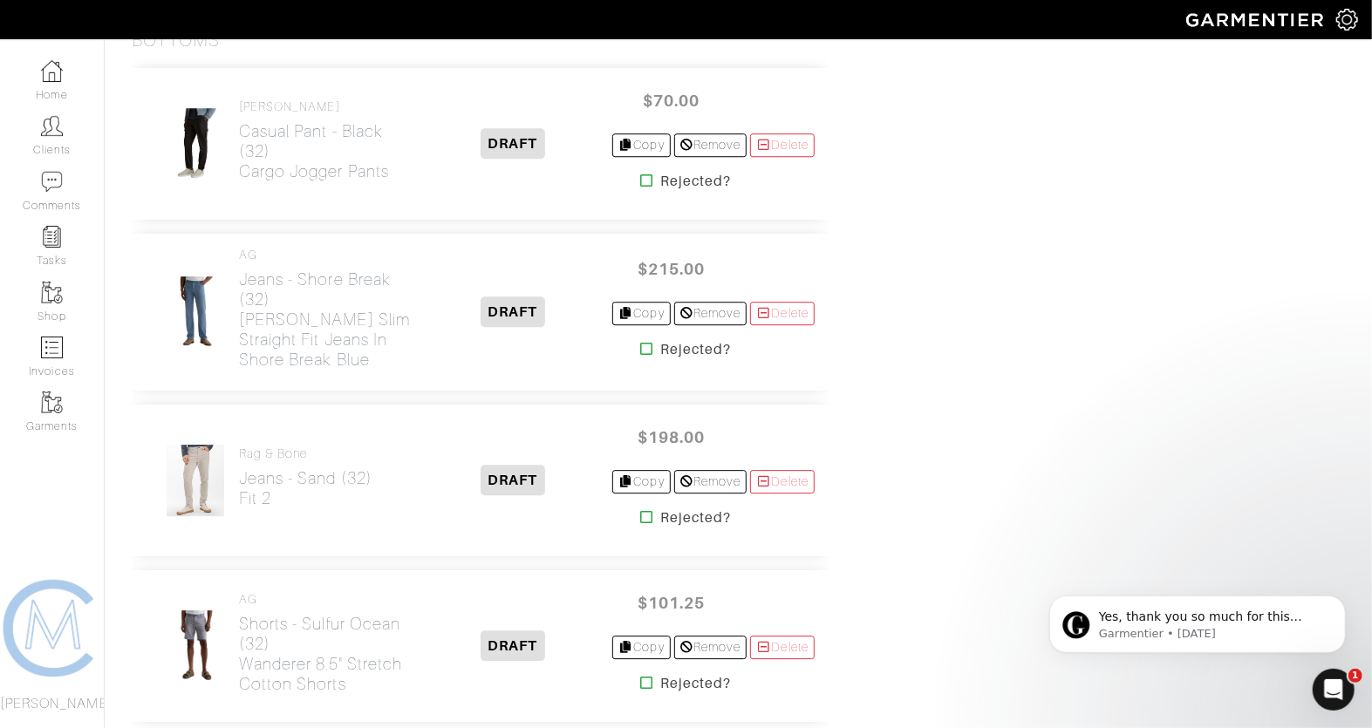
scroll to position [2936, 0]
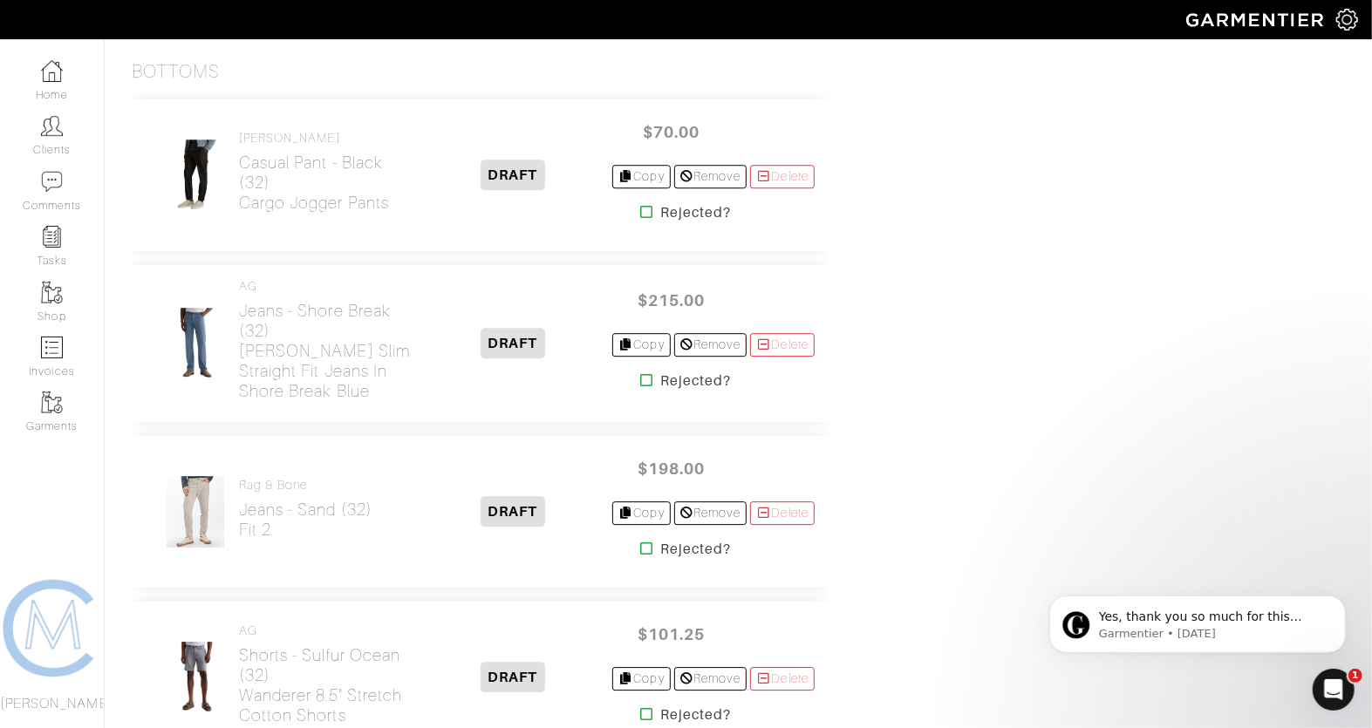
click at [640, 205] on icon at bounding box center [646, 212] width 13 height 14
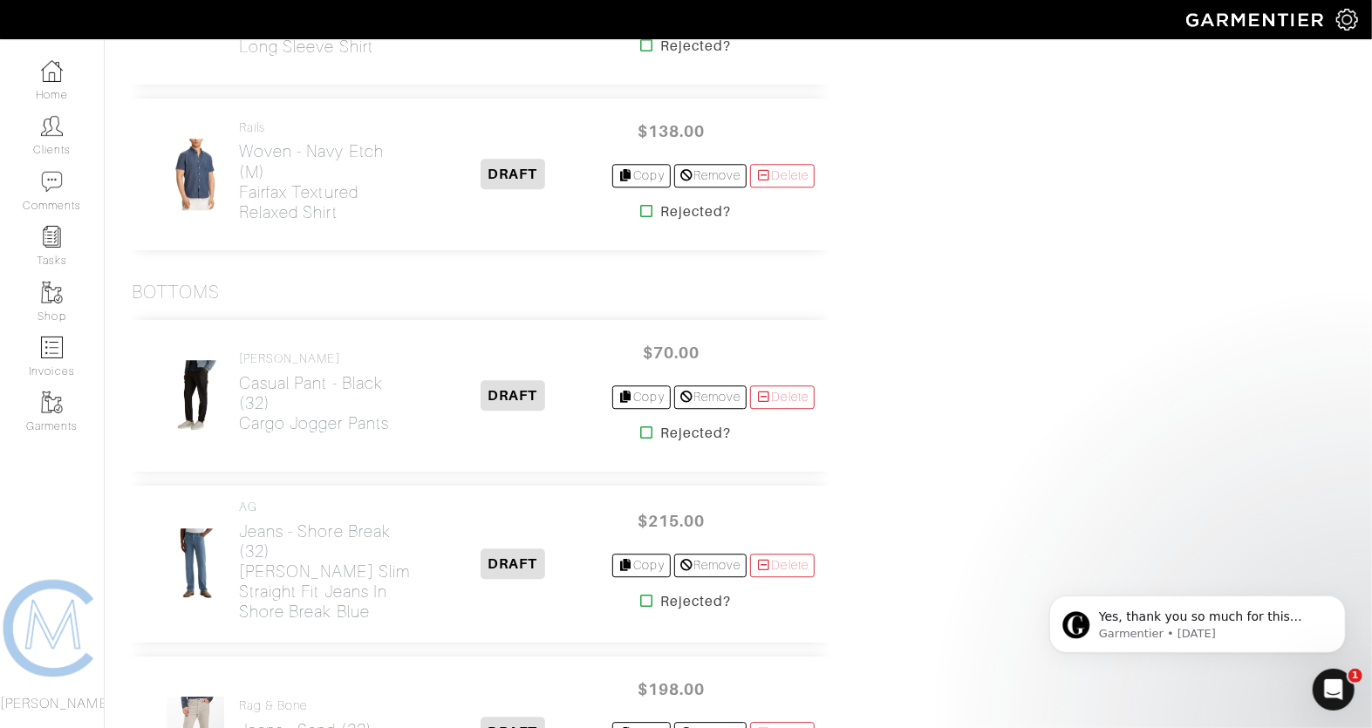
scroll to position [2614, 0]
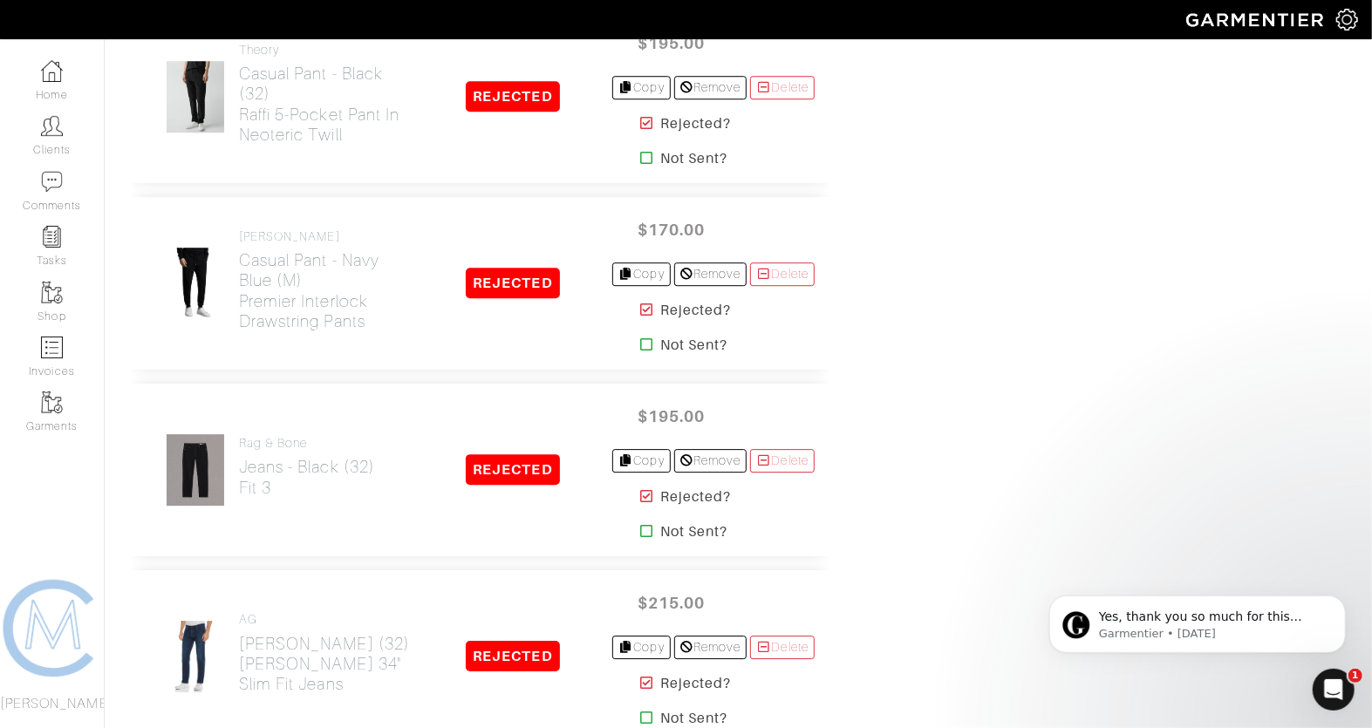
scroll to position [7233, 0]
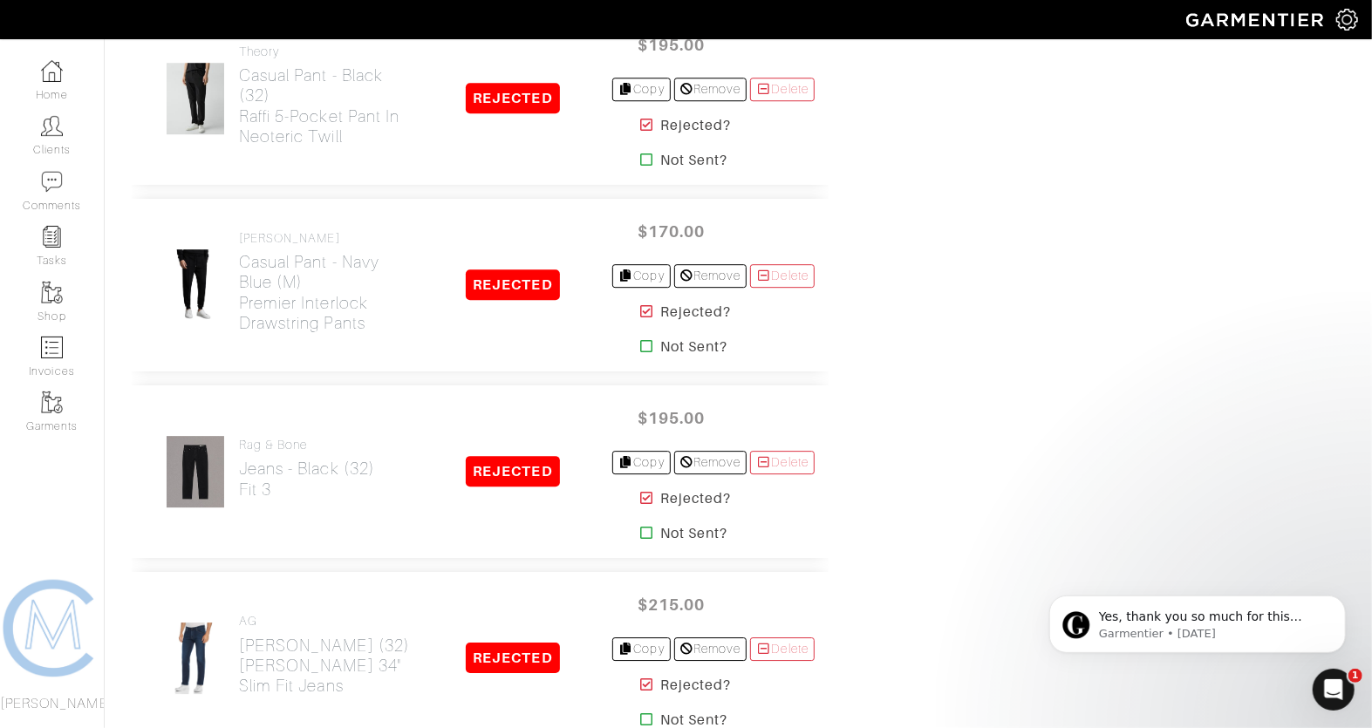
click at [640, 304] on icon at bounding box center [646, 311] width 13 height 14
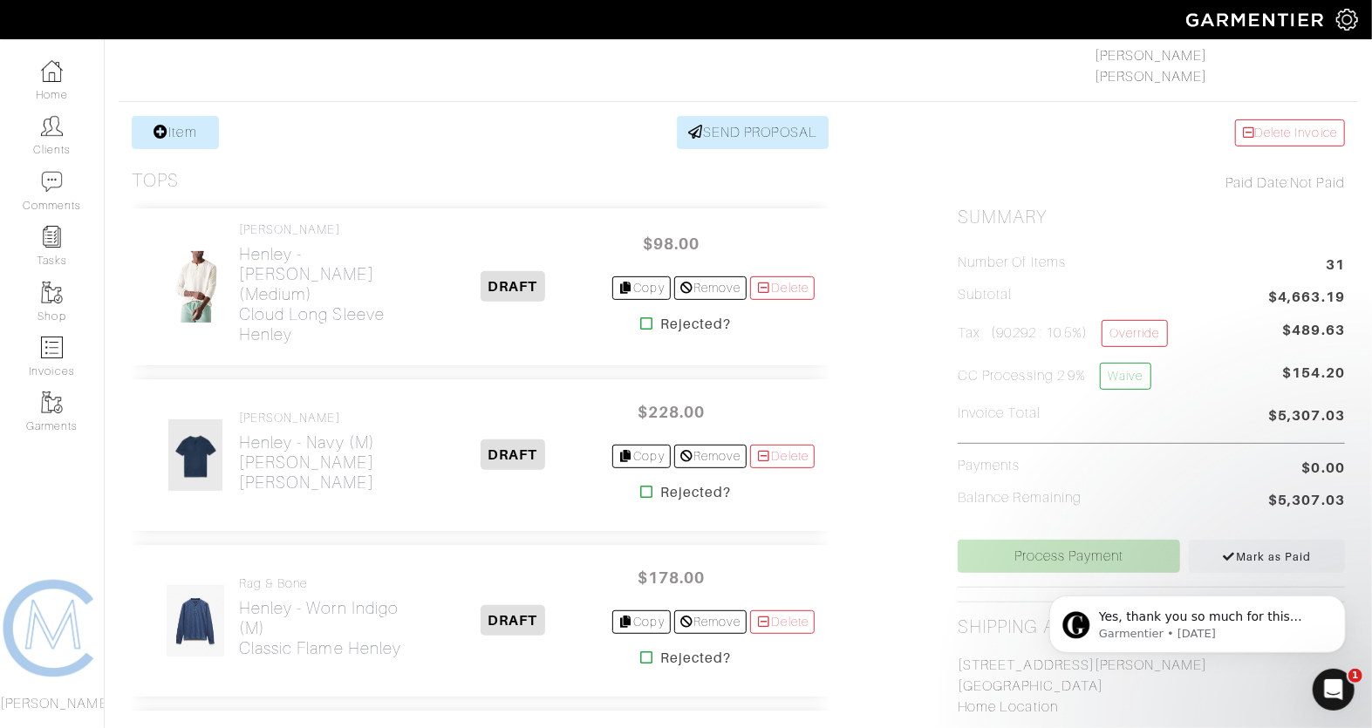
scroll to position [285, 0]
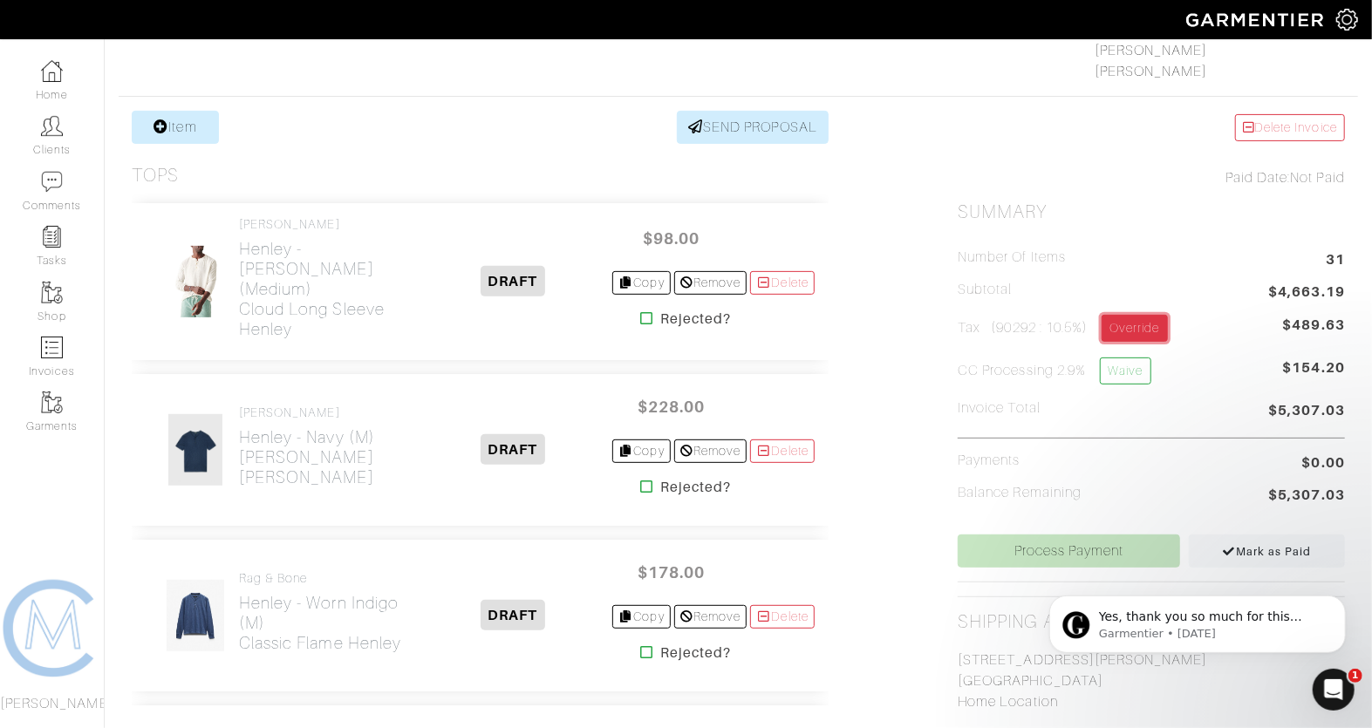
click at [1150, 317] on link "Override" at bounding box center [1134, 328] width 65 height 27
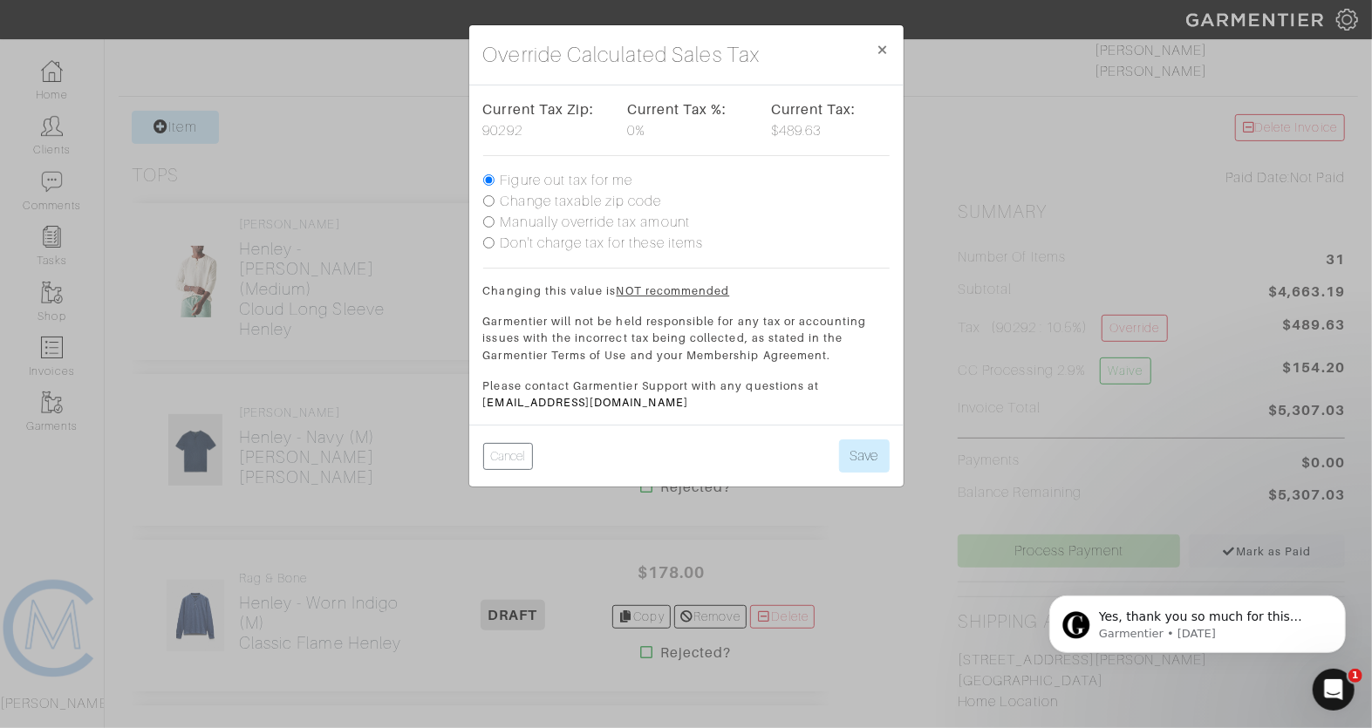
click at [592, 217] on label "Manually override tax amount" at bounding box center [595, 222] width 189 height 21
click at [495, 217] on input "Manually override tax amount" at bounding box center [488, 221] width 11 height 11
radio input "true"
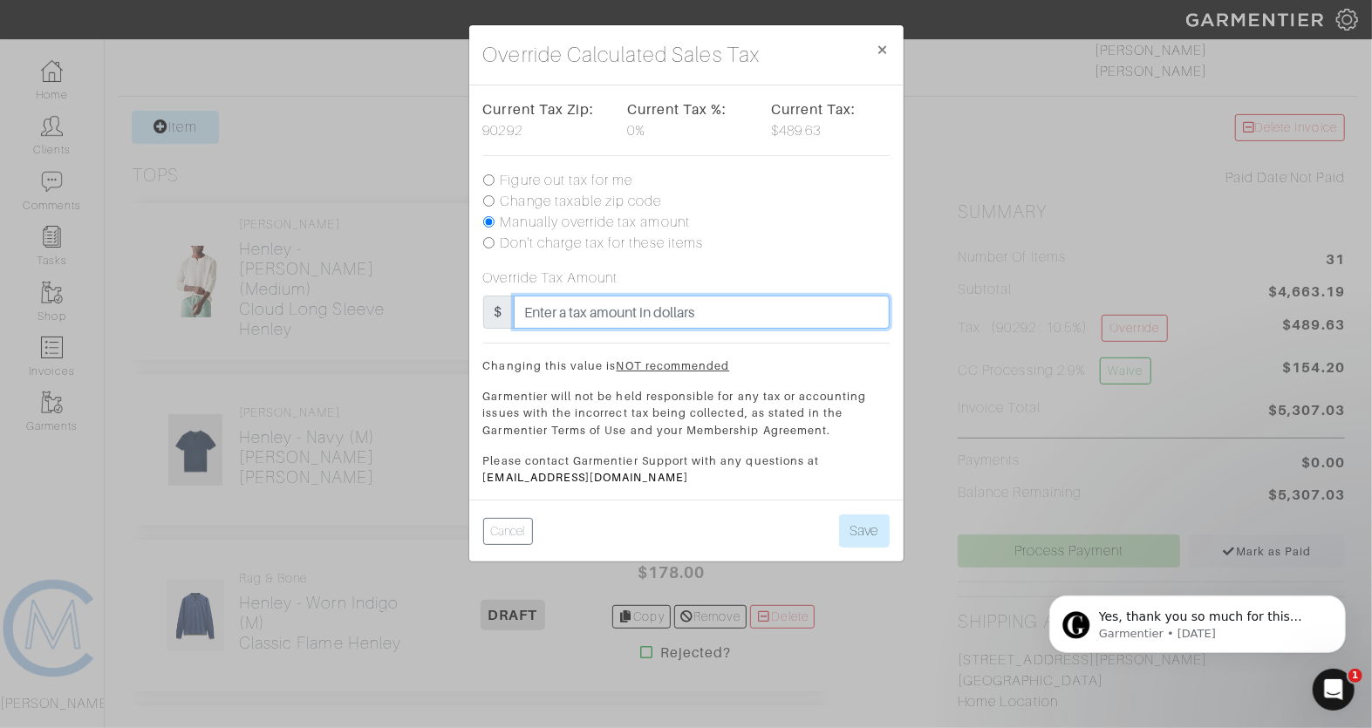
click at [539, 318] on input "text" at bounding box center [702, 312] width 376 height 33
type input "454.66"
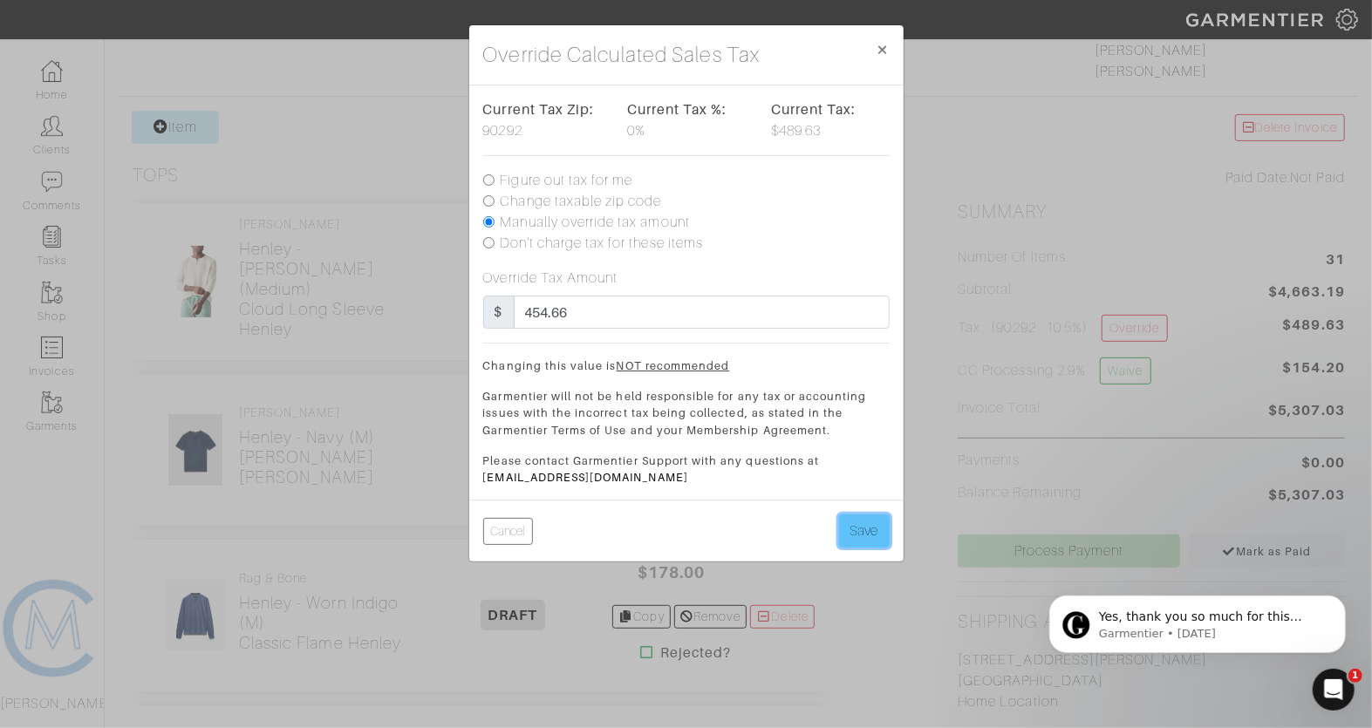
click at [850, 517] on button "Save" at bounding box center [864, 531] width 51 height 33
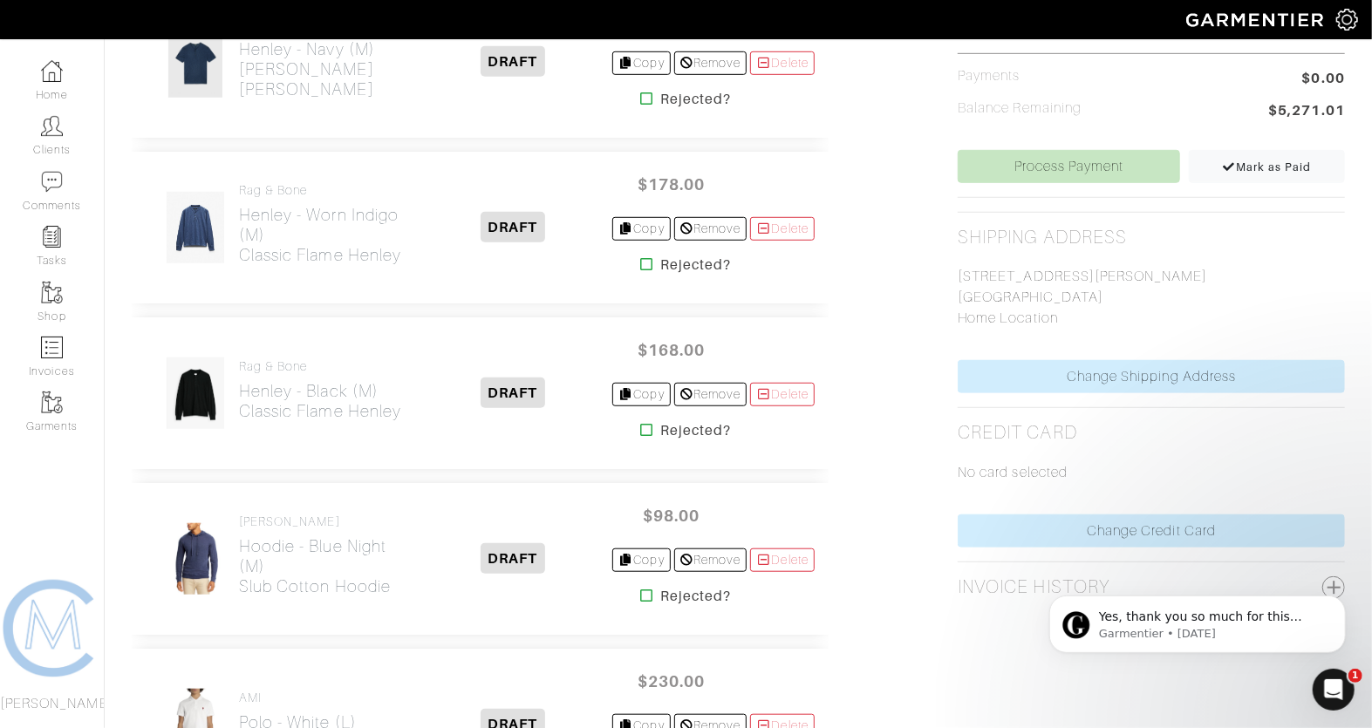
scroll to position [676, 0]
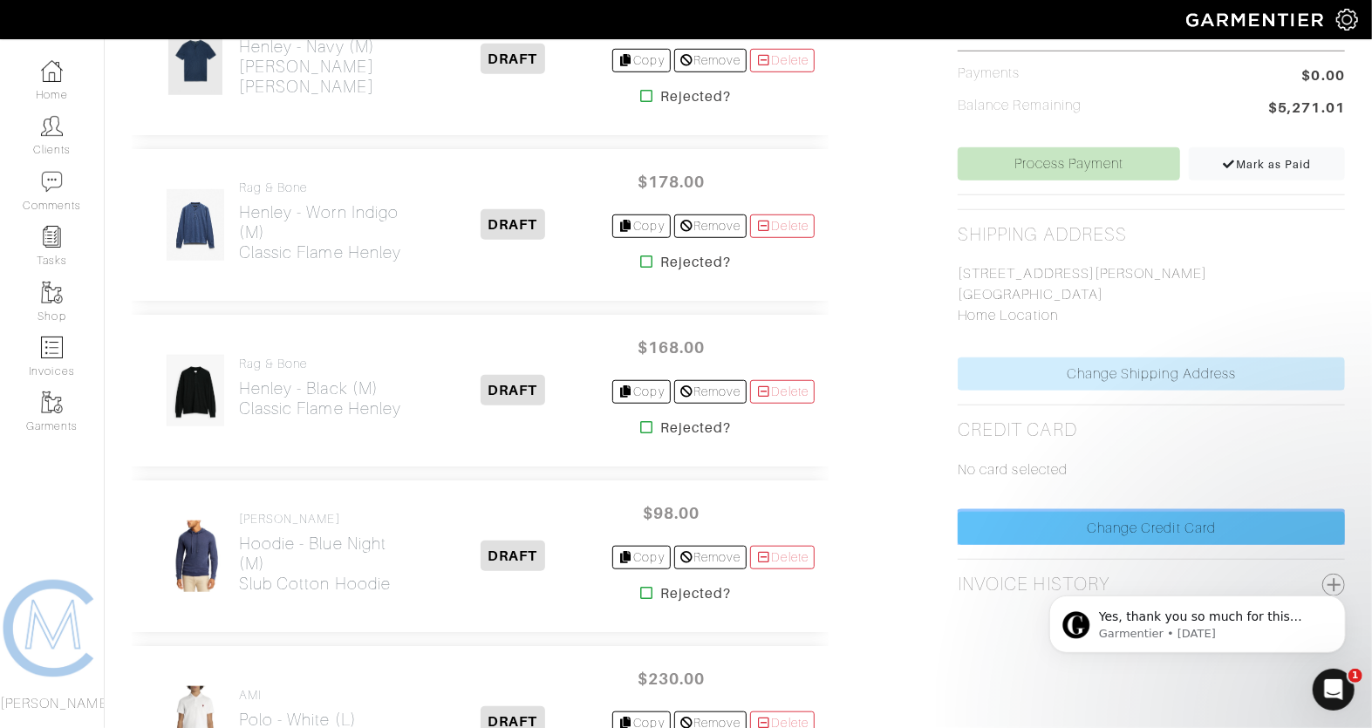
click at [1037, 512] on link "Change Credit Card" at bounding box center [1151, 528] width 387 height 33
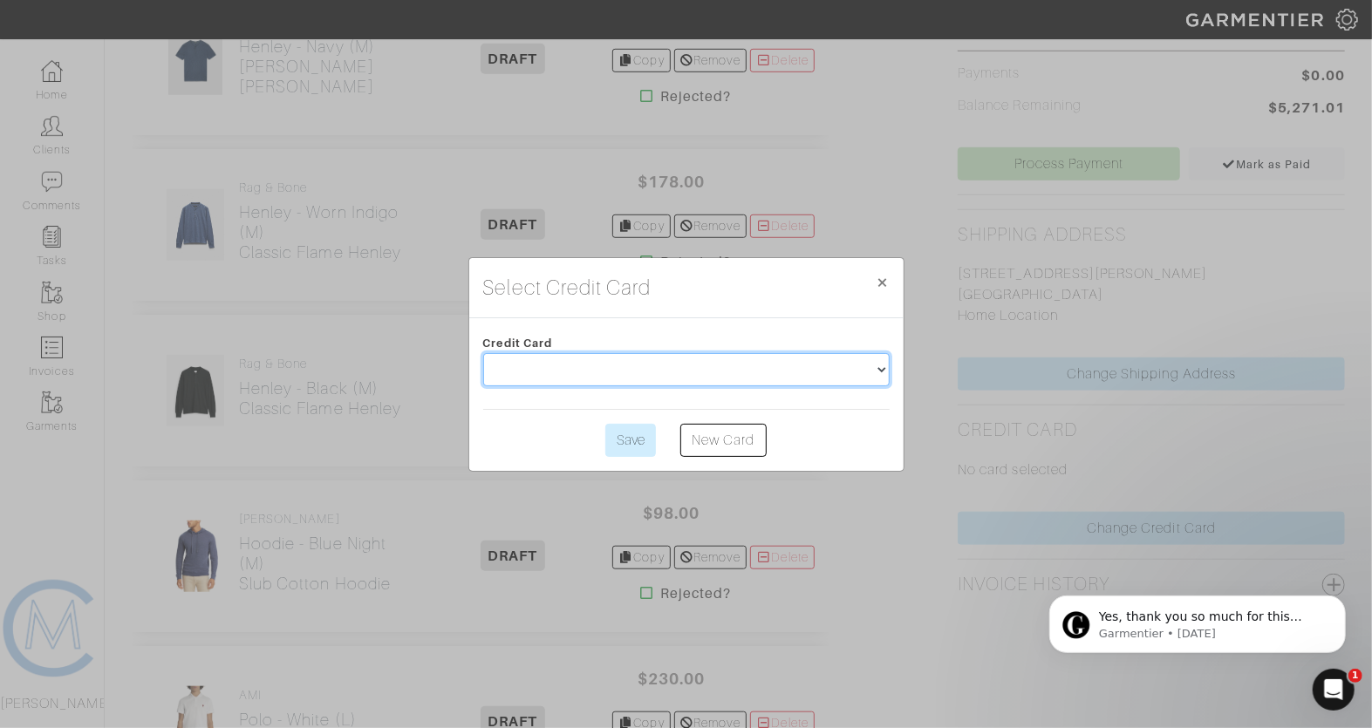
click at [624, 364] on select at bounding box center [686, 369] width 406 height 33
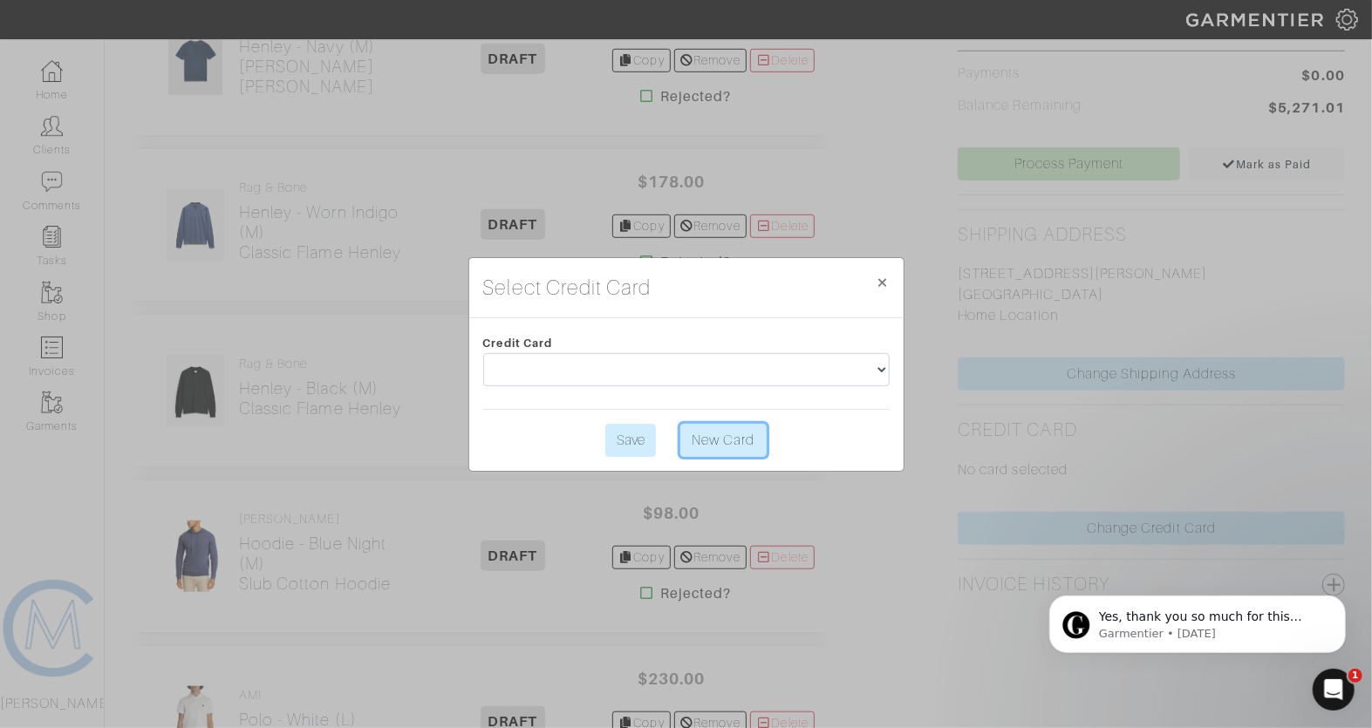
click at [730, 438] on link "New Card" at bounding box center [722, 440] width 85 height 33
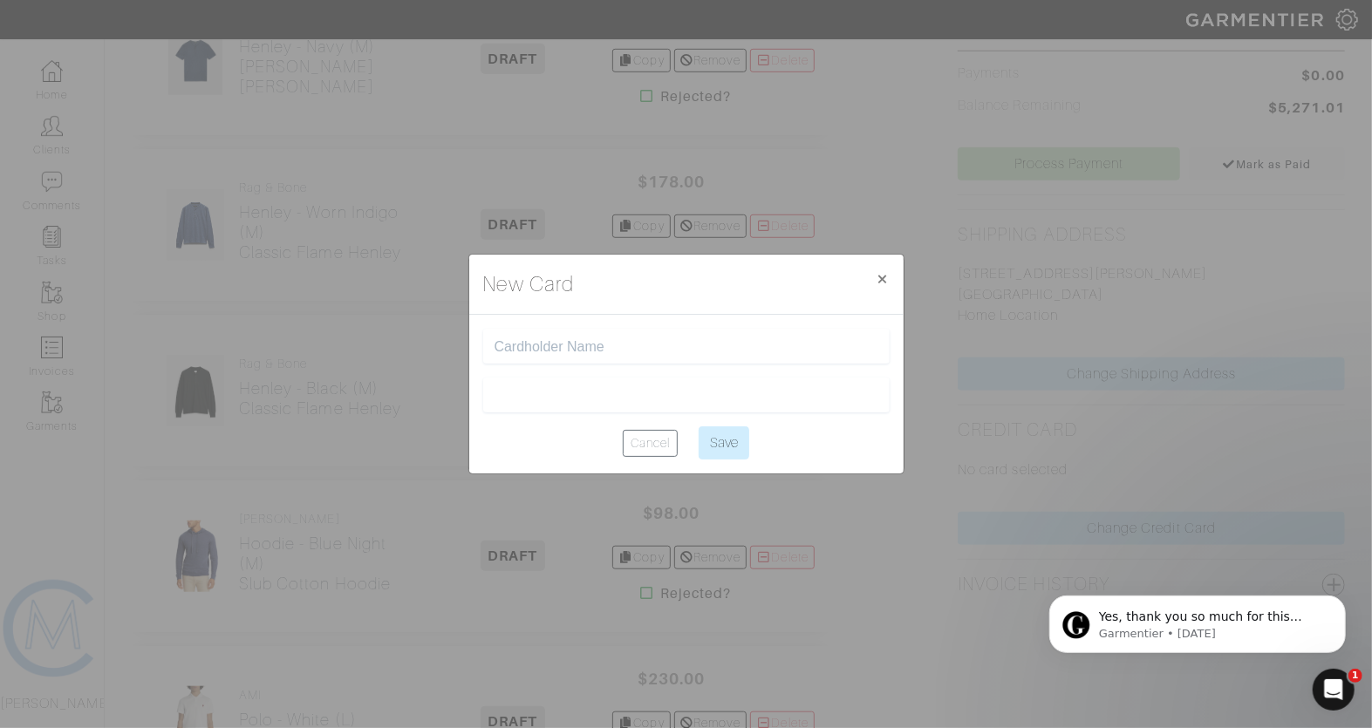
click at [702, 345] on input "text" at bounding box center [687, 346] width 384 height 17
type input "F"
click at [610, 406] on div at bounding box center [686, 395] width 406 height 35
click at [560, 375] on form "David Frank Cancel Save" at bounding box center [686, 394] width 406 height 131
click at [537, 345] on input "[PERSON_NAME]" at bounding box center [687, 346] width 384 height 17
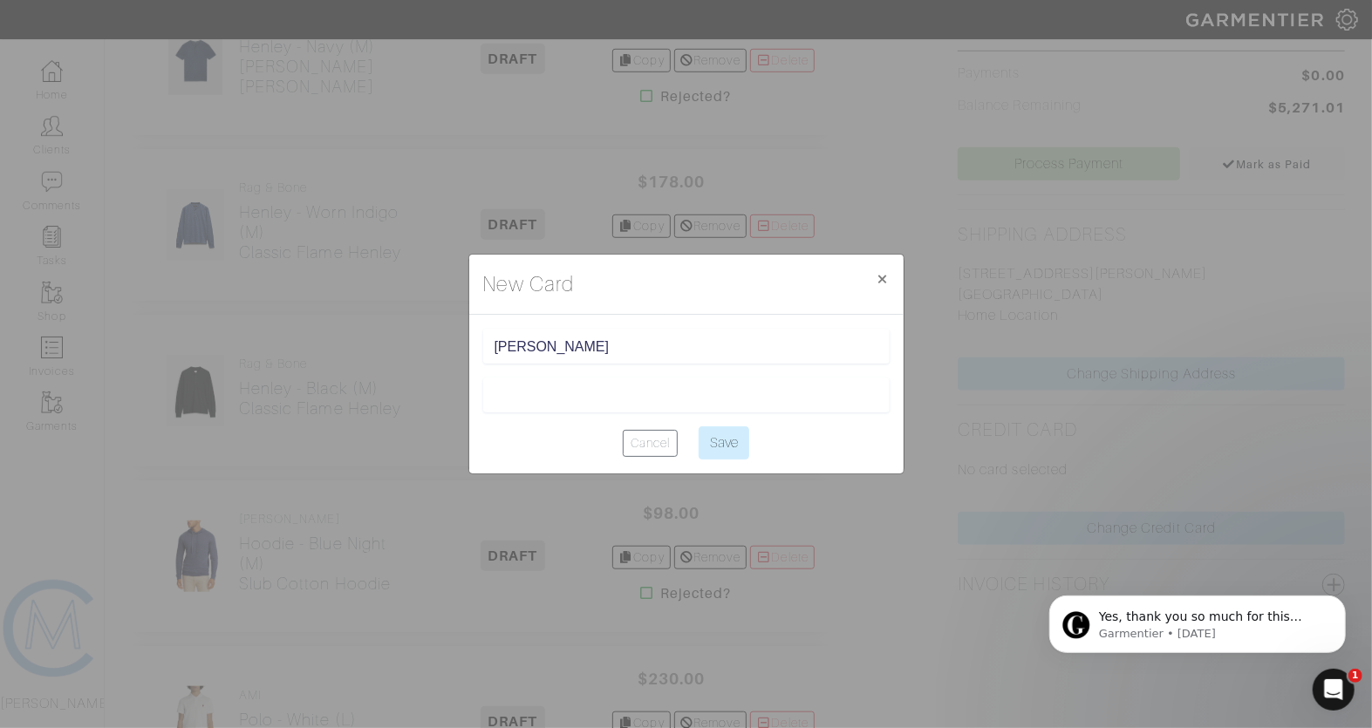
click at [534, 345] on input "[PERSON_NAME]" at bounding box center [687, 346] width 384 height 17
type input "David W Frank"
click at [613, 304] on div "New Card × Close" at bounding box center [686, 285] width 434 height 60
click at [736, 387] on iframe at bounding box center [687, 395] width 384 height 17
click at [728, 447] on input "Save" at bounding box center [724, 442] width 51 height 33
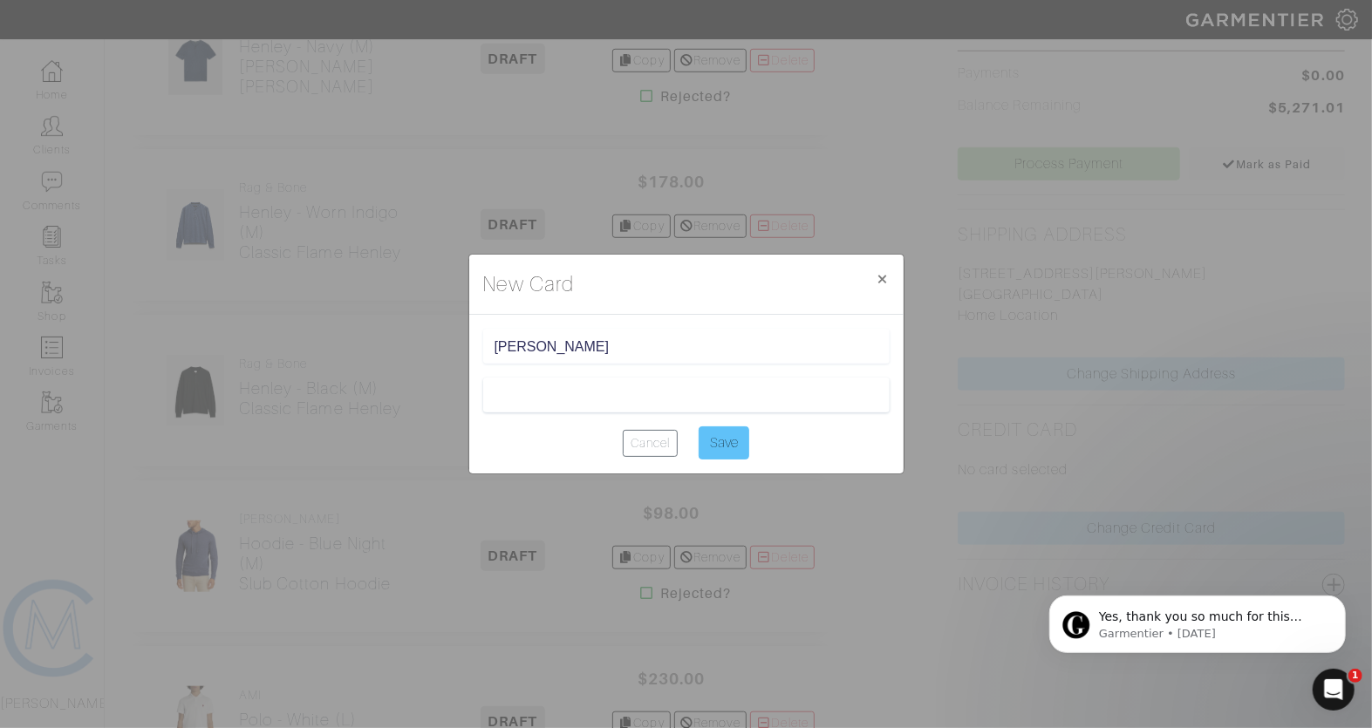
type input "Saving..."
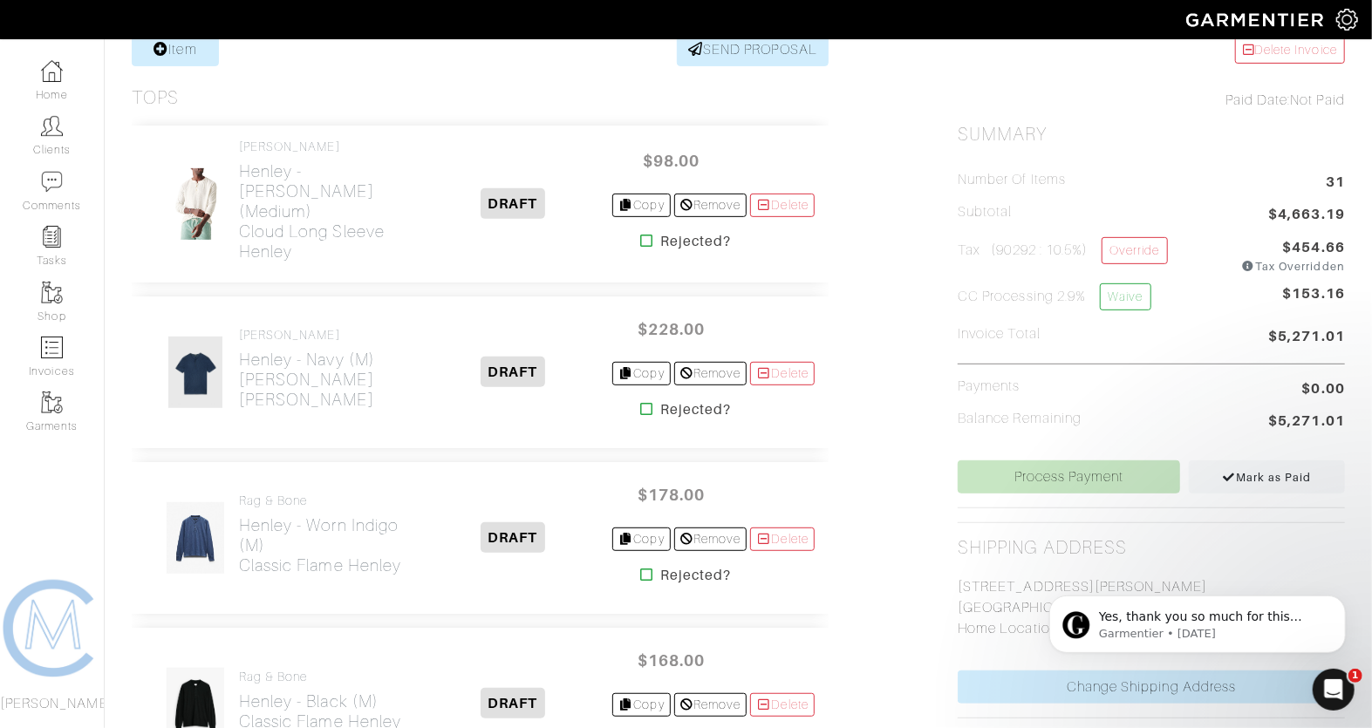
scroll to position [360, 0]
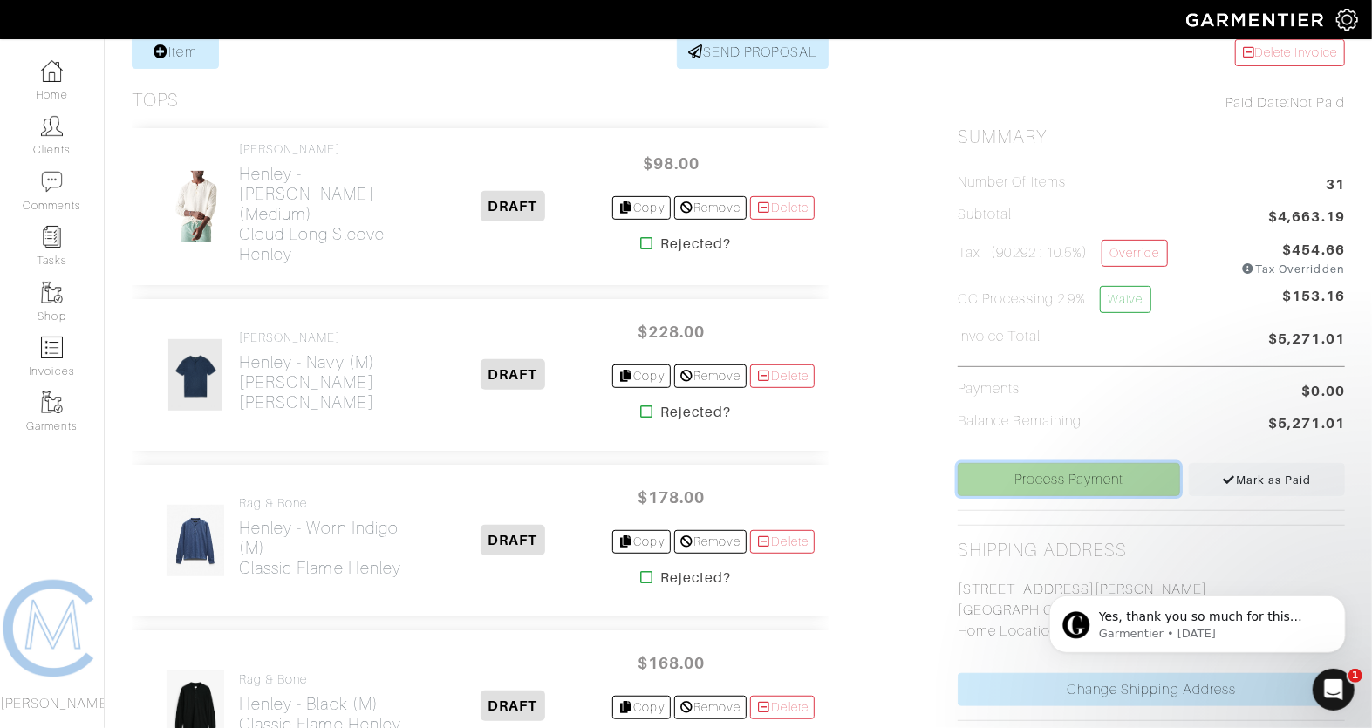
click at [1088, 481] on link "Process Payment" at bounding box center [1069, 479] width 222 height 33
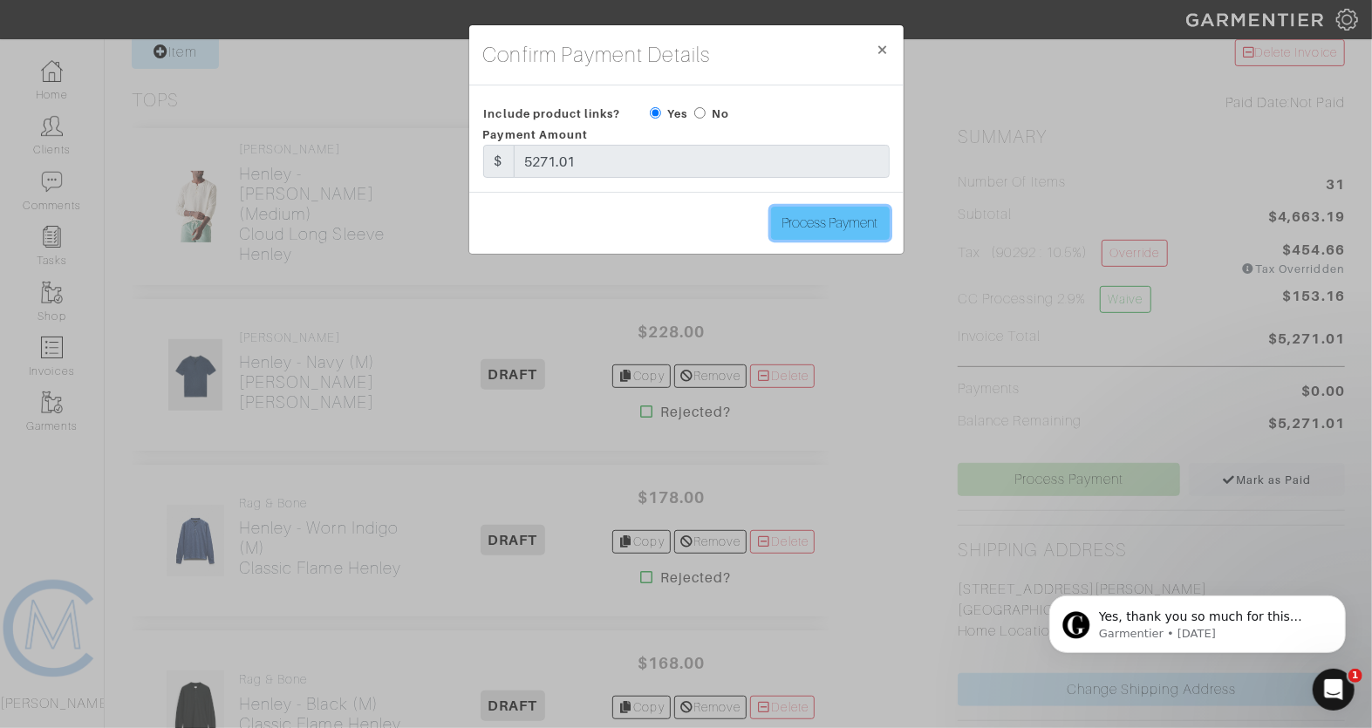
click at [788, 212] on input "Process Payment" at bounding box center [830, 223] width 119 height 33
type input "Process Payment"
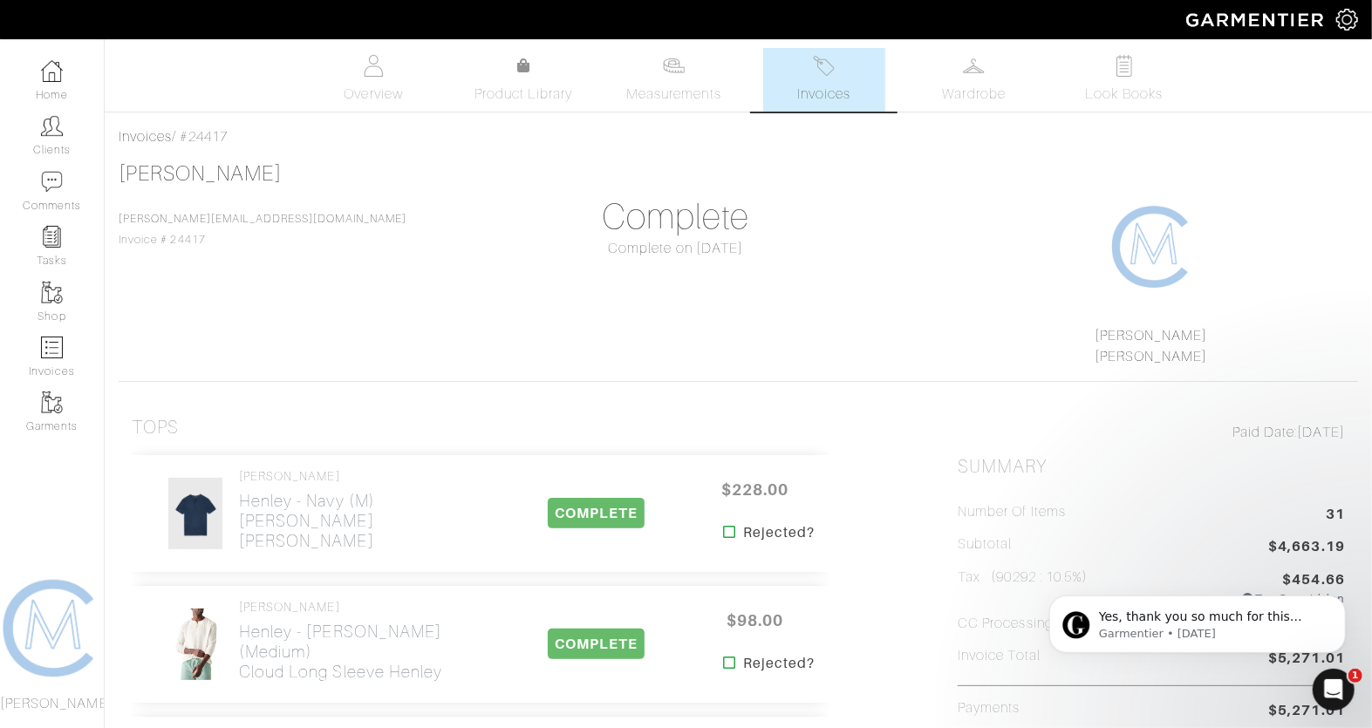
scroll to position [0, 0]
